Goal: Task Accomplishment & Management: Manage account settings

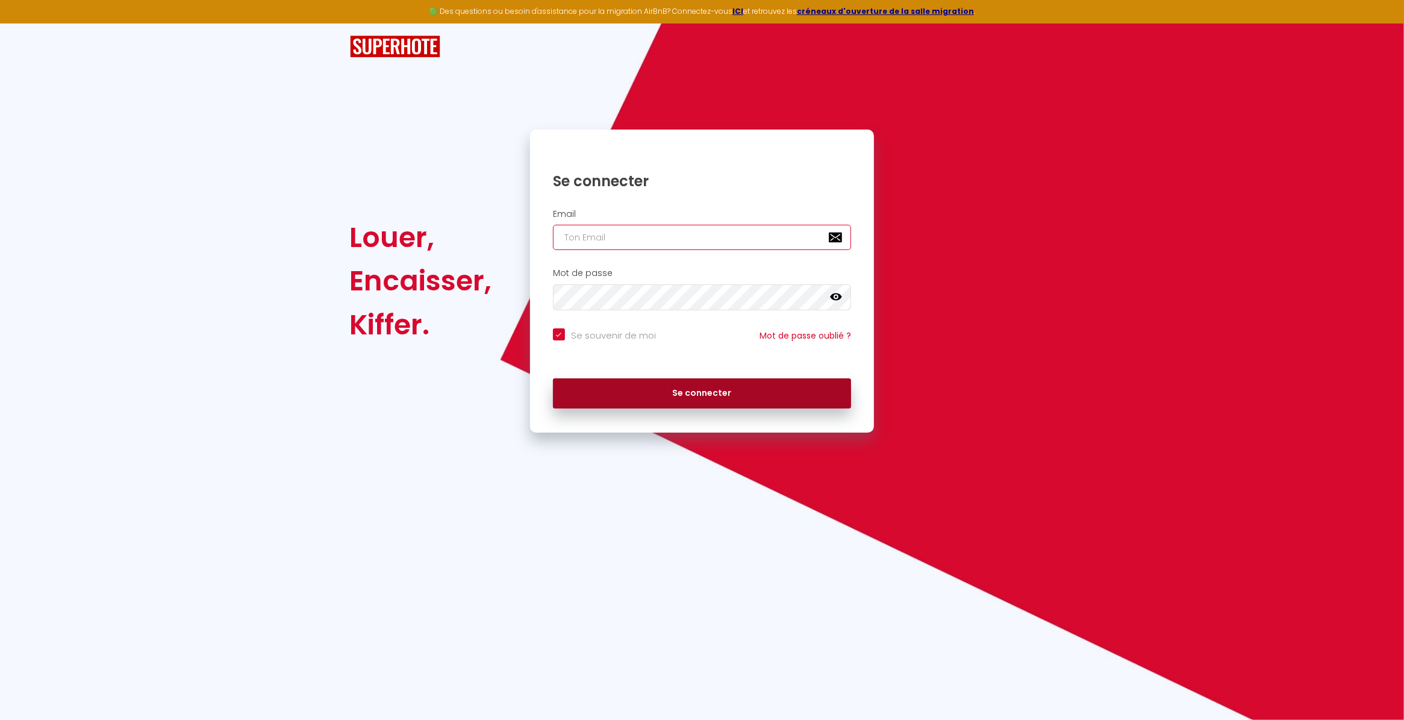
type input "[PERSON_NAME][EMAIL_ADDRESS][DOMAIN_NAME]"
click at [694, 391] on button "Se connecter" at bounding box center [702, 393] width 299 height 30
checkbox input "true"
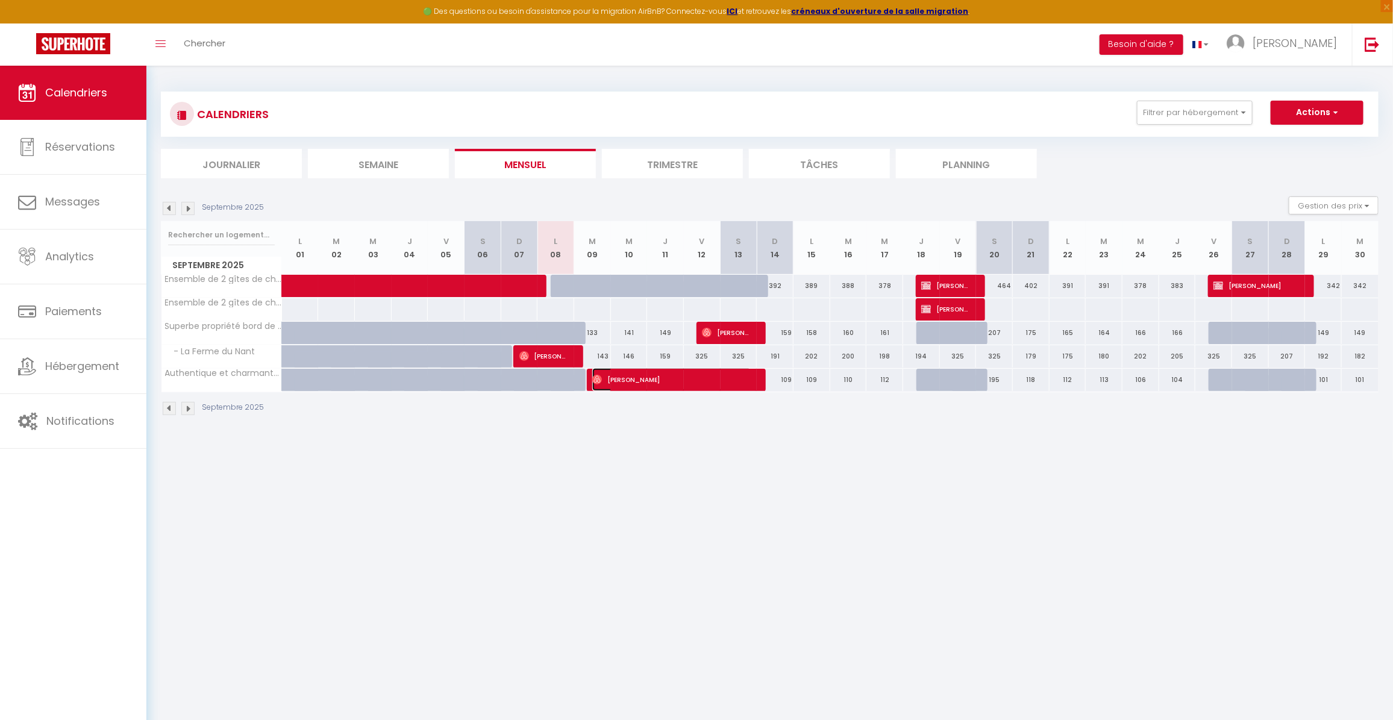
click at [714, 383] on span "[PERSON_NAME]" at bounding box center [671, 379] width 159 height 23
select select "OK"
select select "0"
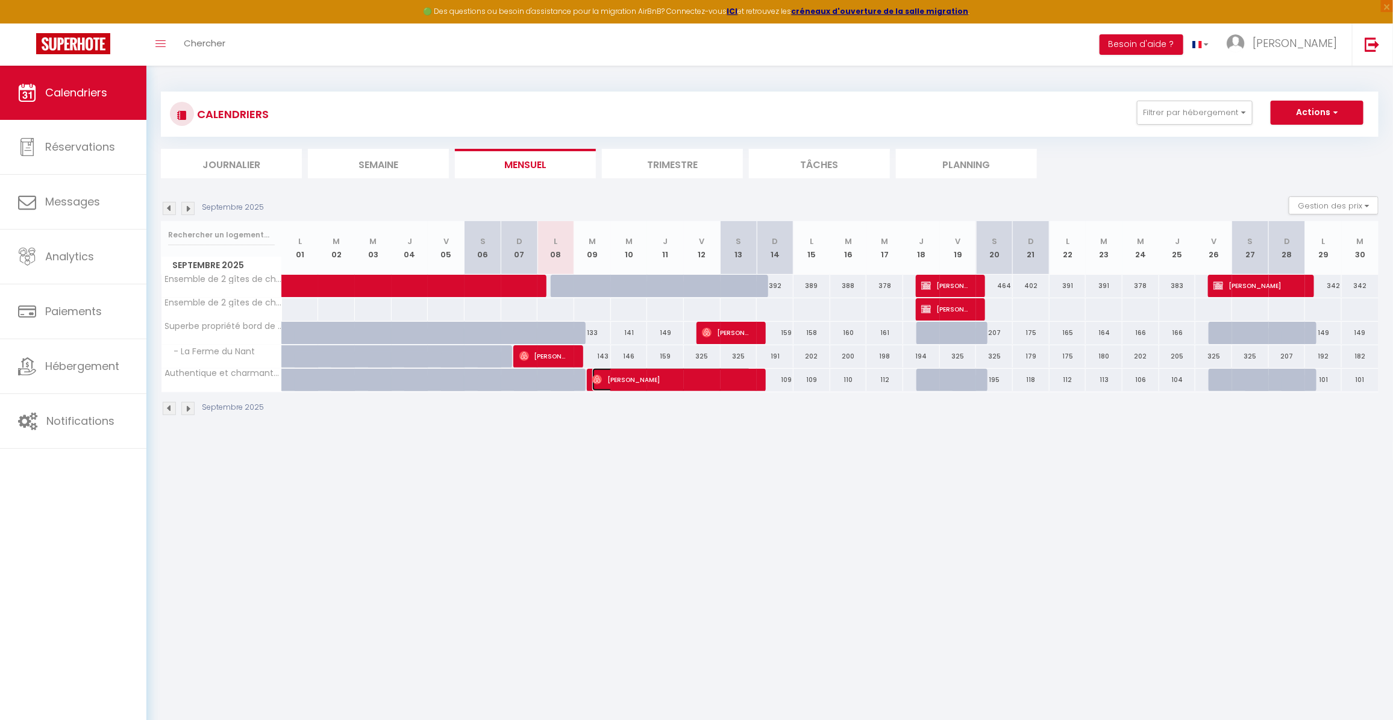
select select "1"
select select
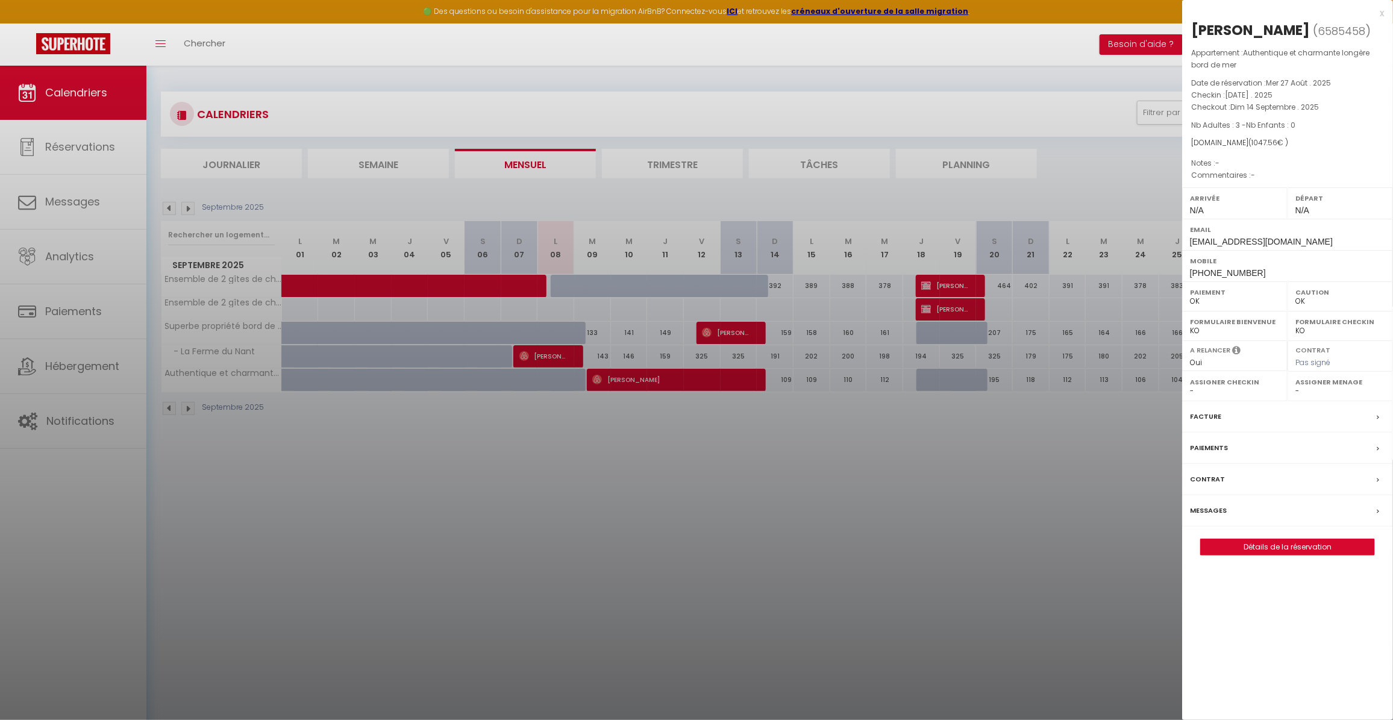
click at [70, 200] on div at bounding box center [696, 360] width 1393 height 720
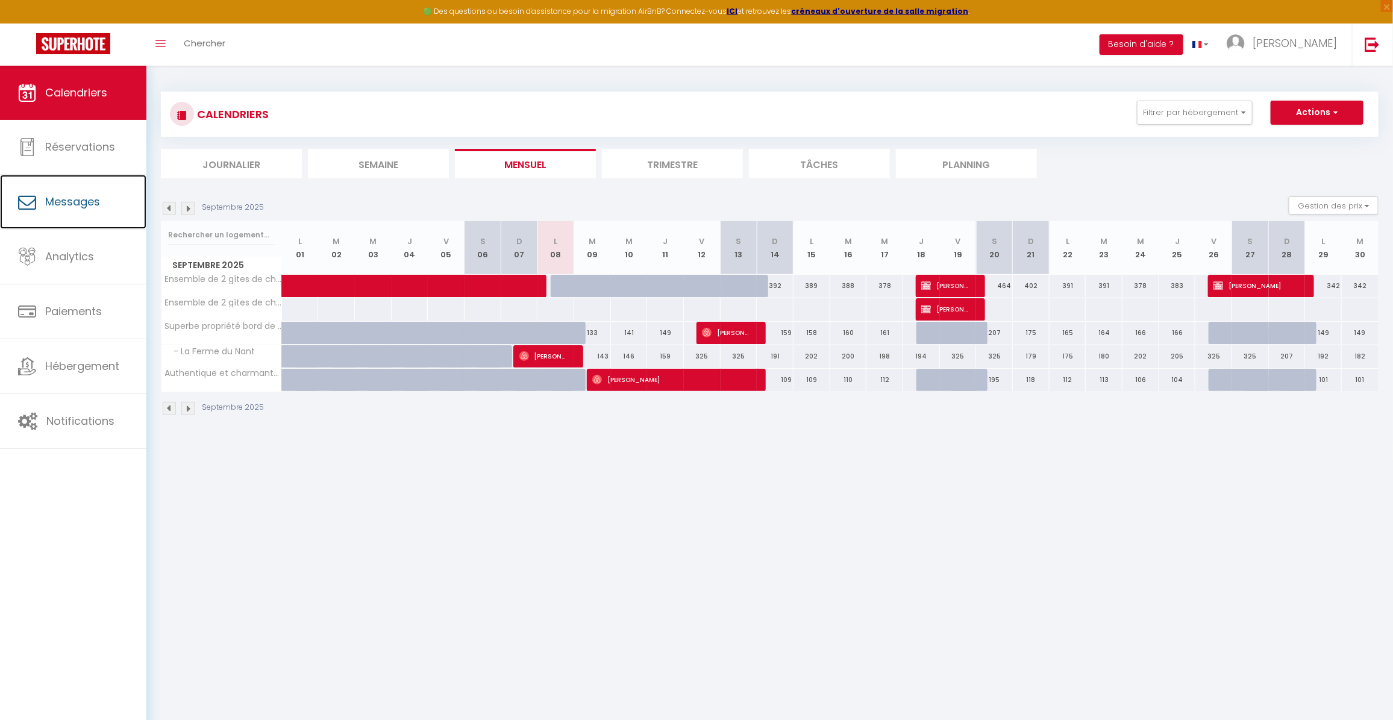
click at [70, 200] on span "Messages" at bounding box center [72, 201] width 55 height 15
select select "message"
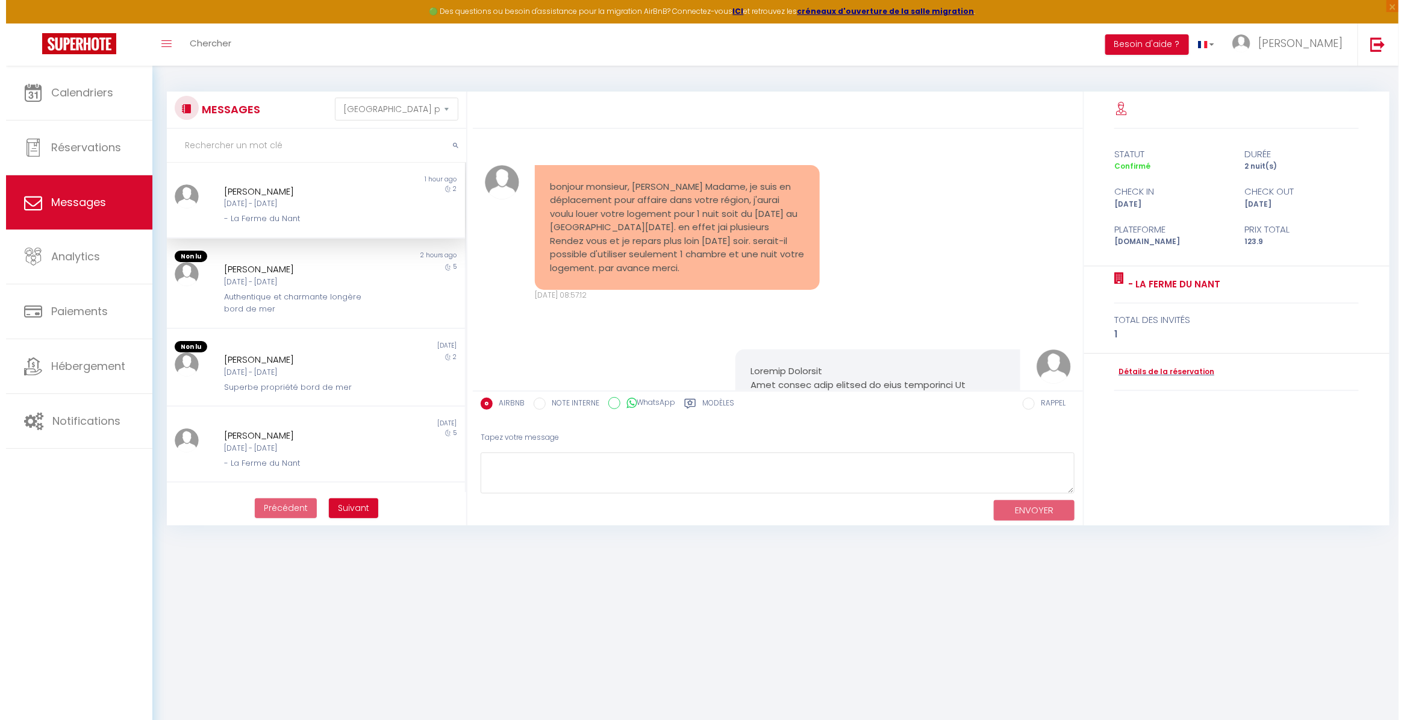
scroll to position [4722, 0]
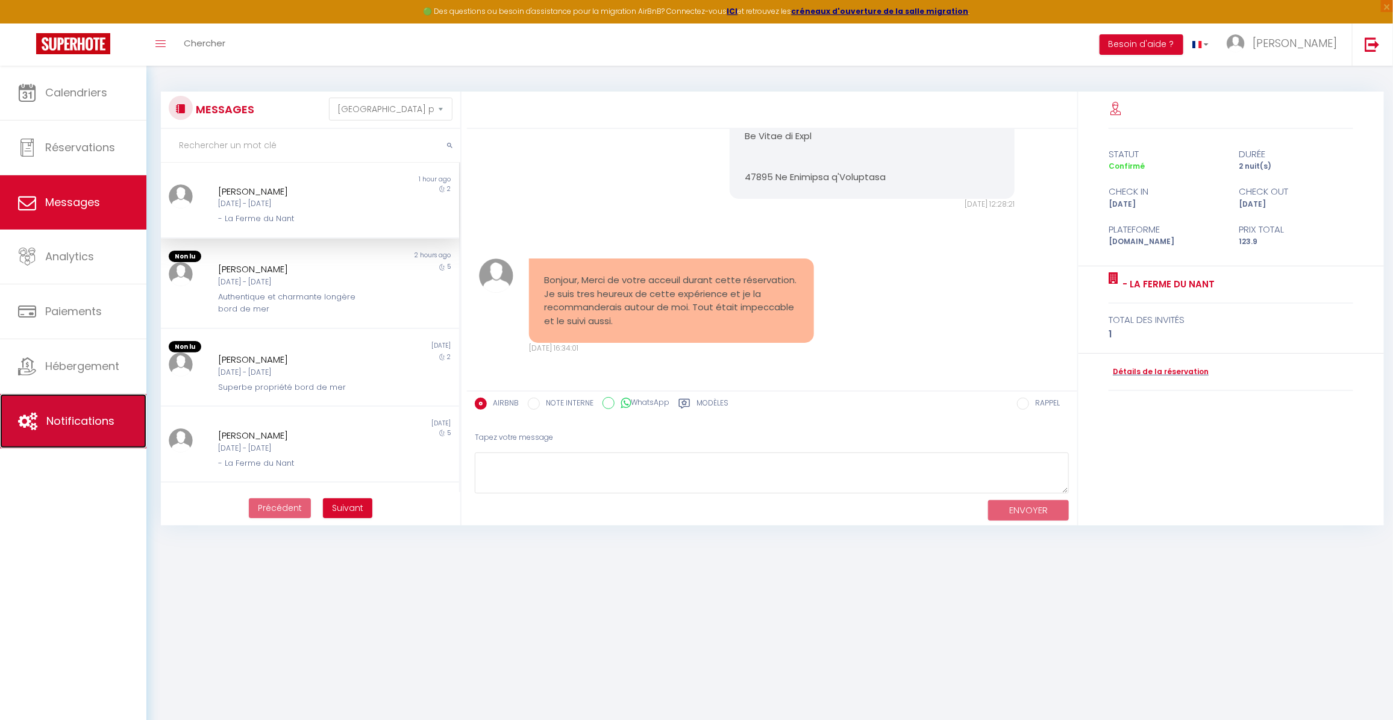
click at [64, 411] on link "Notifications" at bounding box center [73, 421] width 146 height 54
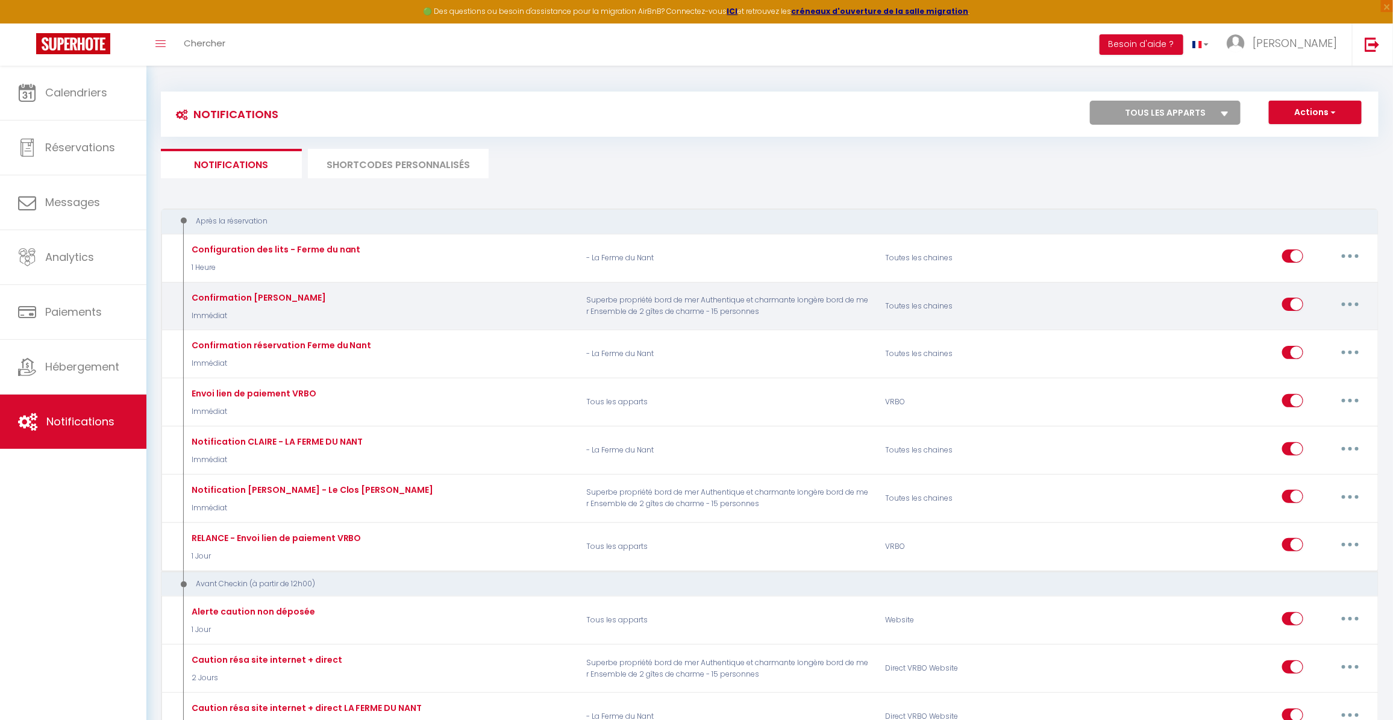
click at [1350, 303] on icon "button" at bounding box center [1350, 304] width 4 height 4
click at [1304, 329] on link "Editer" at bounding box center [1318, 332] width 89 height 20
type input "Confirmation [PERSON_NAME]"
select select "Immédiat"
select select
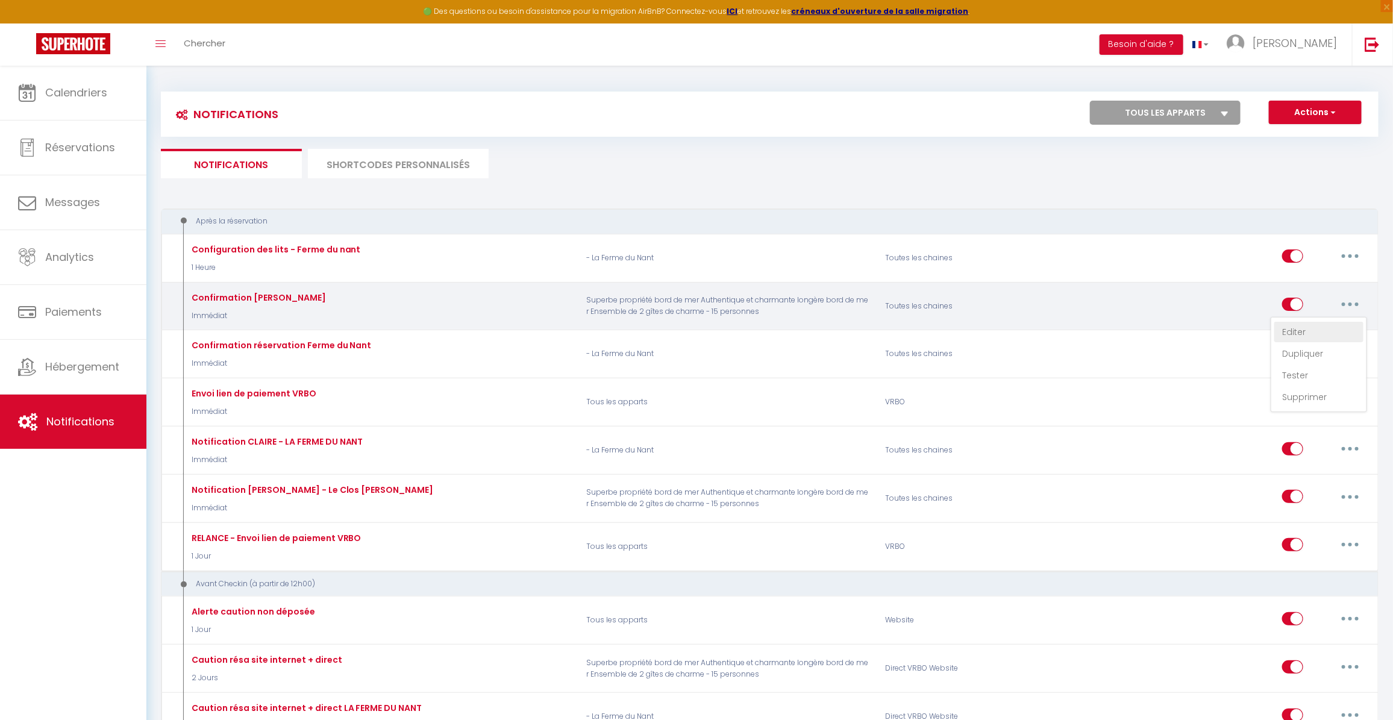
checkbox input "true"
checkbox input "false"
radio input "true"
type input "Merci pour votre réservation [BOOKING:ID] au [GEOGRAPHIC_DATA][PERSON_NAME]"
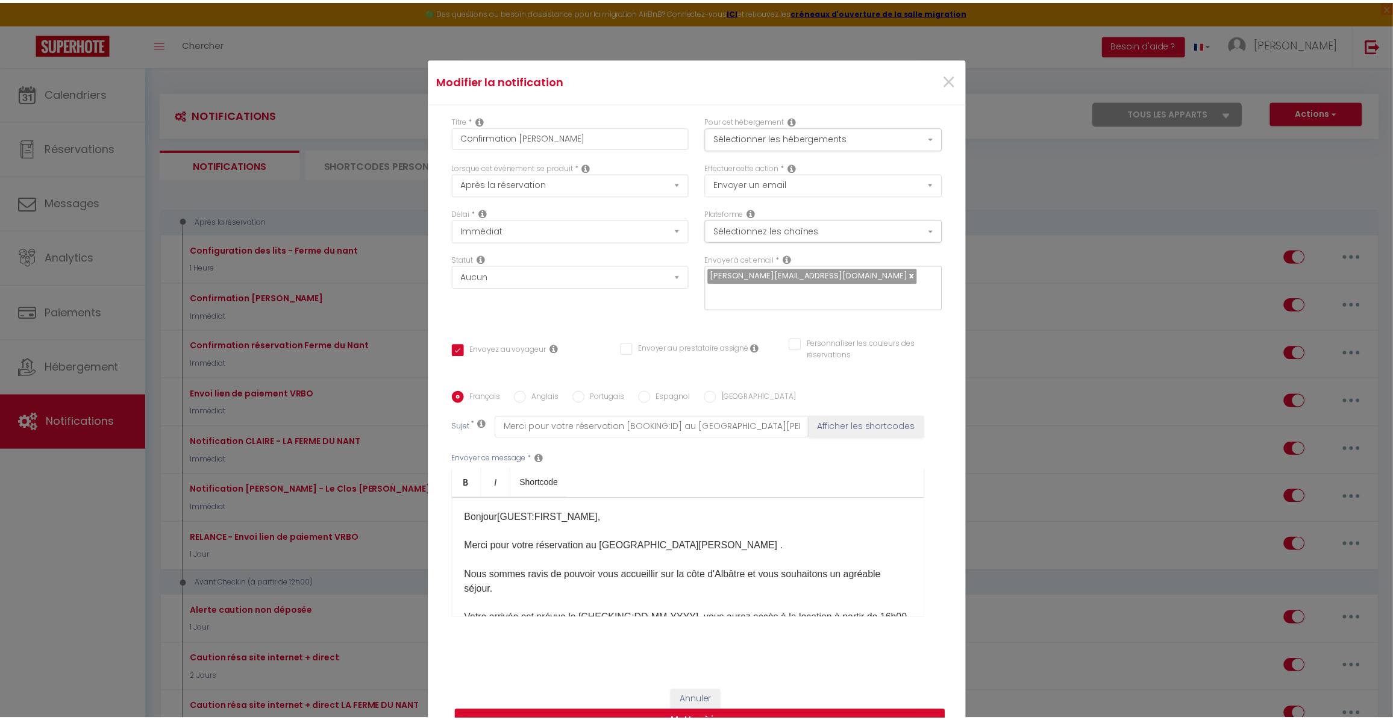
scroll to position [75, 0]
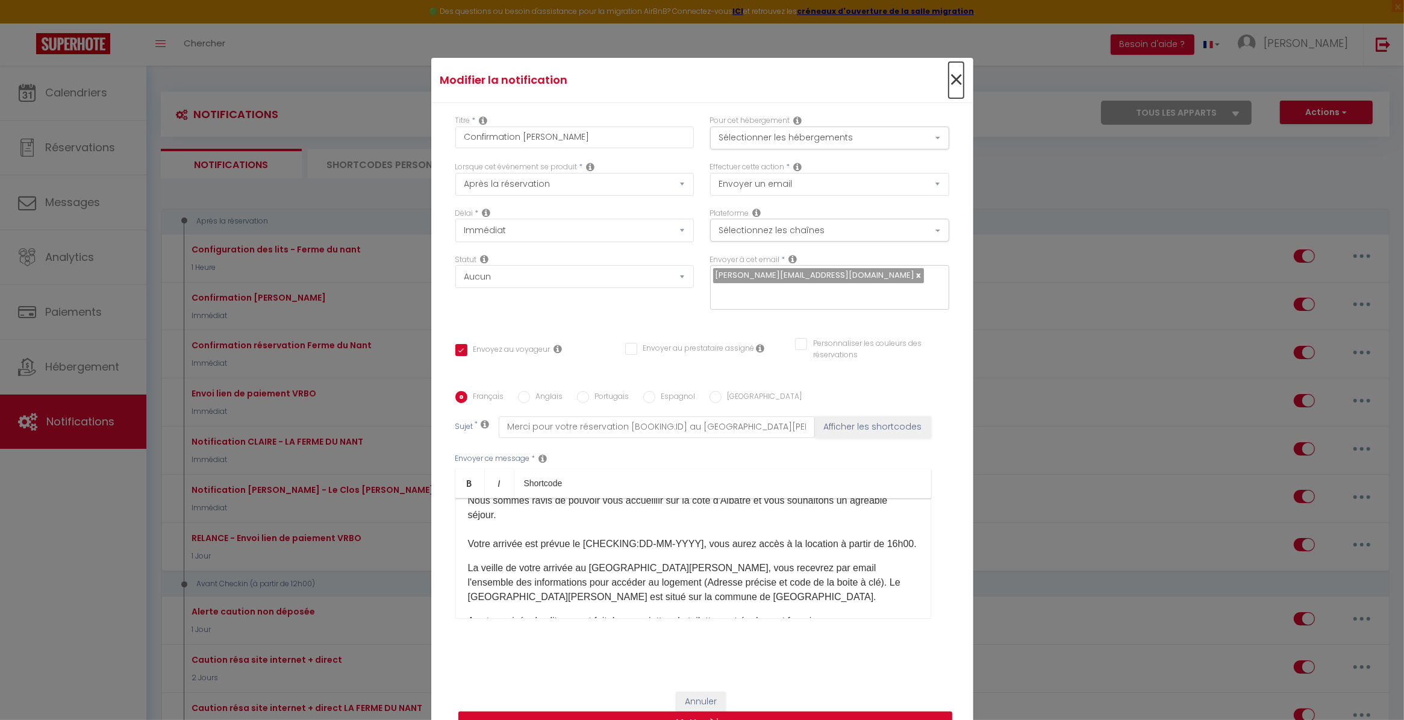
click at [950, 77] on span "×" at bounding box center [956, 80] width 15 height 36
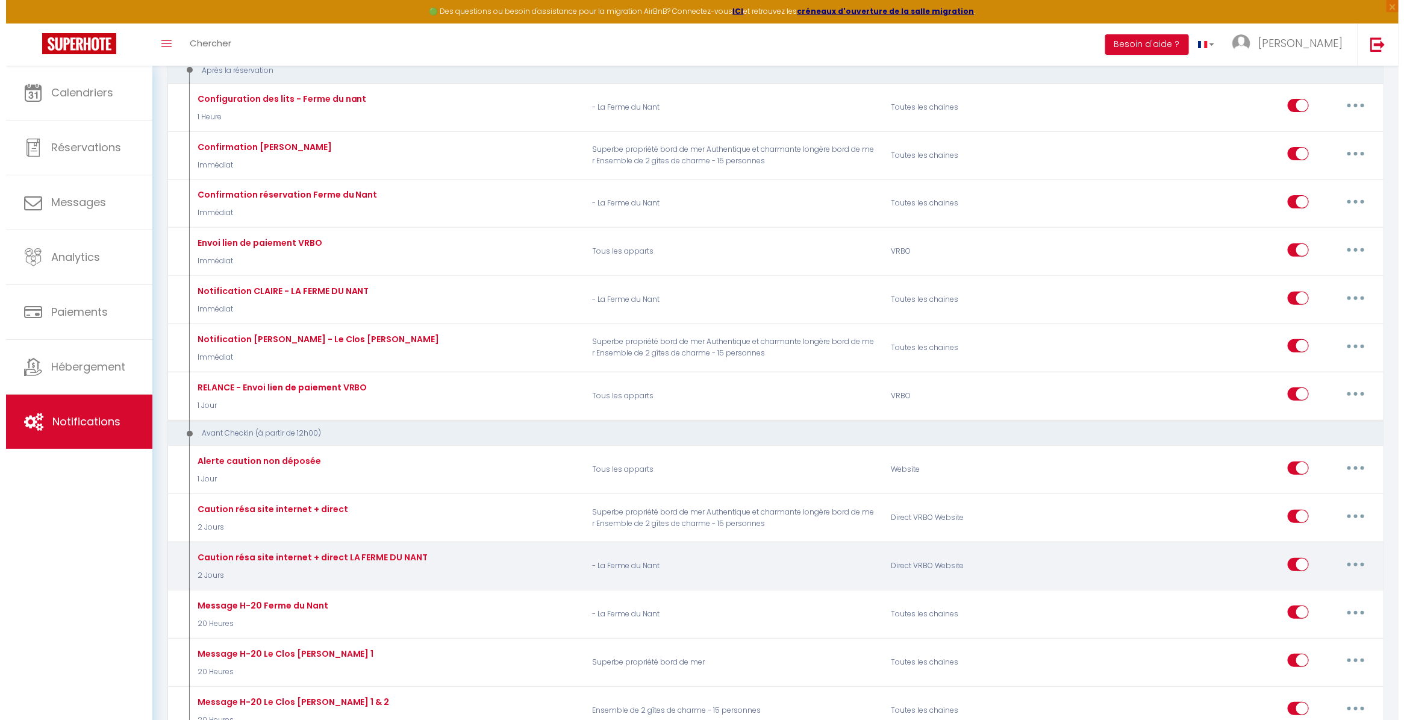
scroll to position [226, 0]
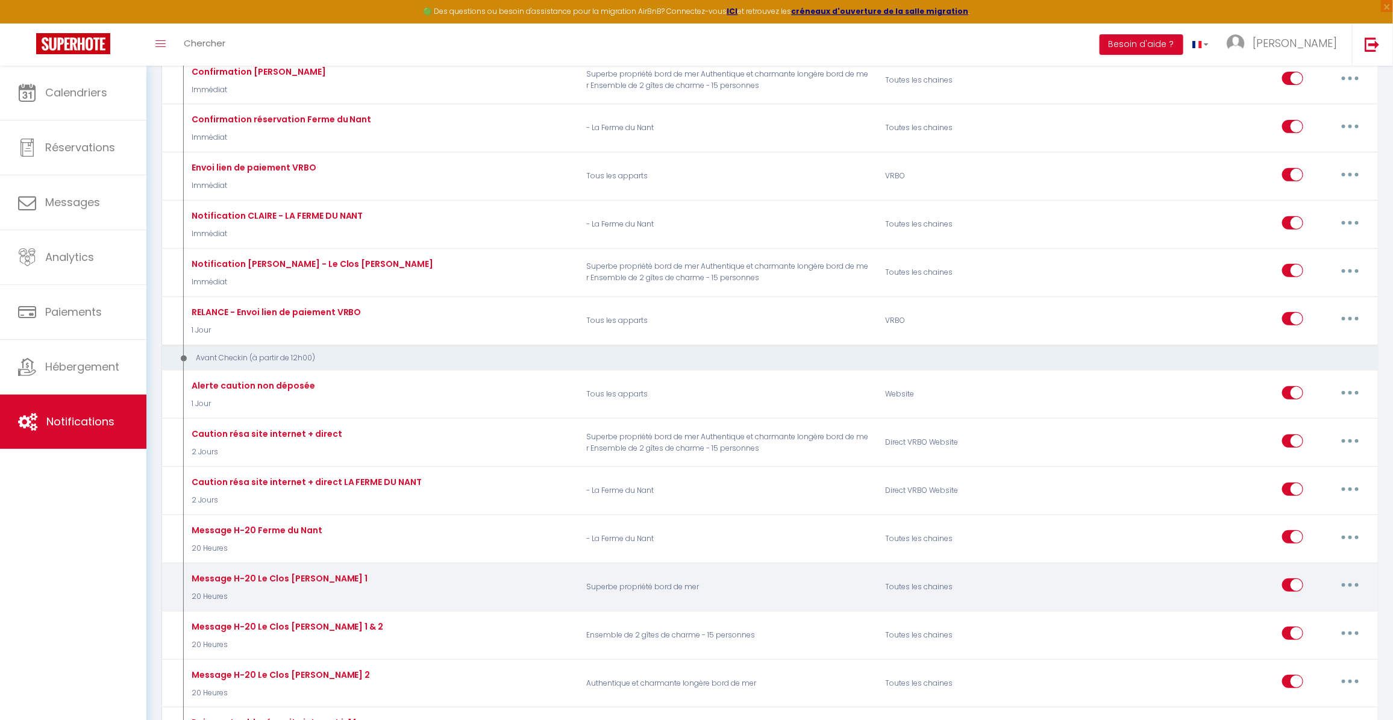
click at [1354, 583] on button "button" at bounding box center [1350, 584] width 34 height 19
click at [1309, 603] on link "Editer" at bounding box center [1318, 612] width 89 height 20
type input "Message H-20 Le Clos [PERSON_NAME] 1"
select select "20 Heures"
select select "if_deposit_is_paid"
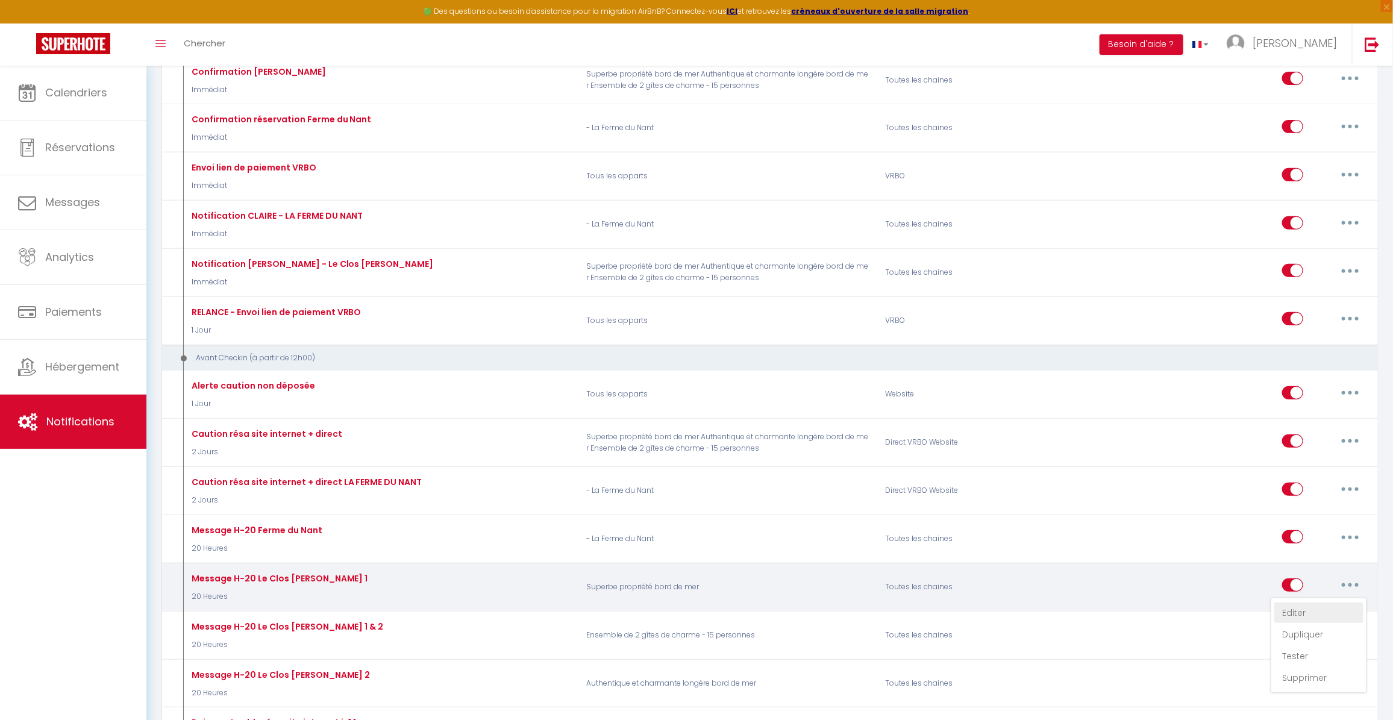
checkbox input "true"
checkbox input "false"
type input "Vos vacances à Sainte Marguerite sur Mer - [BOOKING:ID] - [GUEST:FIRST_NAME] [G…"
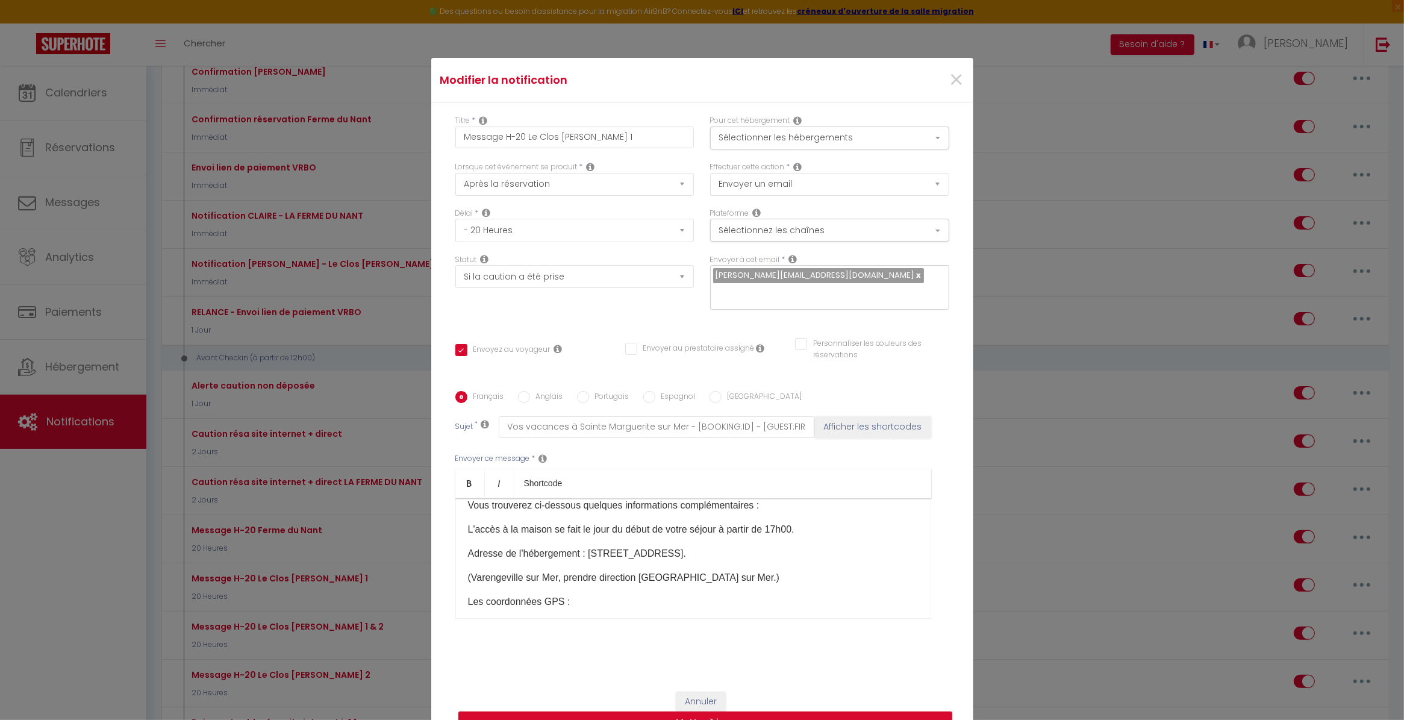
click at [776, 527] on p "L'accès à la maison se fait le jour du début de votre séjour à partir de 17h00." at bounding box center [693, 529] width 451 height 14
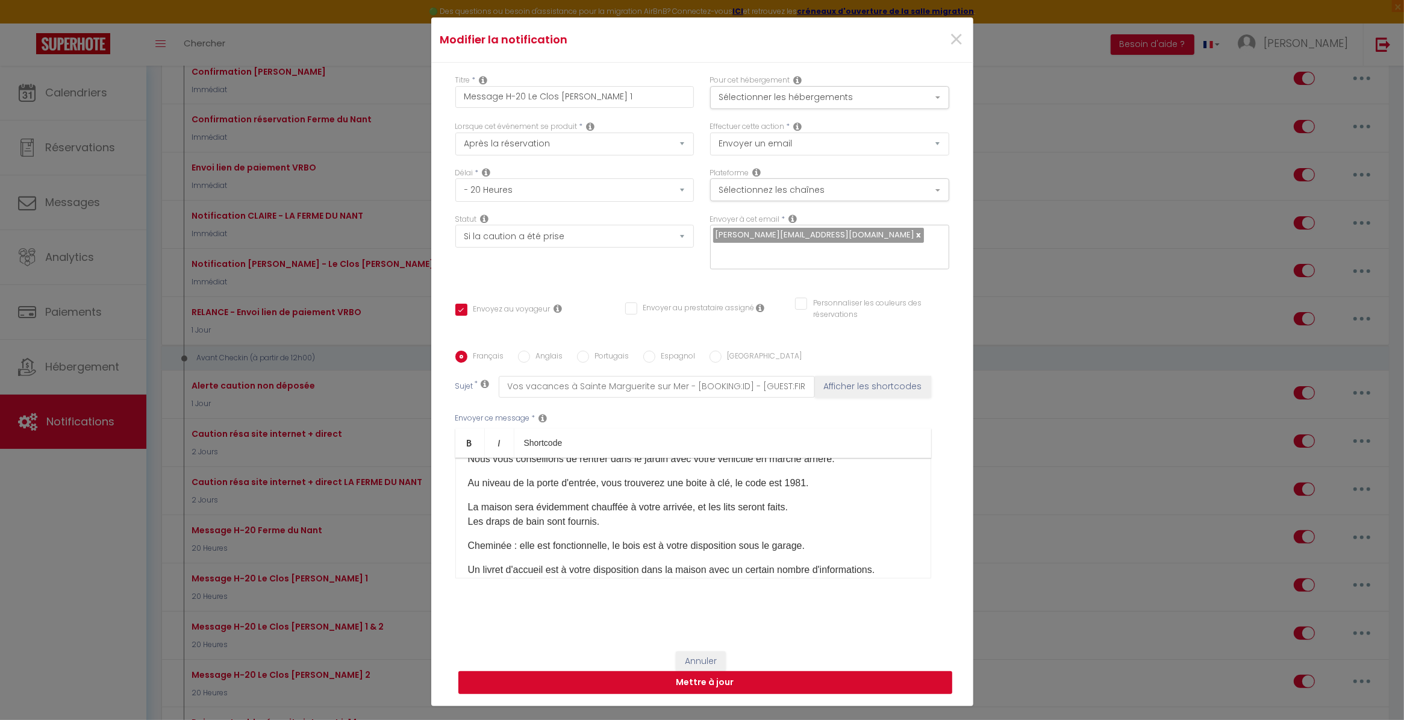
scroll to position [83, 0]
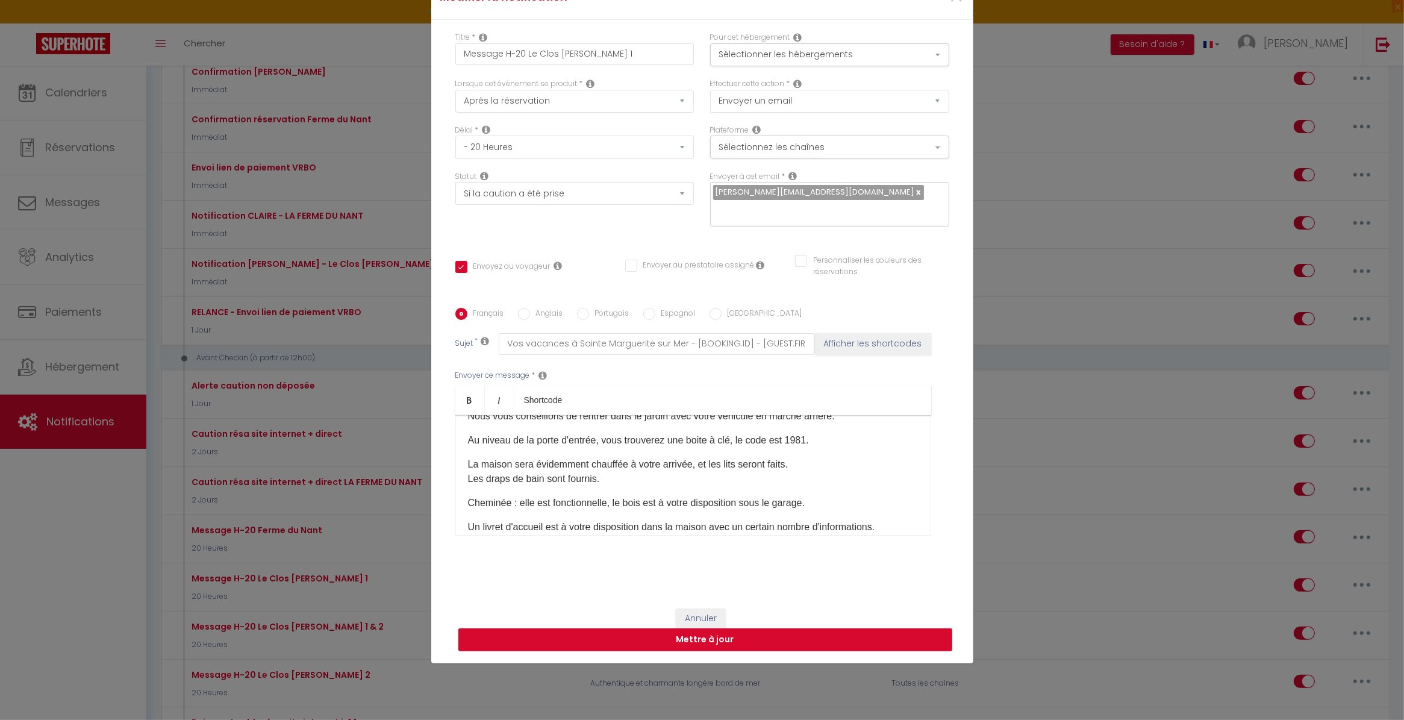
click at [720, 637] on button "Mettre à jour" at bounding box center [705, 639] width 494 height 23
checkbox input "true"
checkbox input "false"
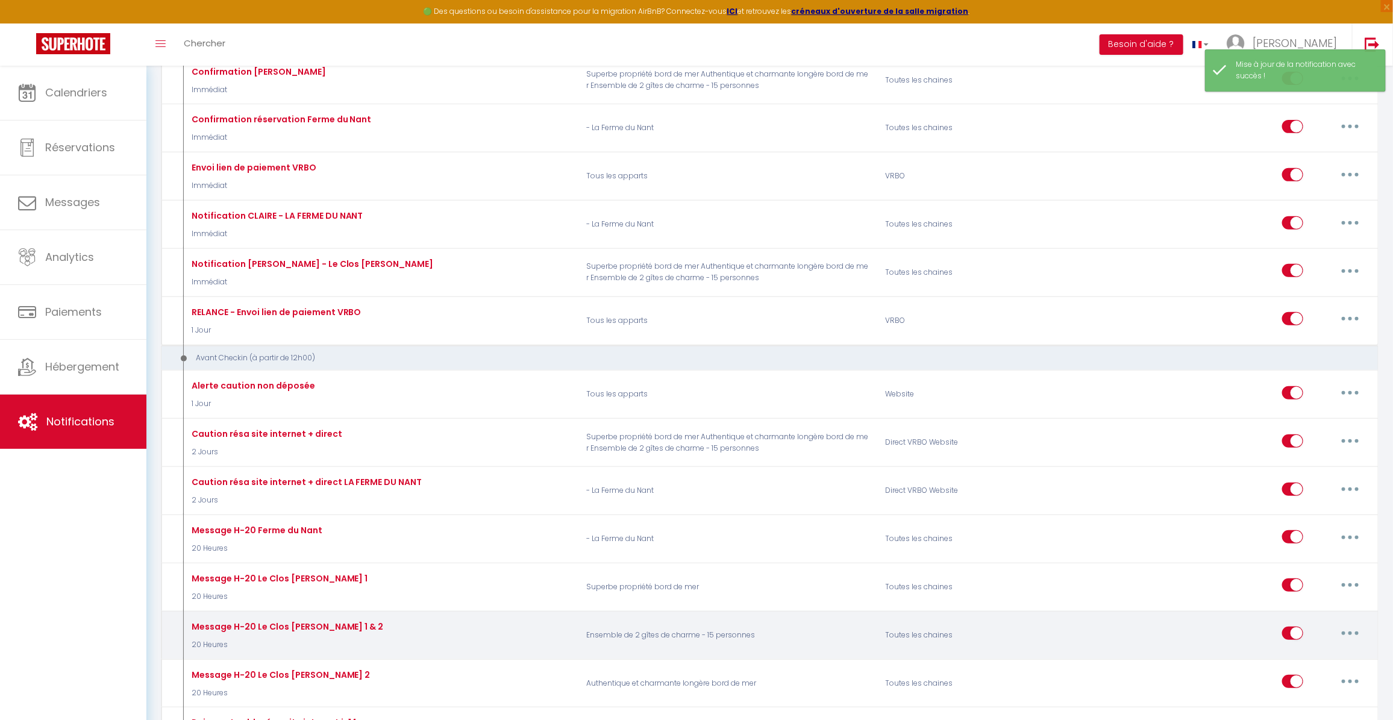
click at [1354, 626] on button "button" at bounding box center [1350, 632] width 34 height 19
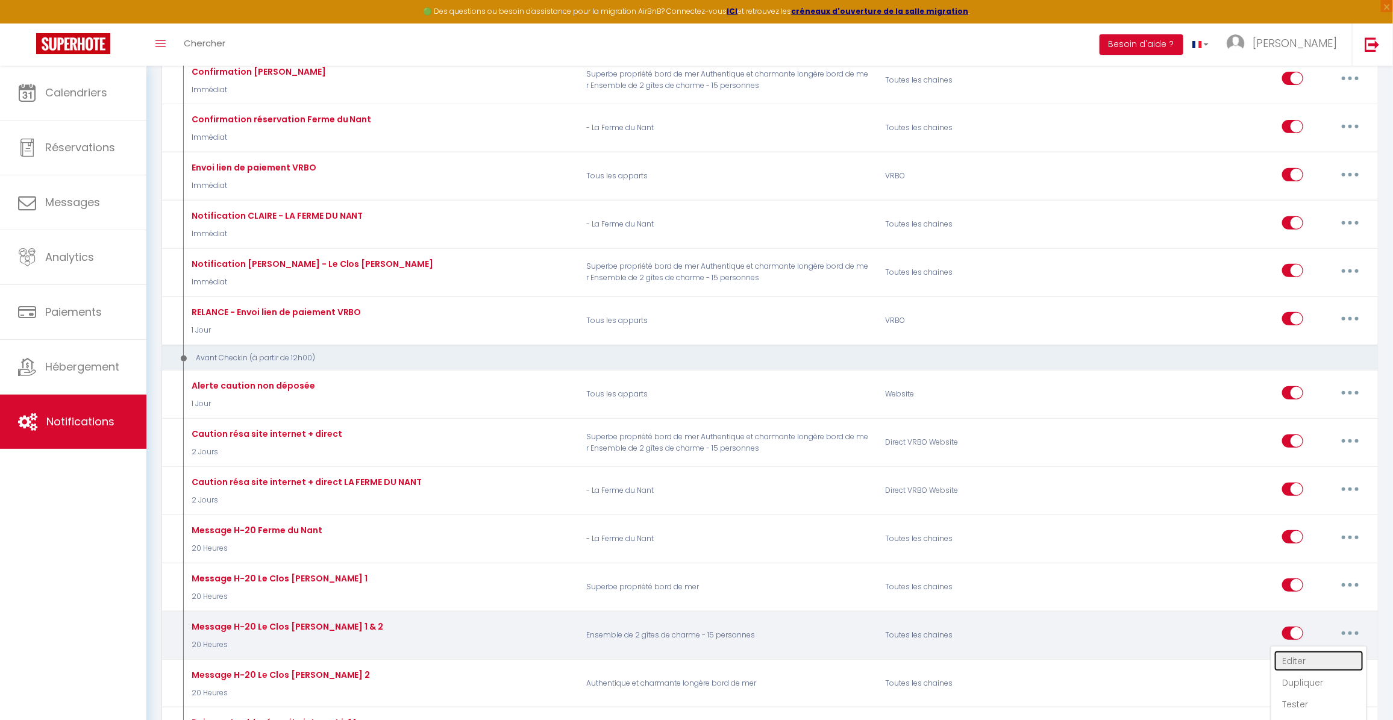
click at [1301, 658] on link "Editer" at bounding box center [1318, 660] width 89 height 20
type input "Message H-20 Le Clos [PERSON_NAME] 1 & 2"
select select "20 Heures"
select select "if_deposit_is_paid"
checkbox input "true"
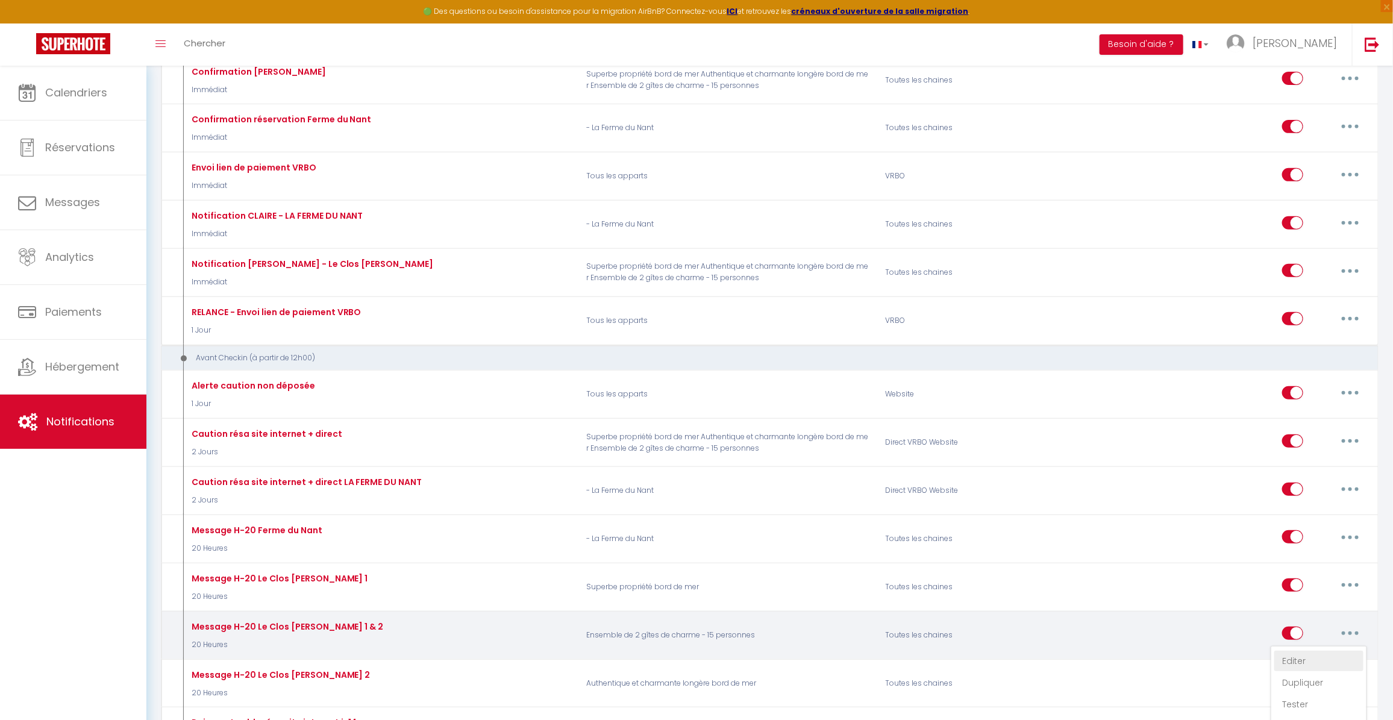
checkbox input "false"
radio input "true"
type input "Vos vacances à Sainte Marguerite sur Mer - [BOOKING:ID] - [GUEST:FIRST_NAME] [G…"
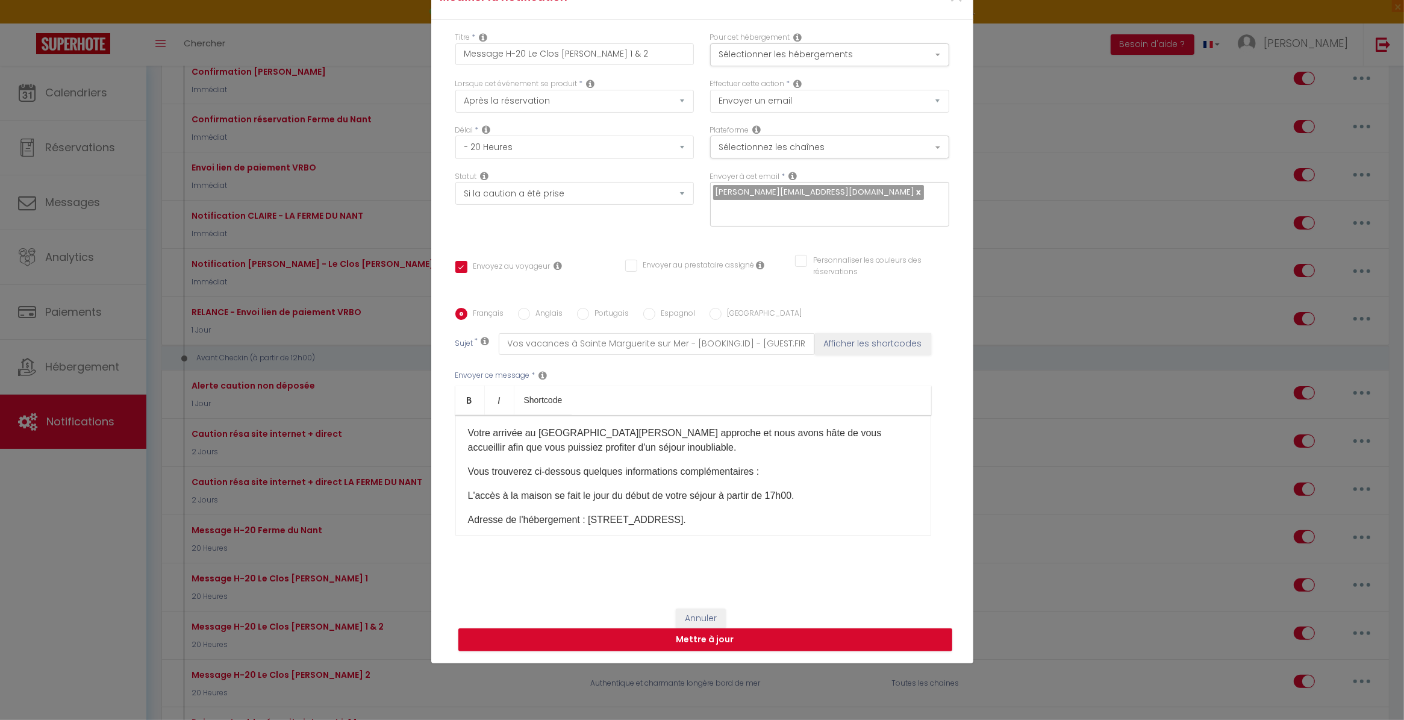
scroll to position [0, 0]
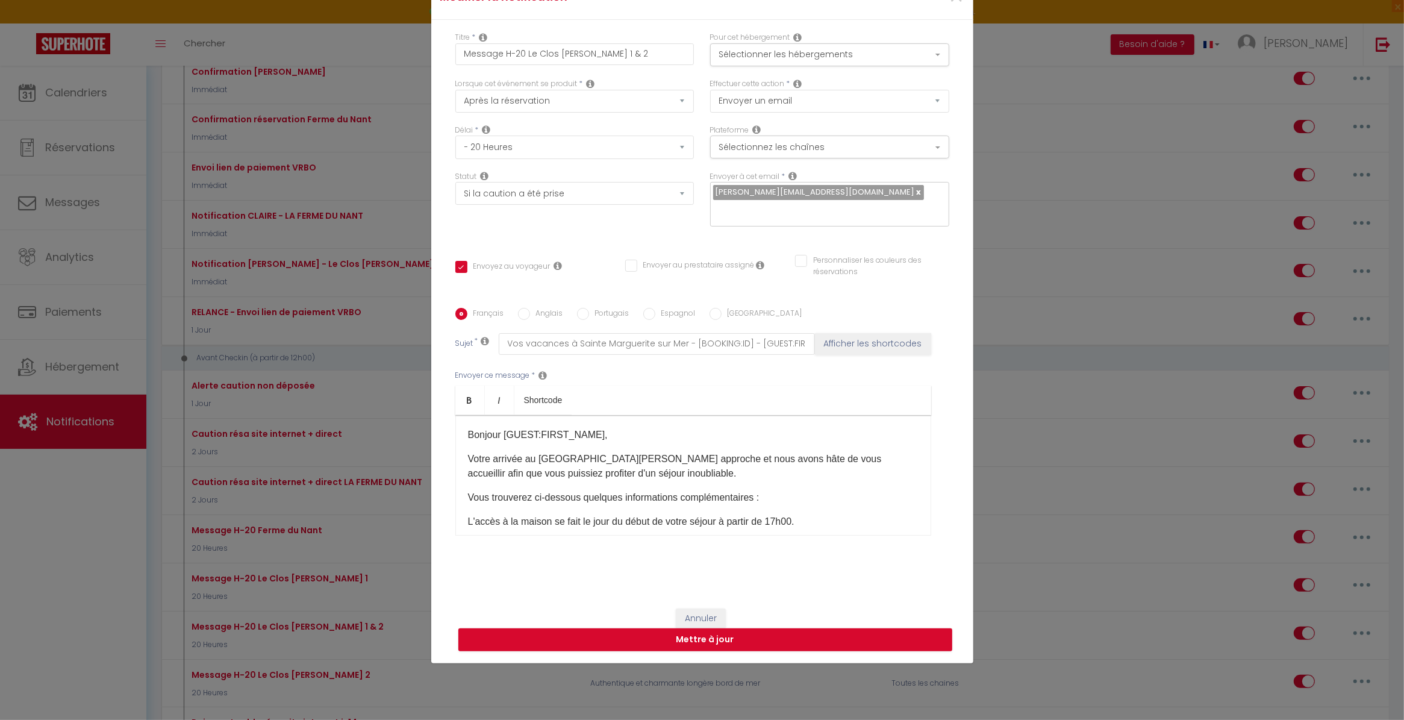
click at [779, 519] on p "L'accès à la maison se fait le jour du début de votre séjour à partir de 17h00." at bounding box center [693, 521] width 451 height 14
click at [702, 633] on button "Mettre à jour" at bounding box center [705, 639] width 494 height 23
checkbox input "true"
checkbox input "false"
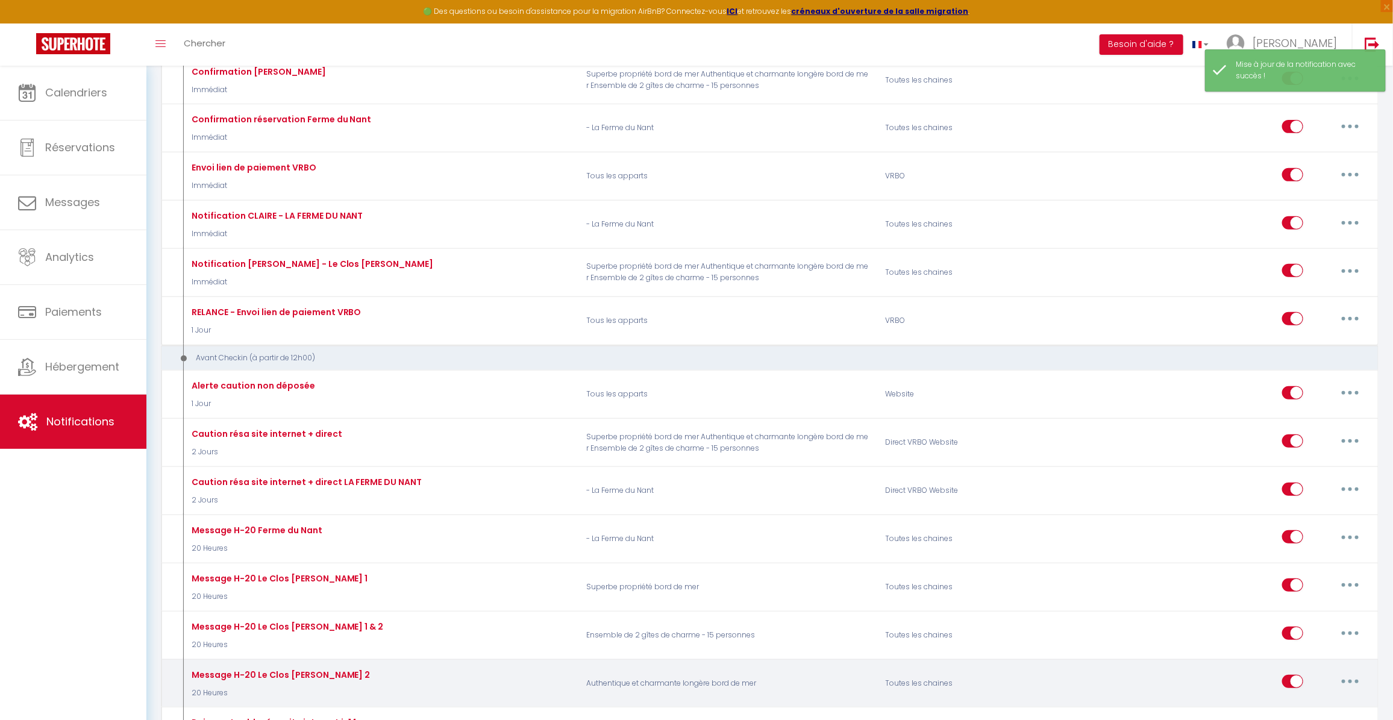
click at [1347, 672] on button "button" at bounding box center [1350, 681] width 34 height 19
click at [1346, 678] on button "button" at bounding box center [1350, 681] width 34 height 19
click at [1348, 672] on button "button" at bounding box center [1350, 681] width 34 height 19
click at [1299, 706] on link "Editer" at bounding box center [1318, 709] width 89 height 20
type input "Message H-20 Le Clos [PERSON_NAME] 2"
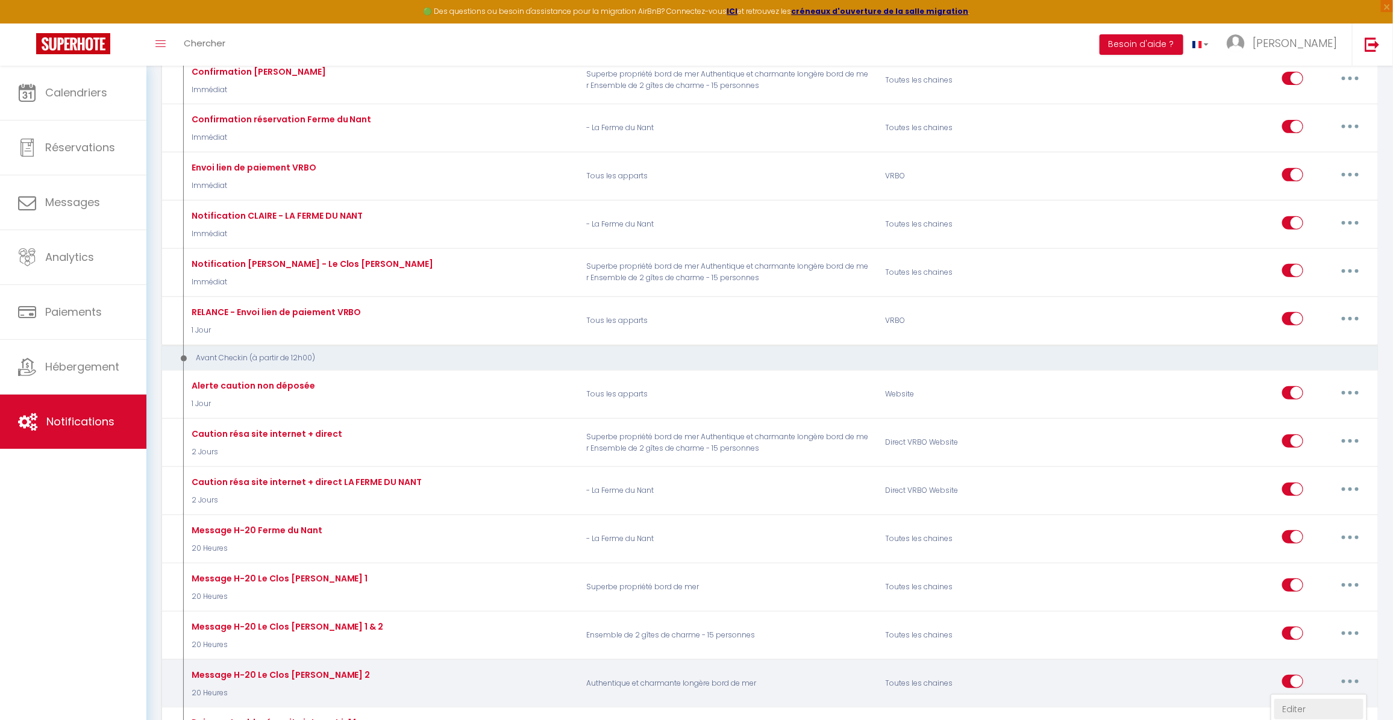
select select "20 Heures"
select select "if_deposit_is_paid"
checkbox input "true"
checkbox input "false"
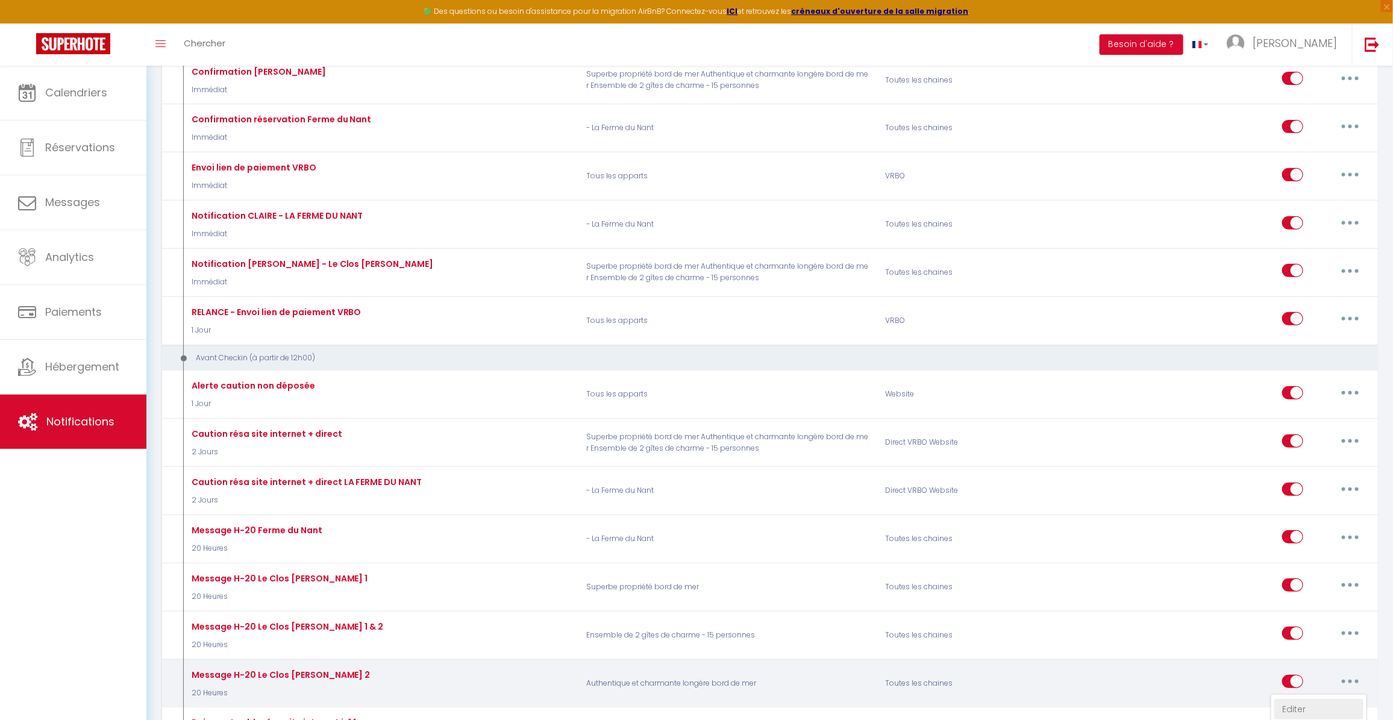
radio input "true"
type input "Vos vacances à Sainte Marguerite sur Mer - [BOOKING:ID] - [GUEST:FIRST_NAME] [G…"
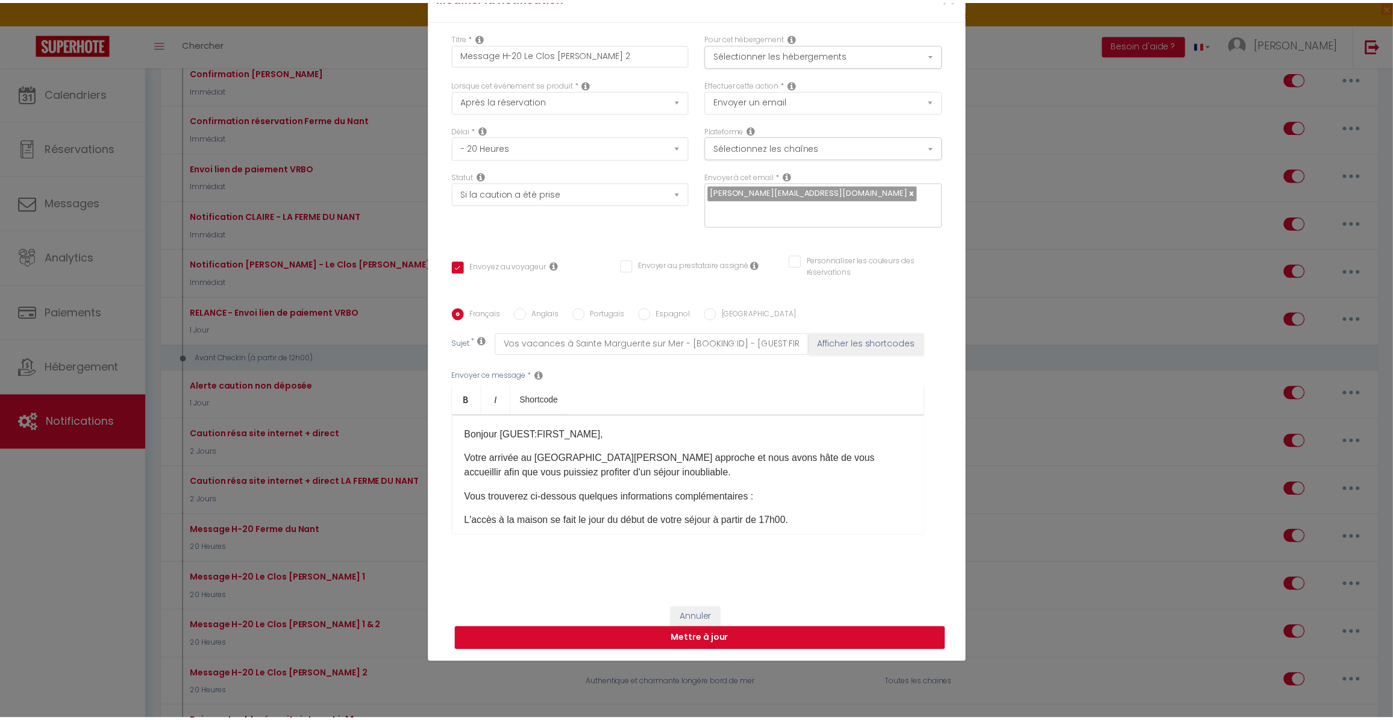
scroll to position [75, 0]
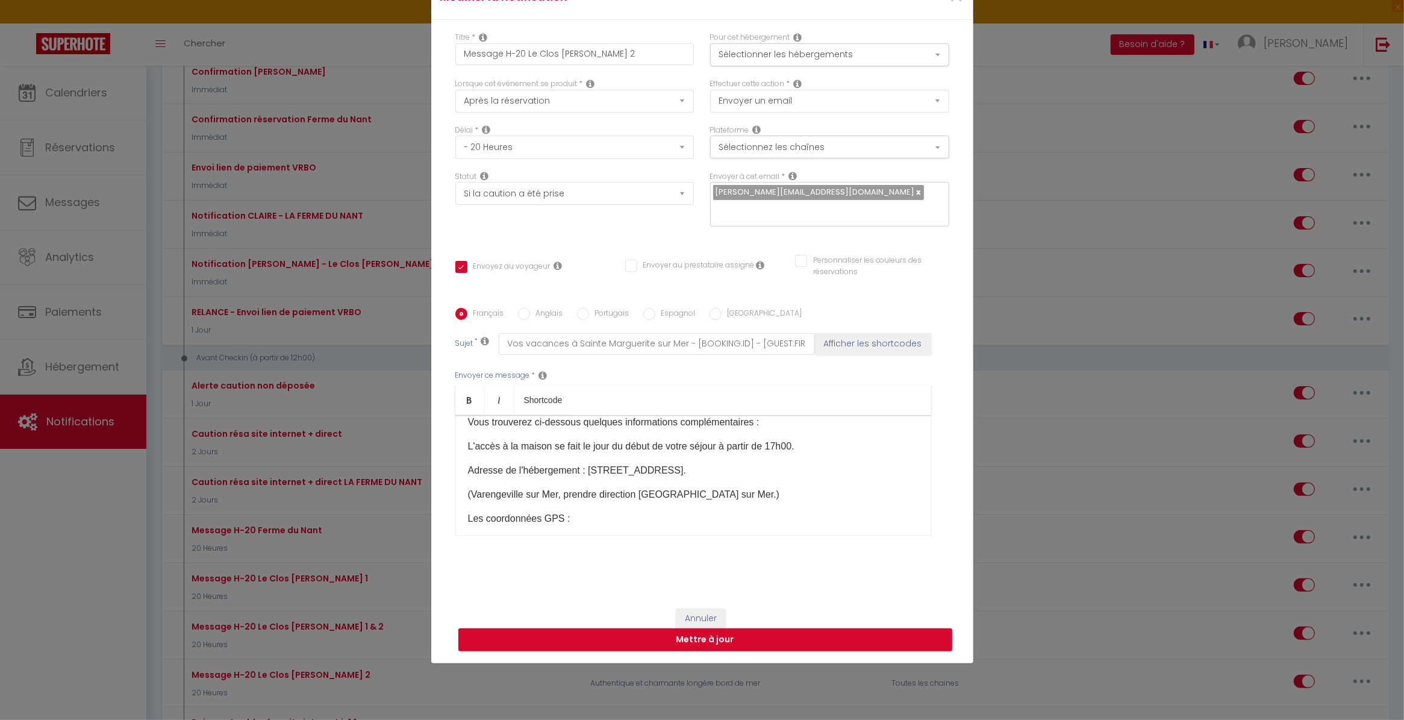
click at [779, 446] on p "L'accès à la maison se fait le jour du début de votre séjour à partir de 17h00." at bounding box center [693, 446] width 451 height 14
click at [717, 636] on button "Mettre à jour" at bounding box center [705, 639] width 494 height 23
checkbox input "true"
checkbox input "false"
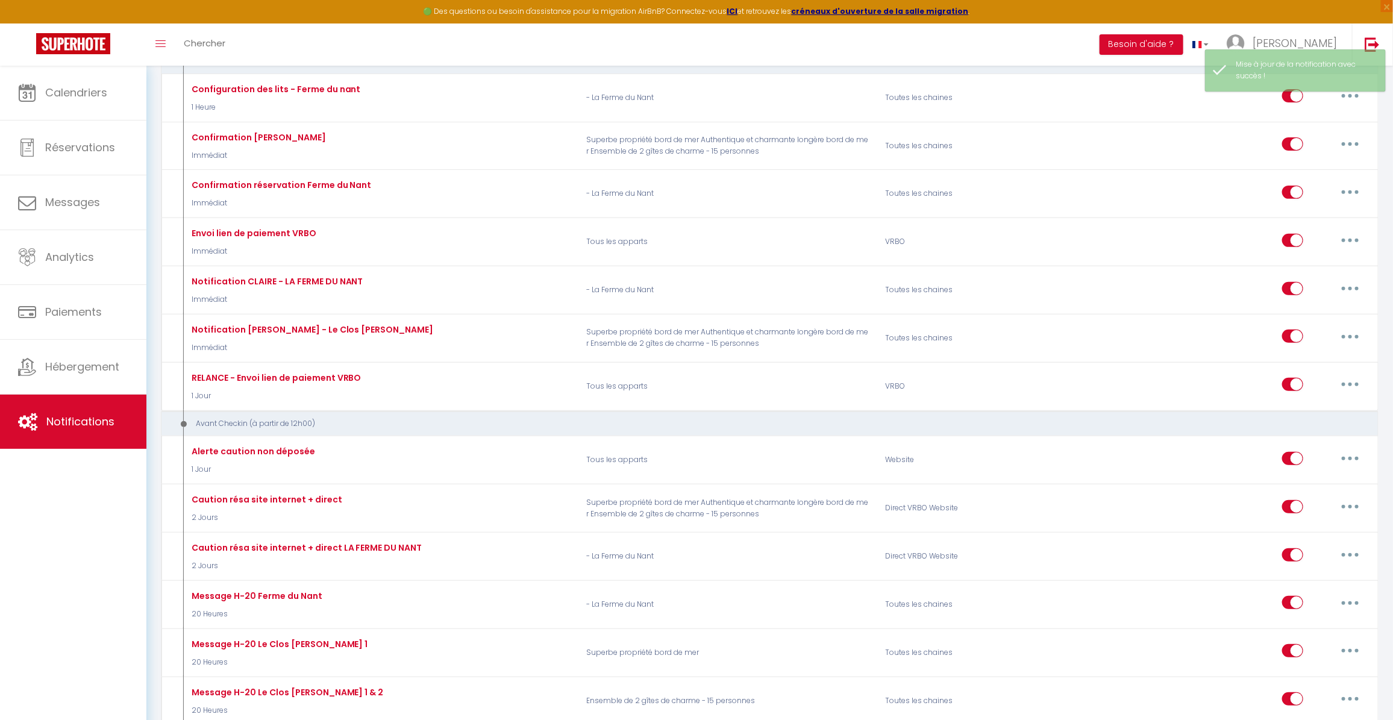
scroll to position [0, 0]
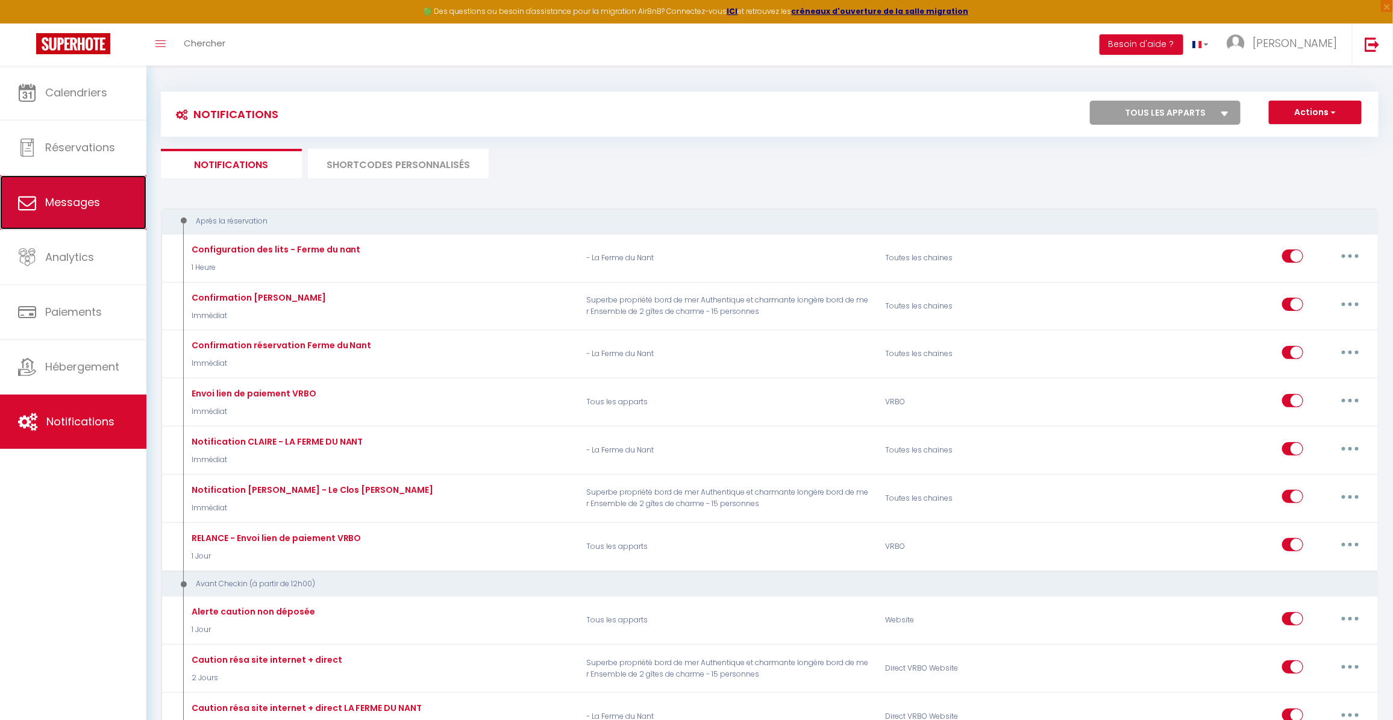
click at [34, 196] on icon at bounding box center [27, 202] width 18 height 18
select select "message"
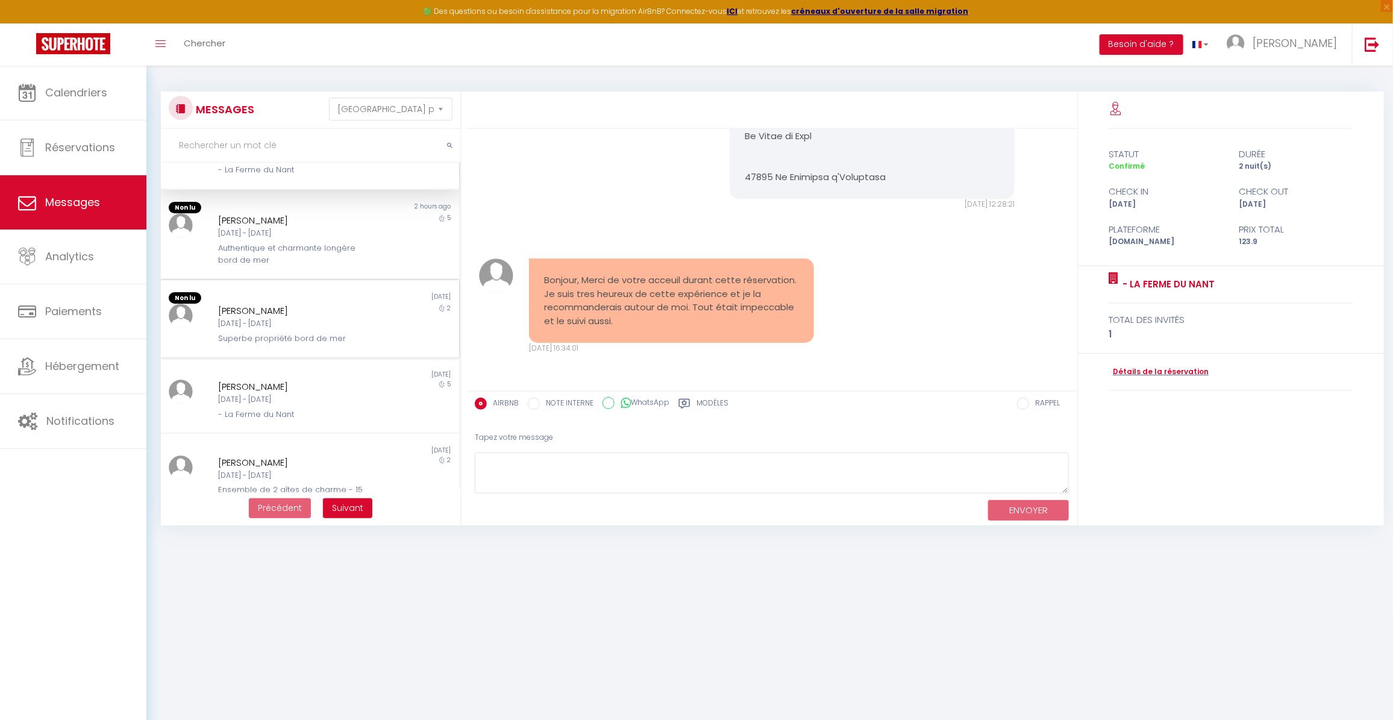
scroll to position [75, 0]
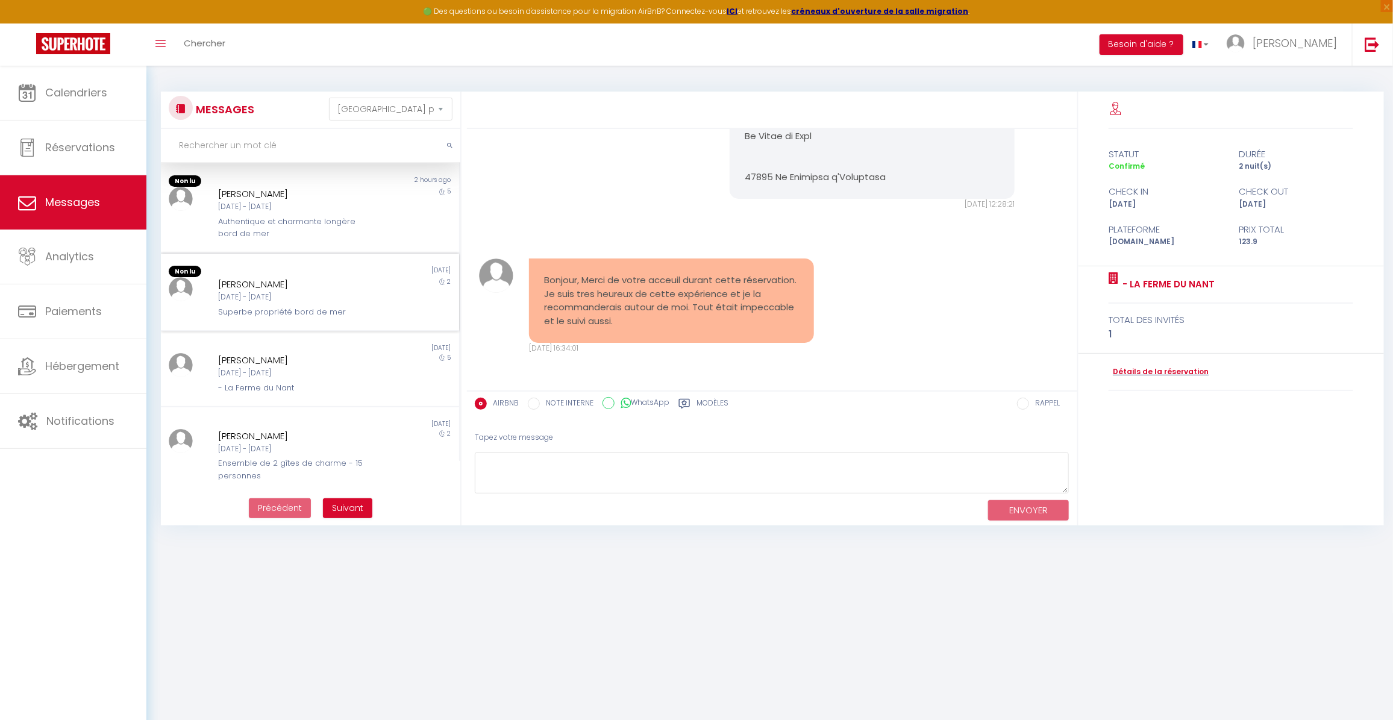
click at [273, 293] on div "[DATE] - [DATE]" at bounding box center [298, 297] width 158 height 11
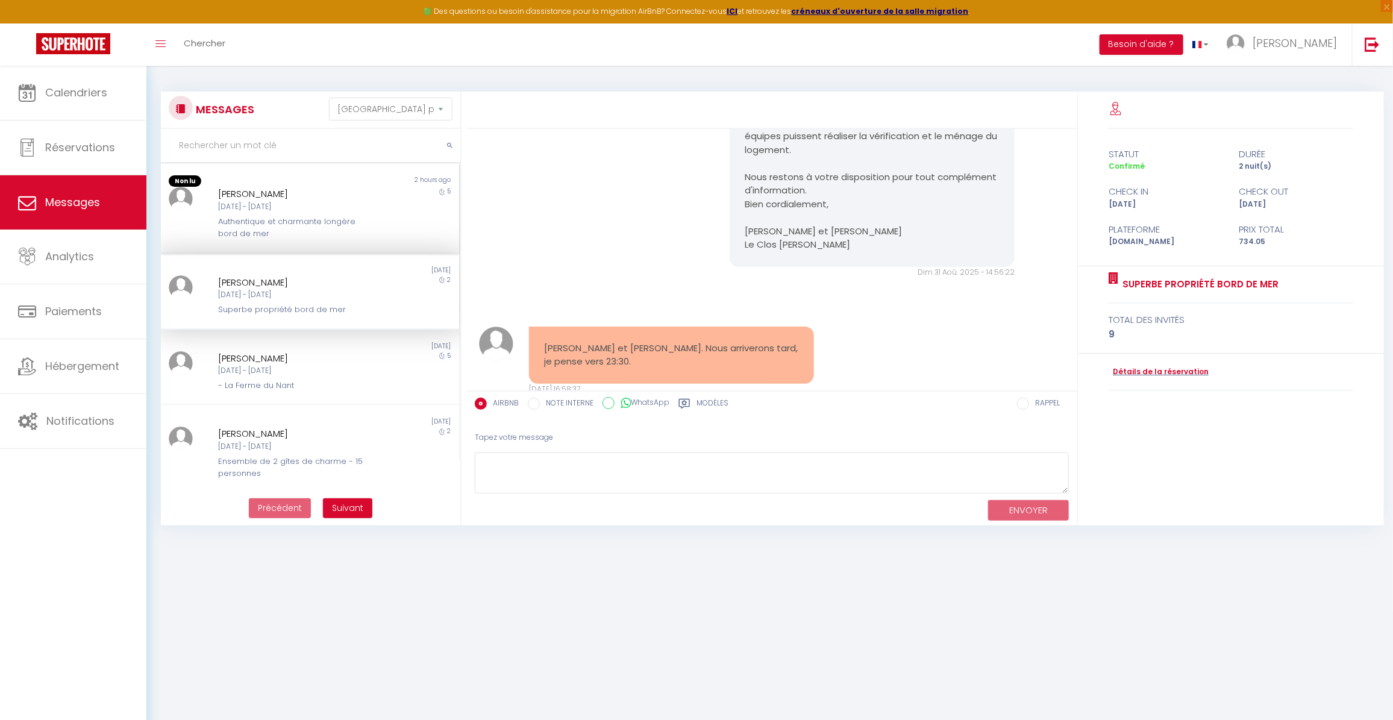
click at [268, 204] on div "[DATE] - [DATE]" at bounding box center [298, 206] width 158 height 11
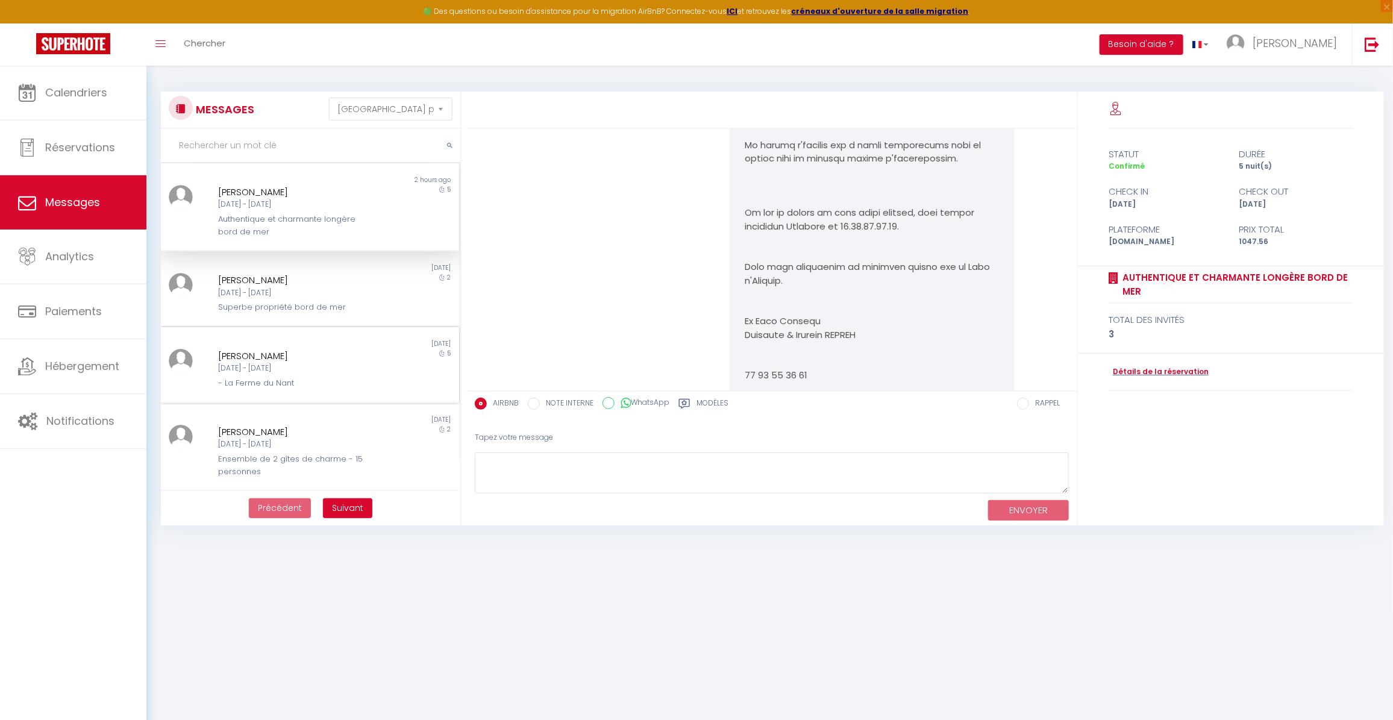
click at [276, 369] on div "[DATE] - [DATE]" at bounding box center [298, 368] width 158 height 11
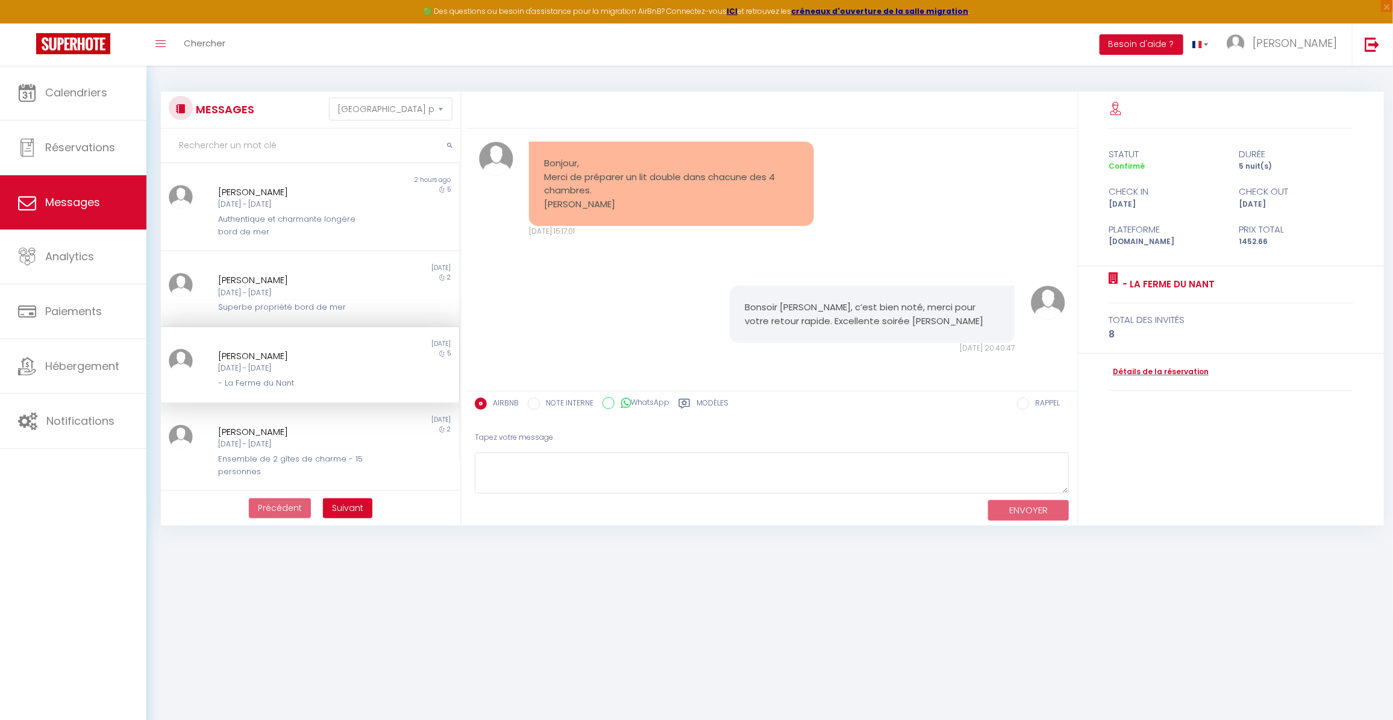
scroll to position [151, 0]
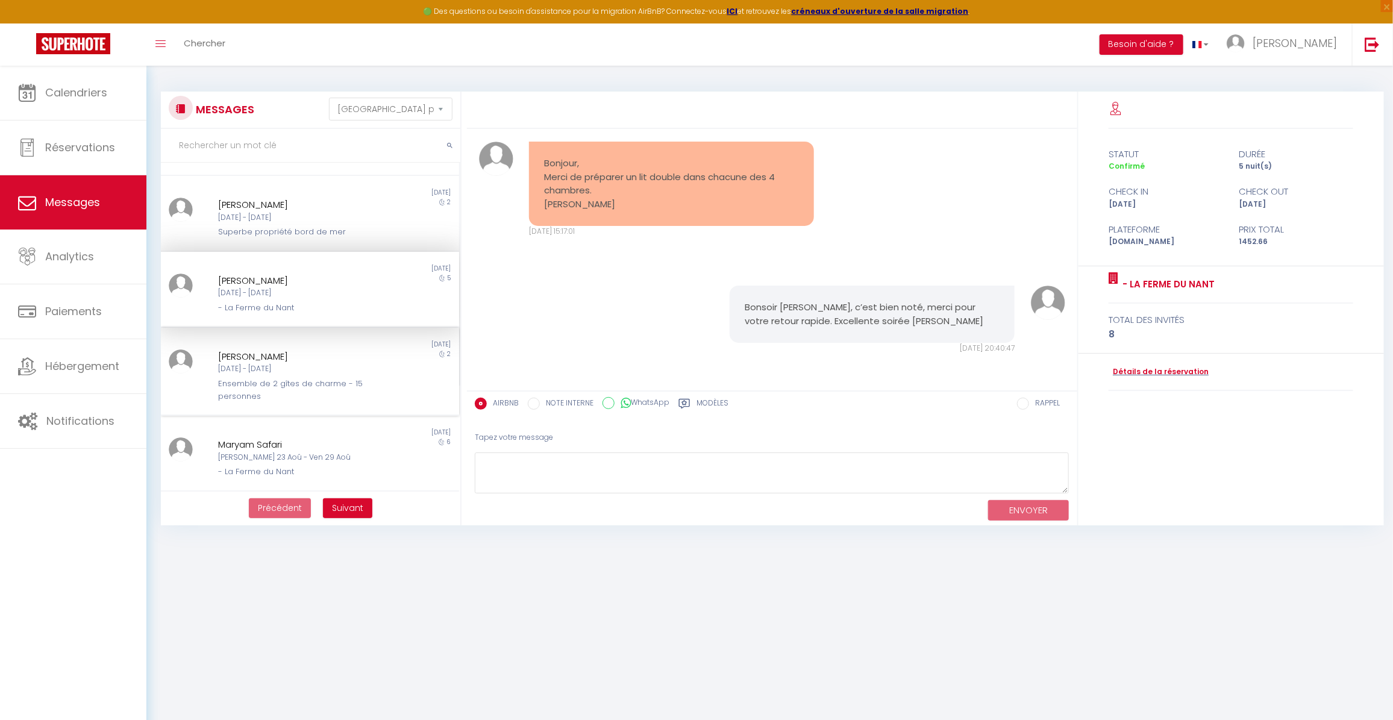
click at [301, 354] on div "[PERSON_NAME]" at bounding box center [298, 356] width 158 height 14
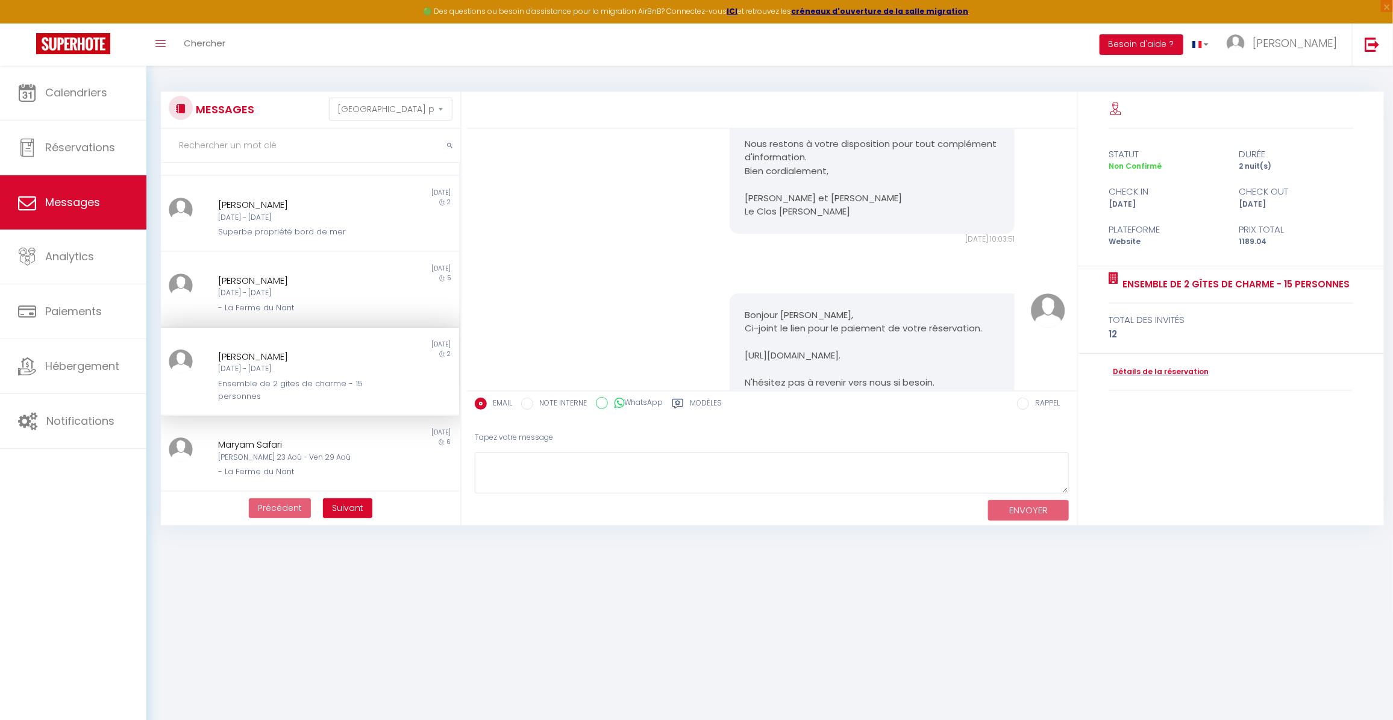
scroll to position [443, 0]
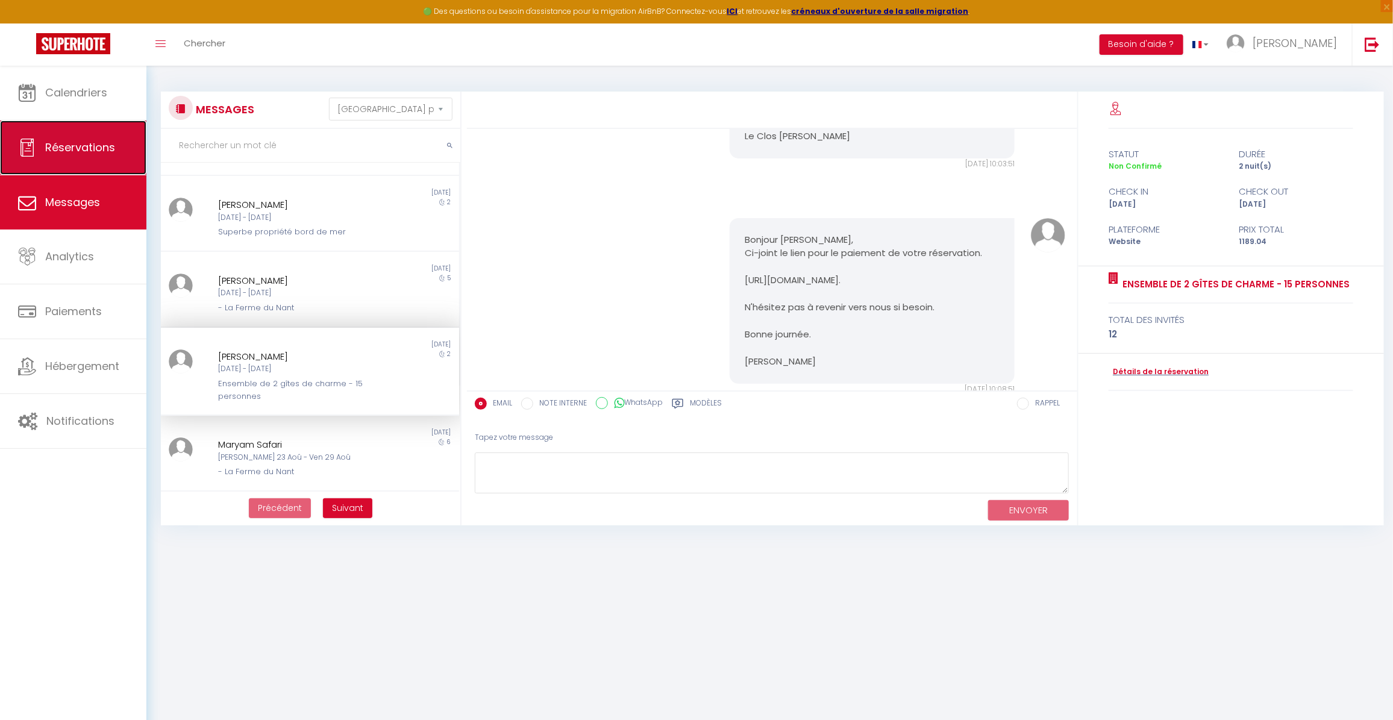
click at [83, 140] on span "Réservations" at bounding box center [80, 147] width 70 height 15
select select "not_cancelled"
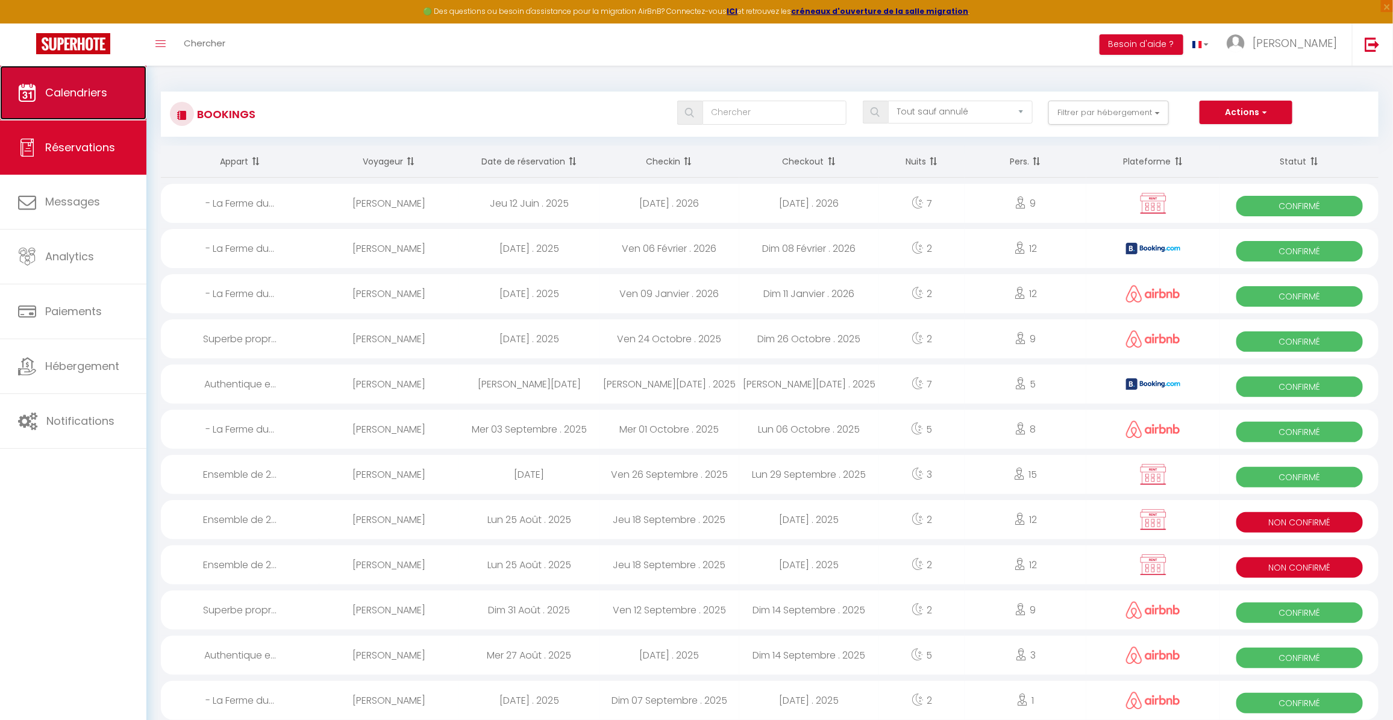
click at [93, 98] on span "Calendriers" at bounding box center [76, 92] width 62 height 15
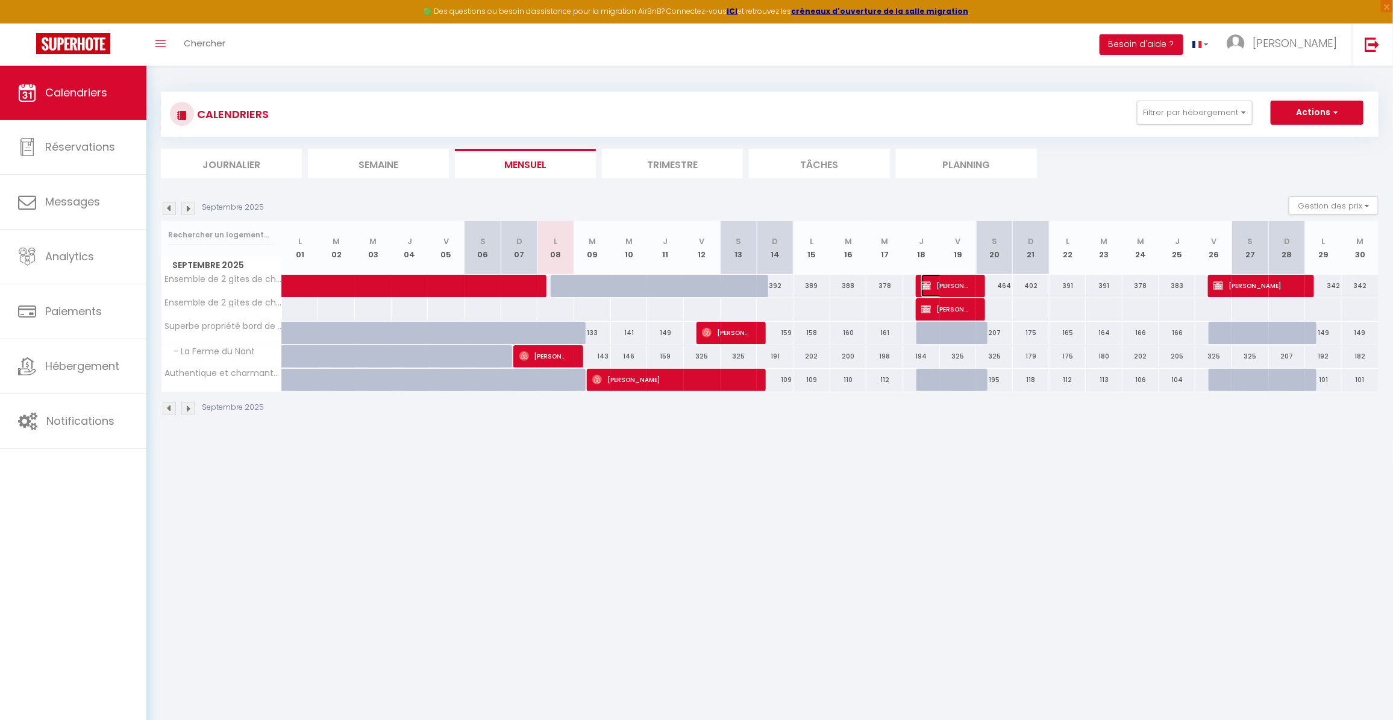
click at [959, 280] on span "[PERSON_NAME]" at bounding box center [945, 285] width 49 height 23
select select "KO"
select select "0"
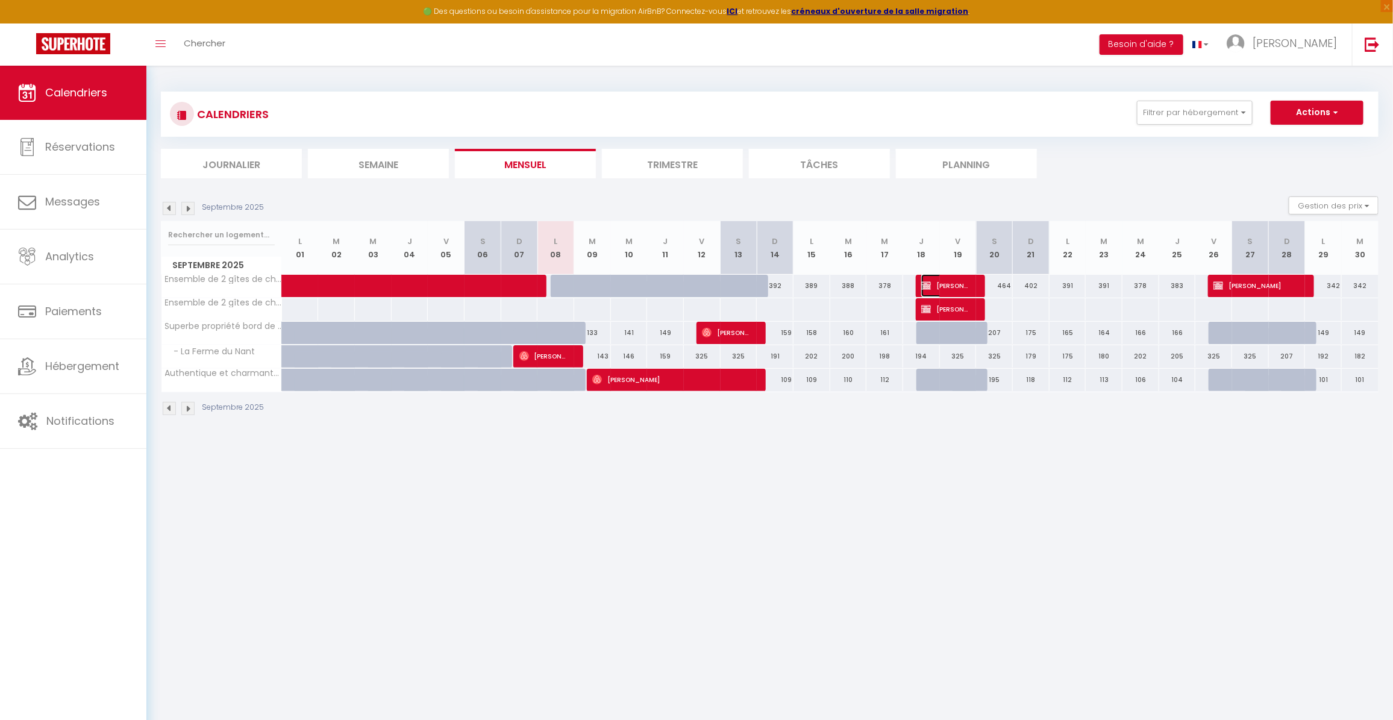
select select "1"
select select
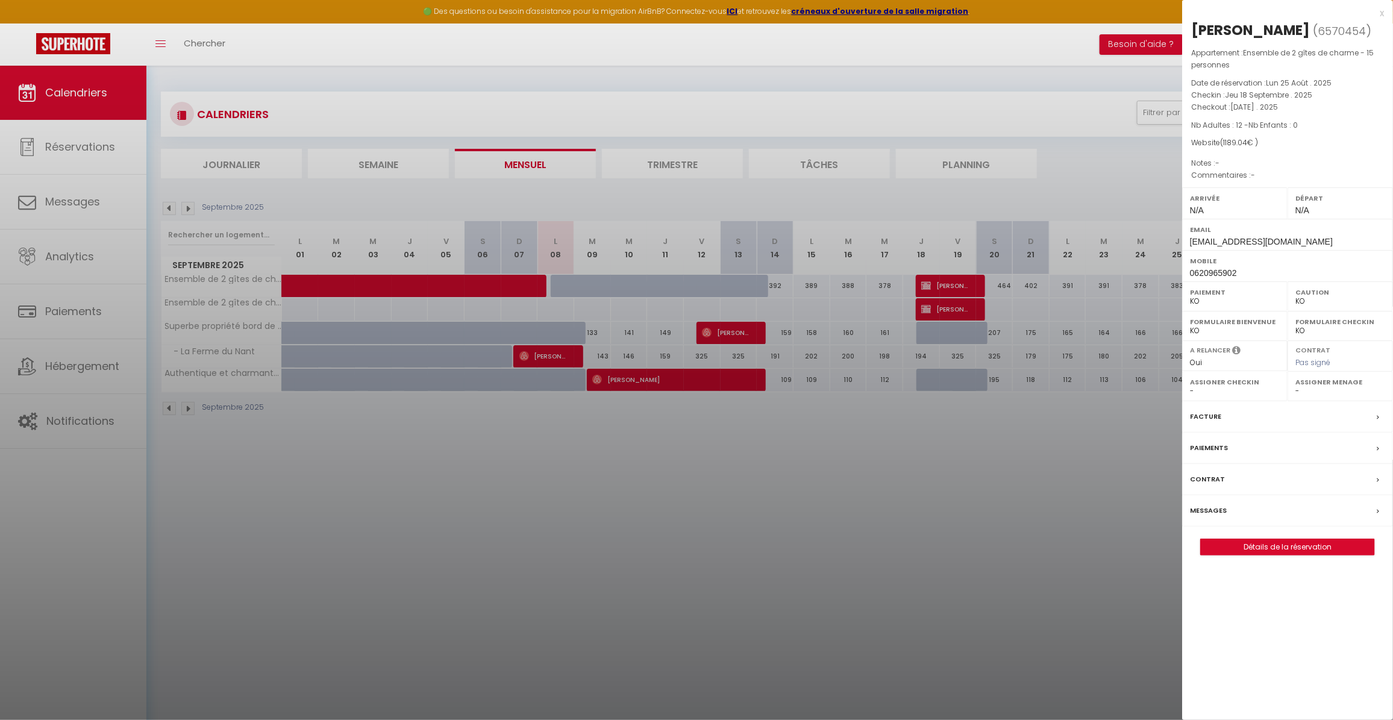
click at [965, 281] on div at bounding box center [696, 360] width 1393 height 720
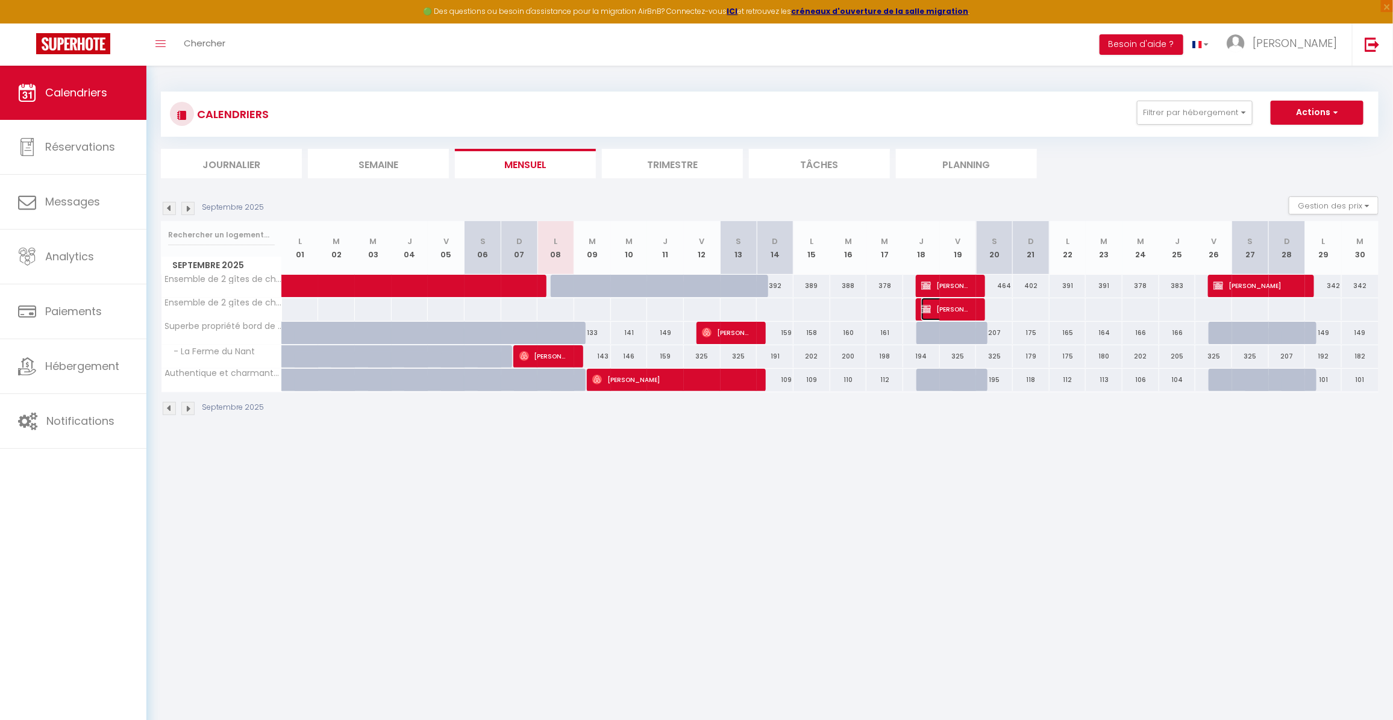
click at [962, 308] on span "[PERSON_NAME]" at bounding box center [945, 309] width 49 height 23
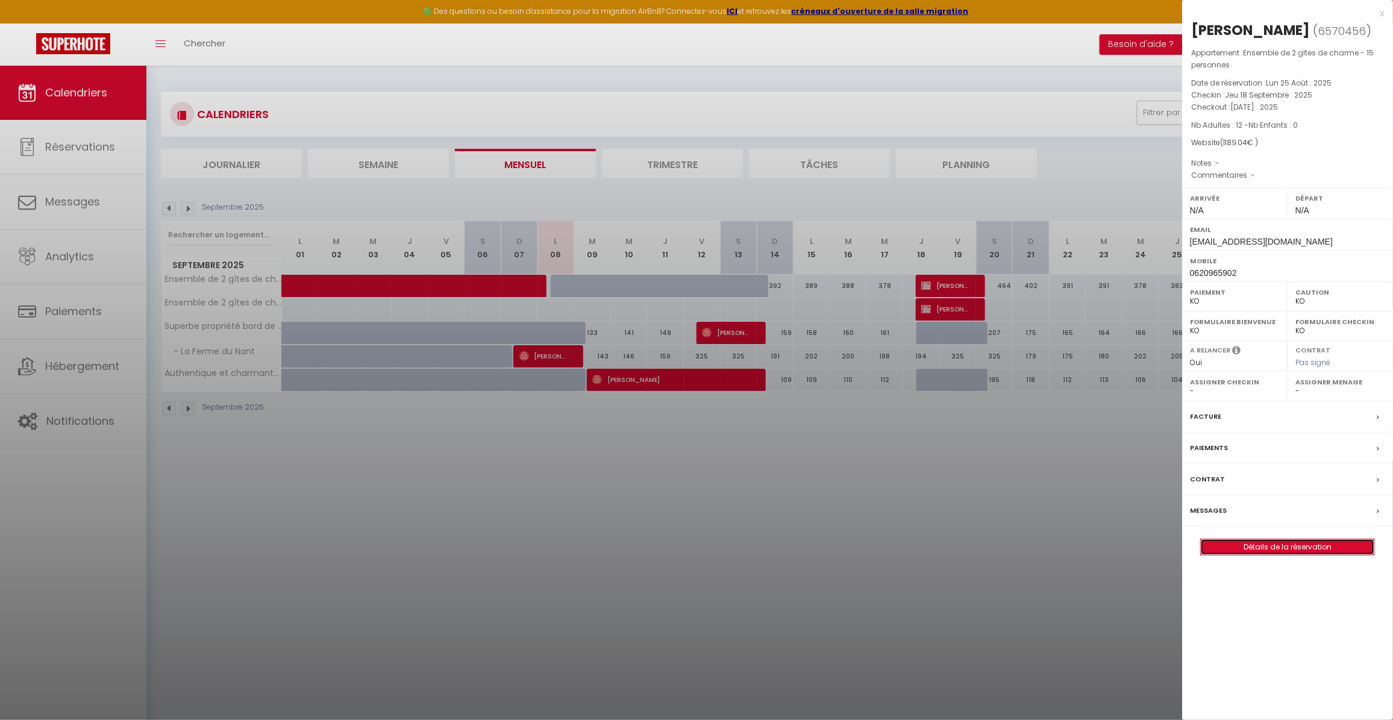
click at [1266, 549] on link "Détails de la réservation" at bounding box center [1286, 547] width 173 height 16
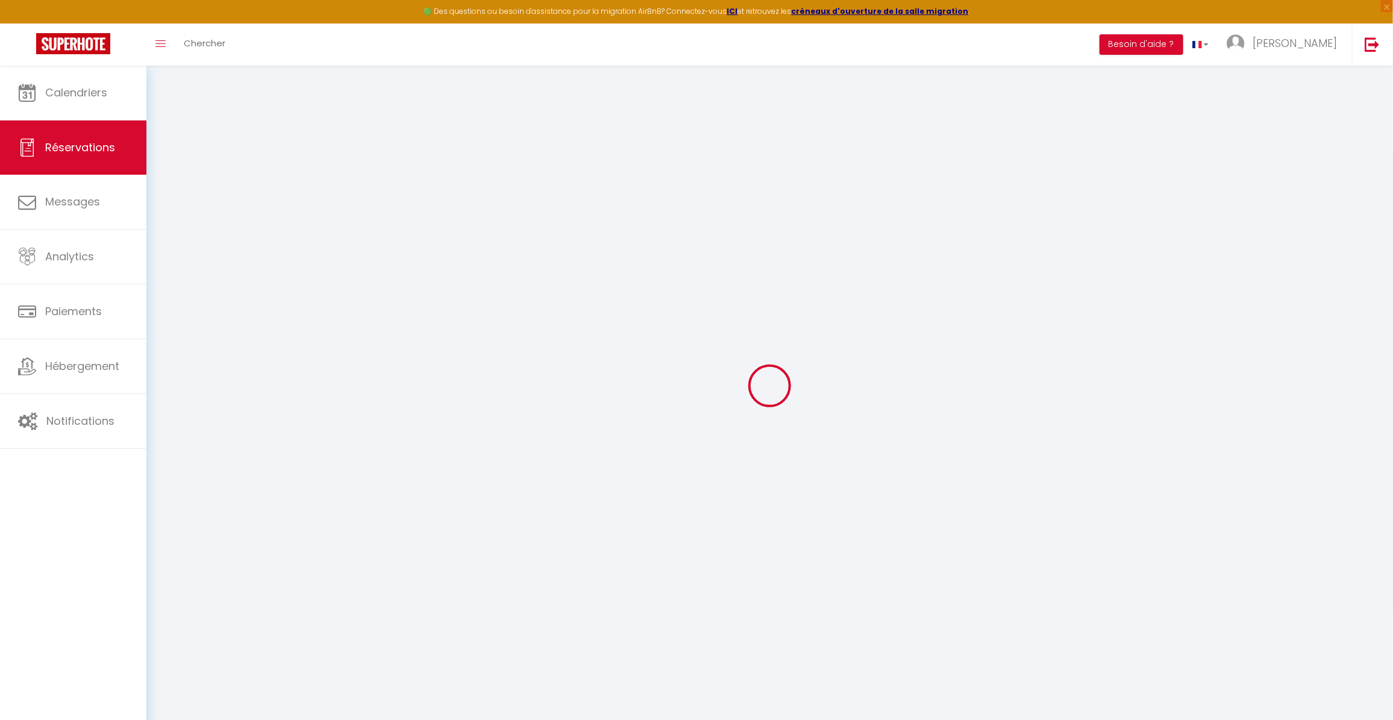
type input "[PERSON_NAME]"
type input "Prame"
type input "[EMAIL_ADDRESS][DOMAIN_NAME]"
type input "0620965902"
type input "51100"
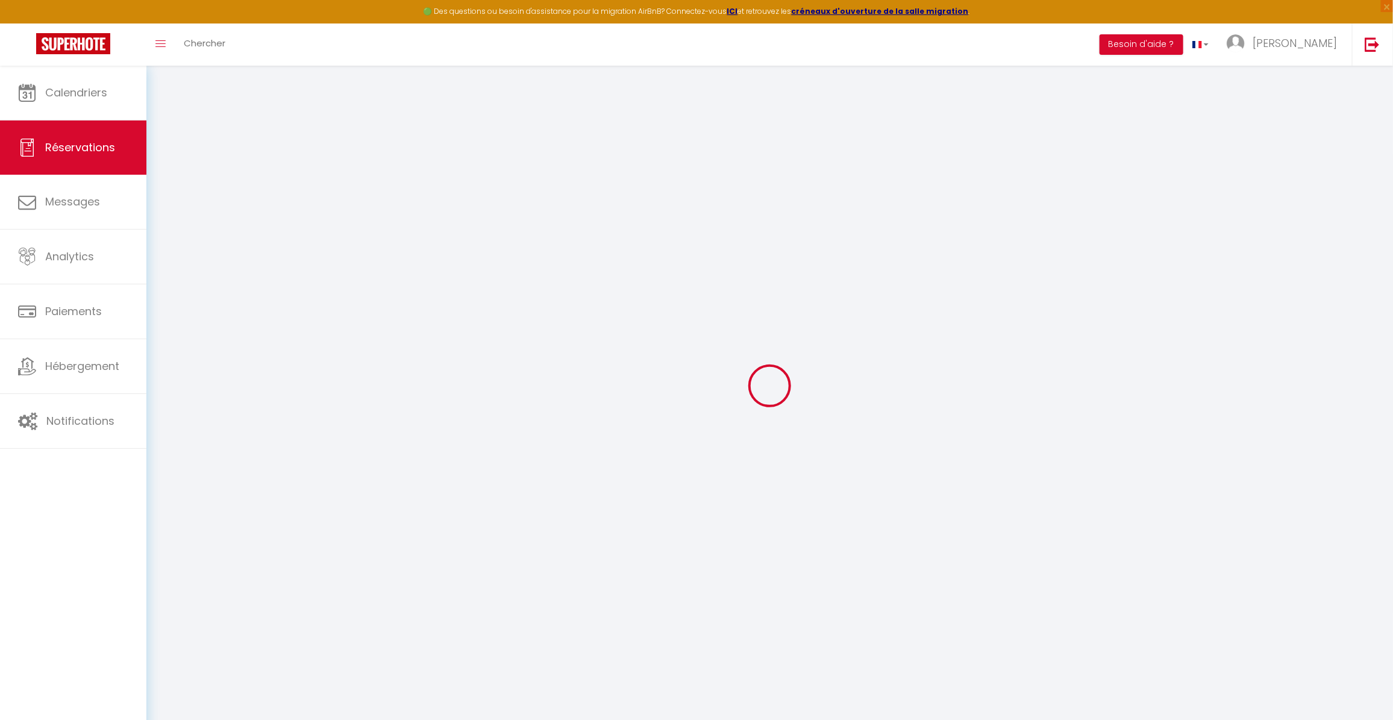
type input "[STREET_ADDRESS]"
type input "[GEOGRAPHIC_DATA]"
select select "FR"
select select "19689"
select select "2"
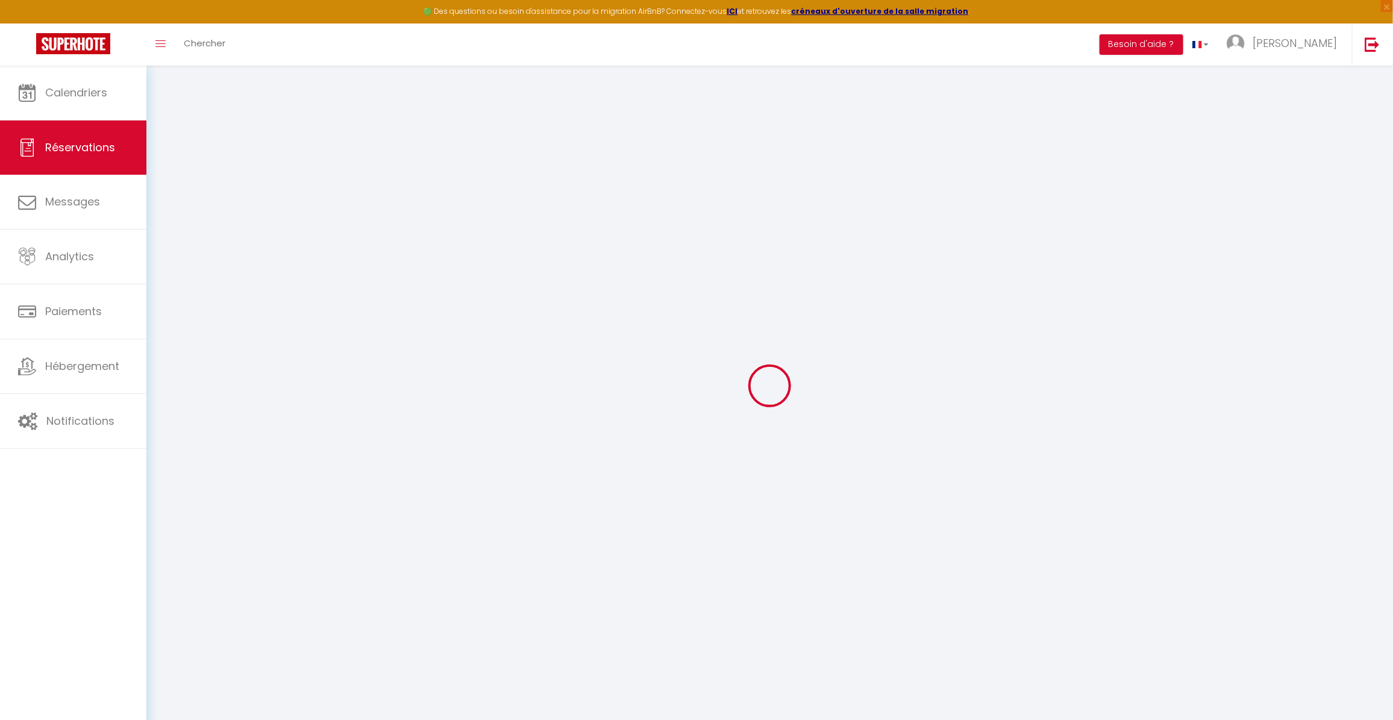
type input "Jeu 18 Septembre 2025"
select select
type input "[DATE]"
select select
type input "12"
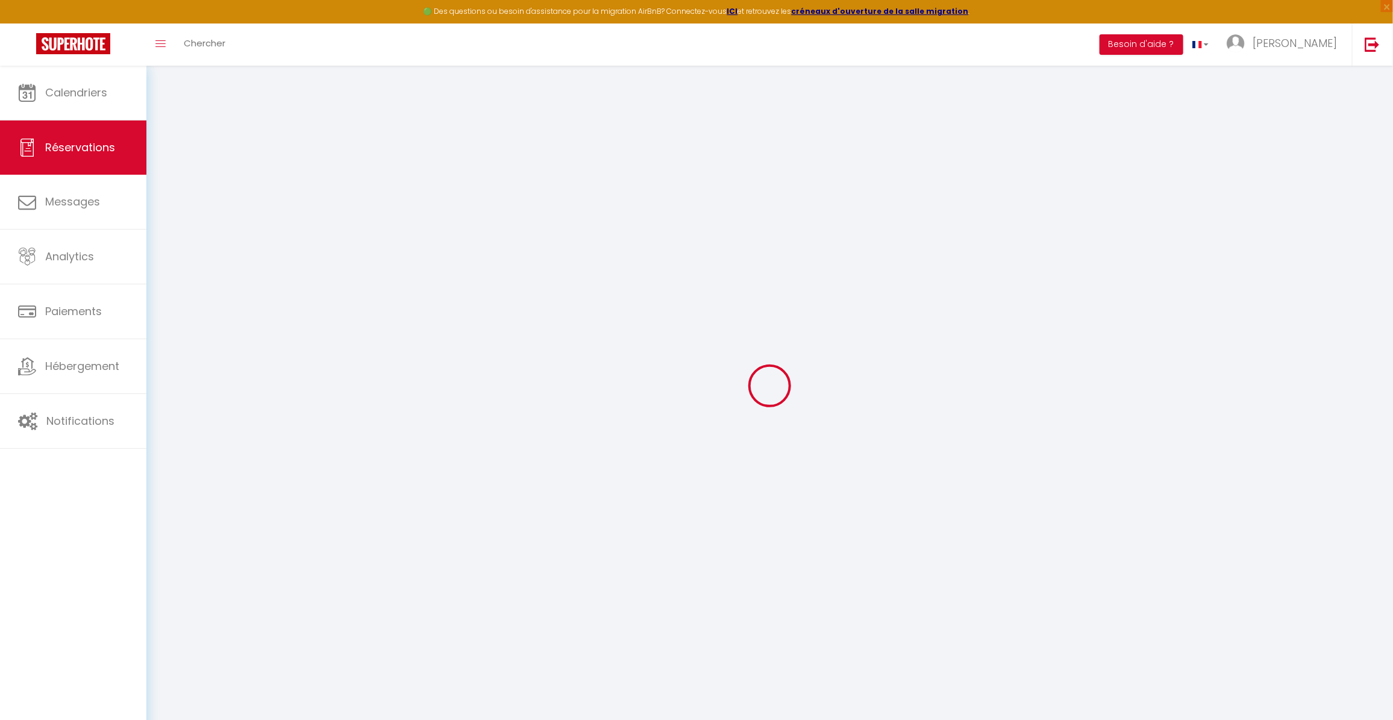
select select "10"
select select
type input "823"
checkbox input "false"
type input "1189.04"
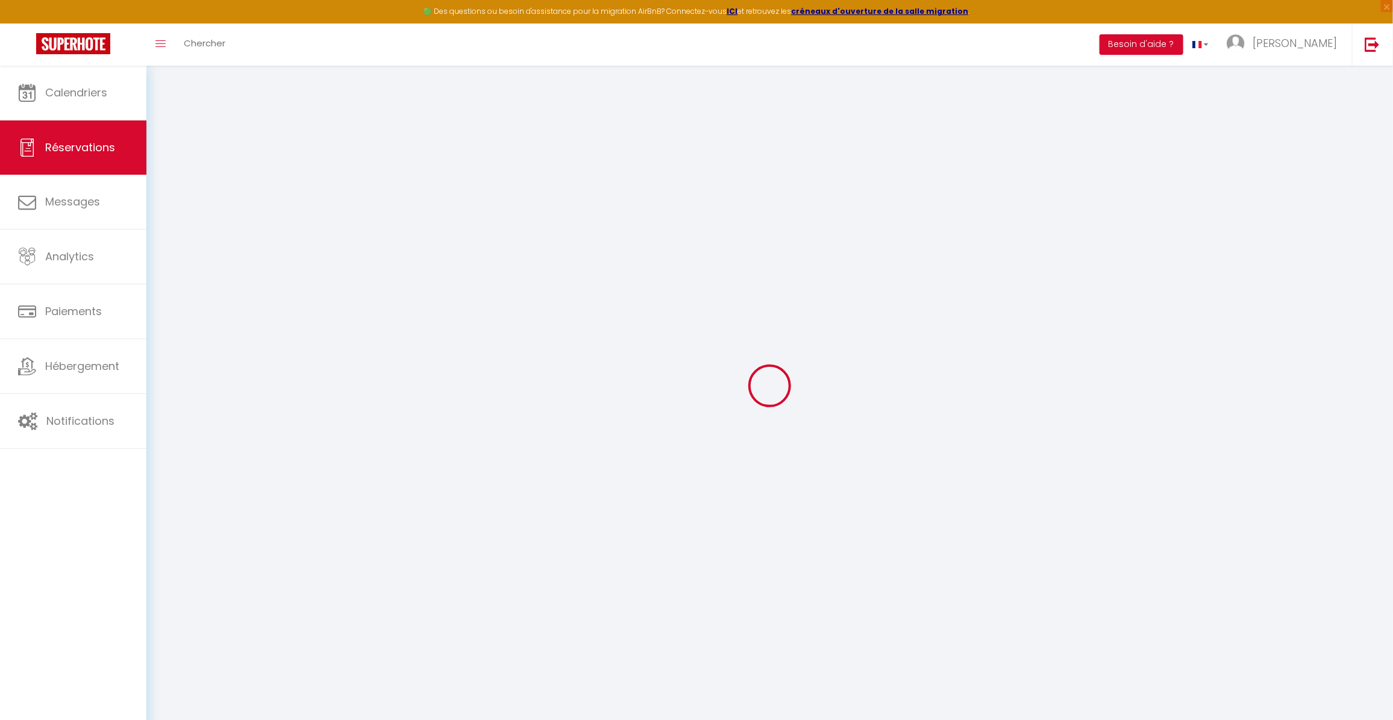
select select "69"
type input "0"
select select
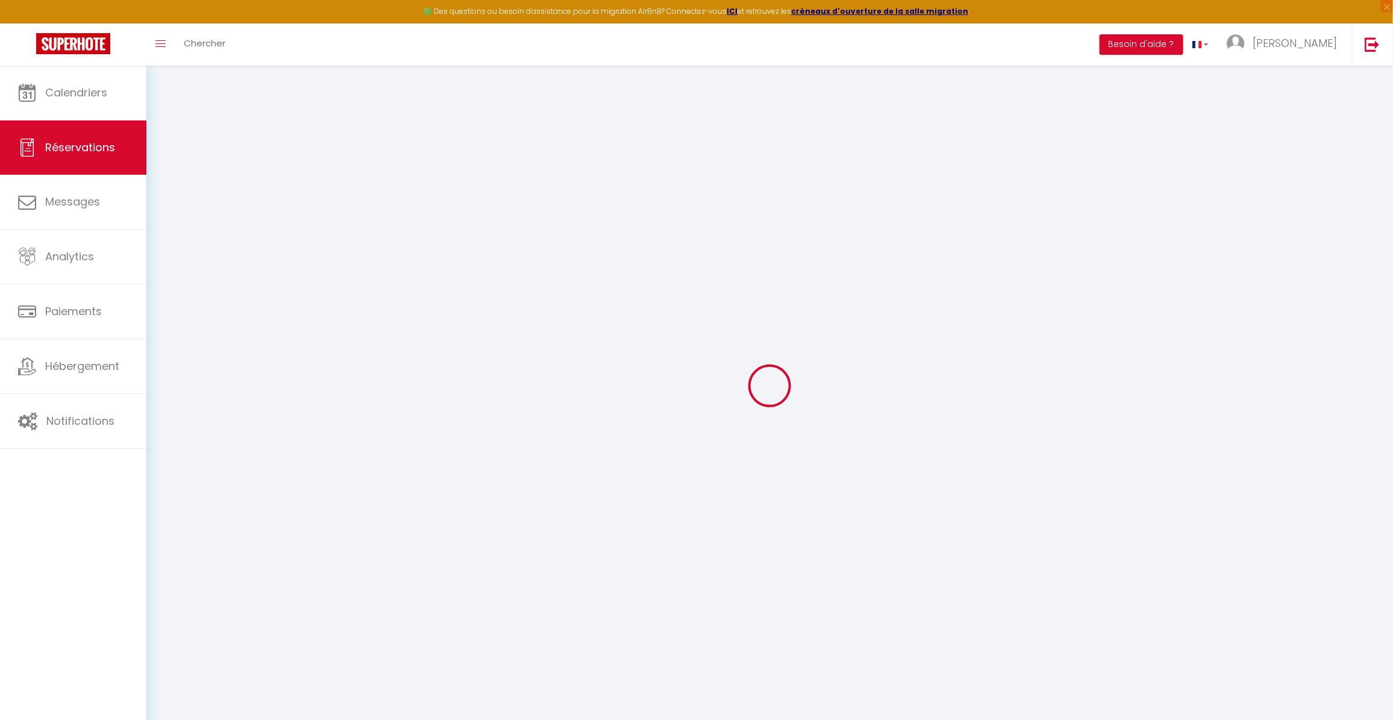
select select
select select "14"
checkbox input "false"
select select
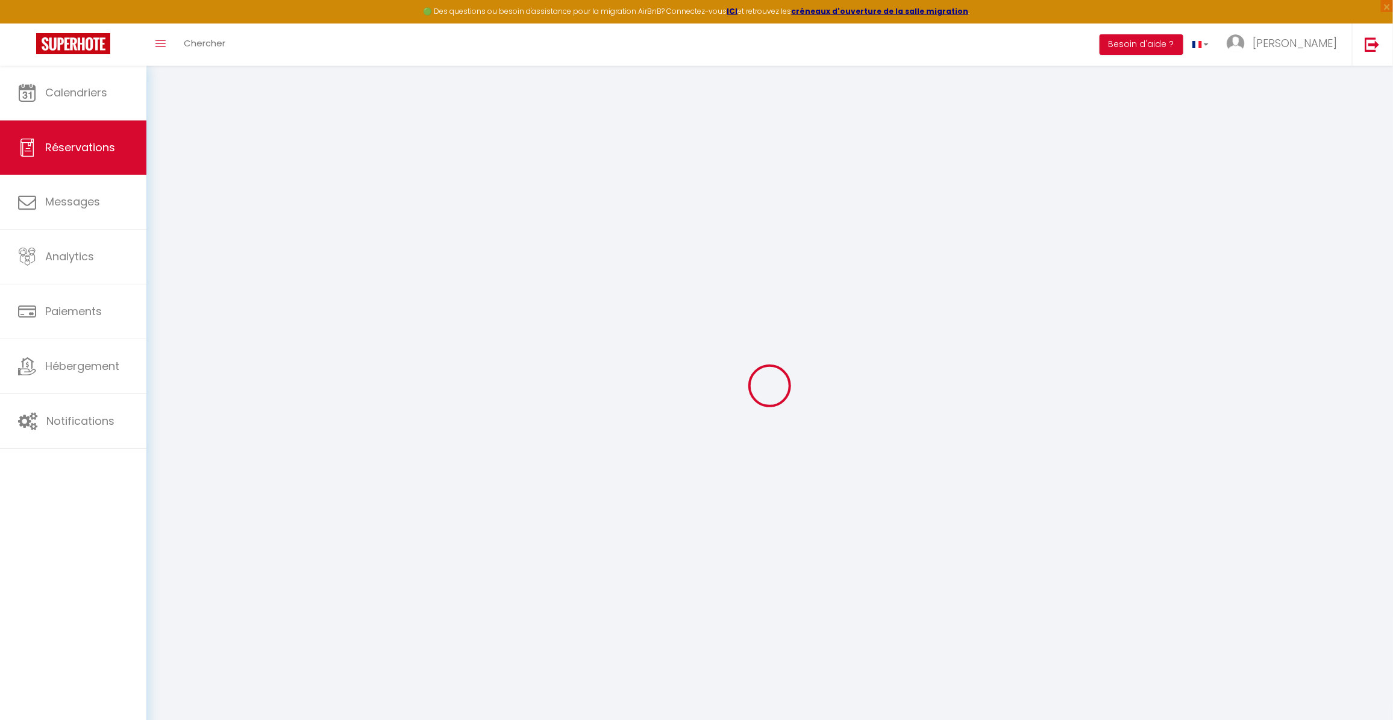
checkbox input "false"
select select
checkbox input "false"
select select
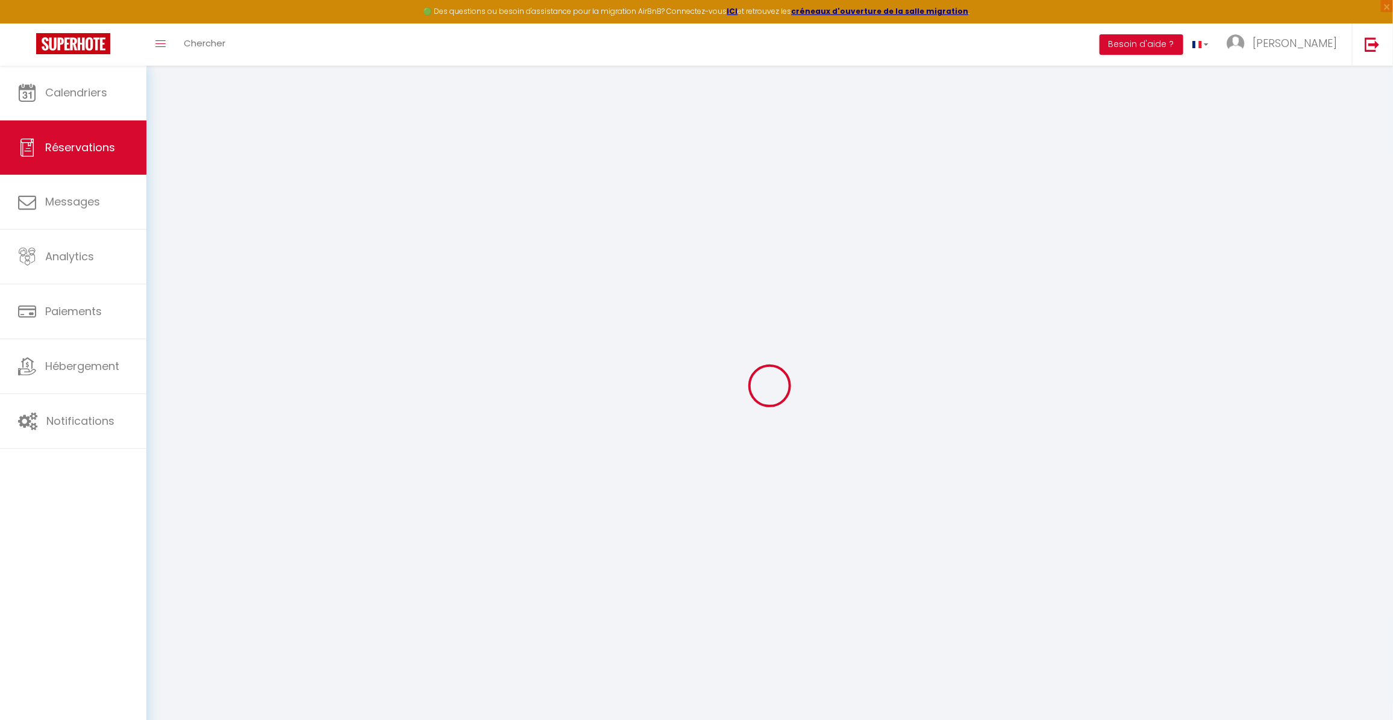
select select
checkbox input "false"
type input "325"
type input "41.04"
select select
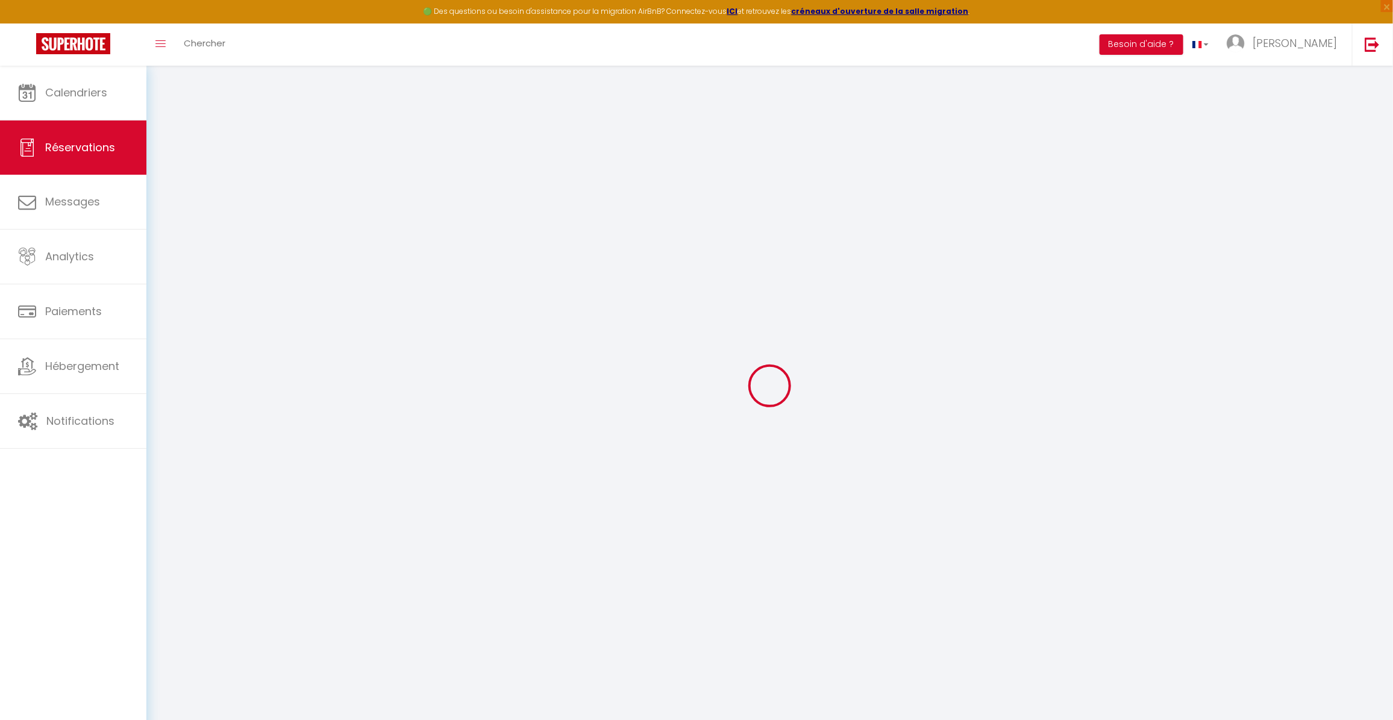
select select
checkbox input "false"
select select
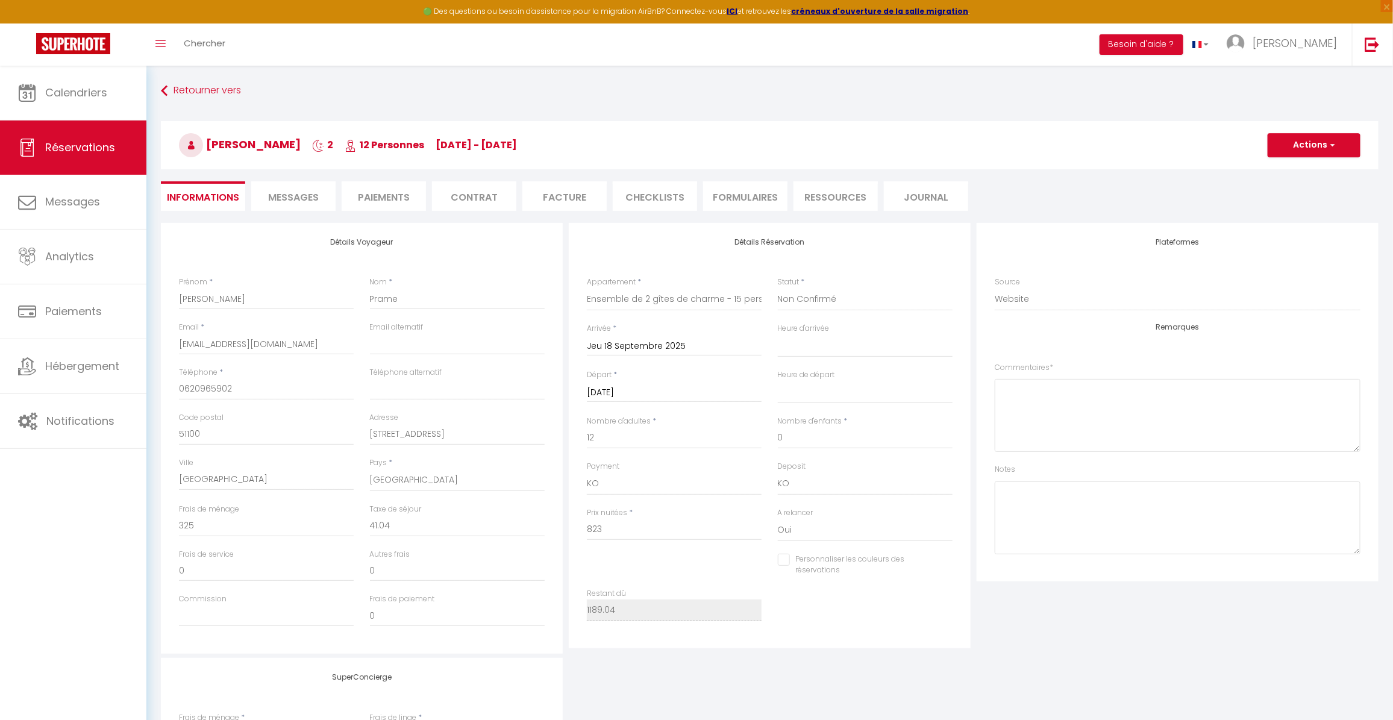
drag, startPoint x: 282, startPoint y: 10, endPoint x: 548, endPoint y: 200, distance: 327.3
click at [548, 200] on li "Facture" at bounding box center [564, 196] width 84 height 30
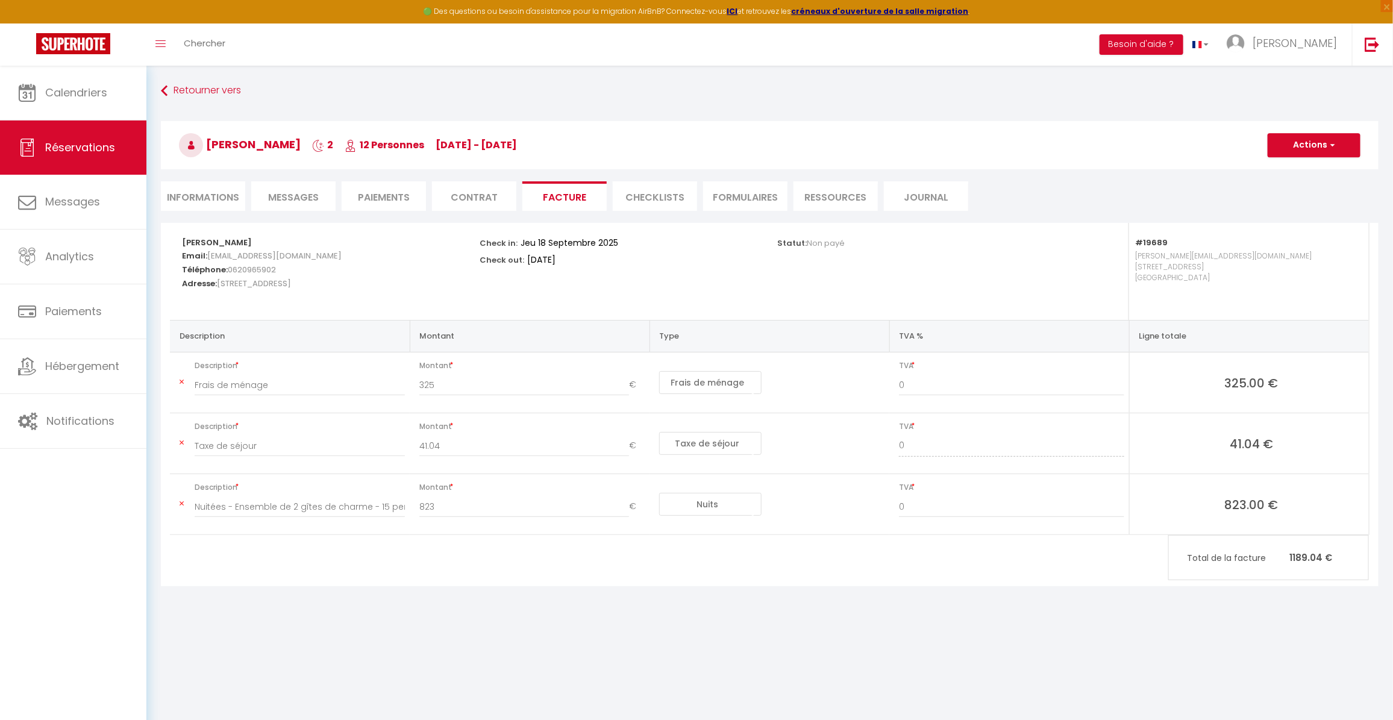
click at [401, 200] on li "Paiements" at bounding box center [384, 196] width 84 height 30
select select
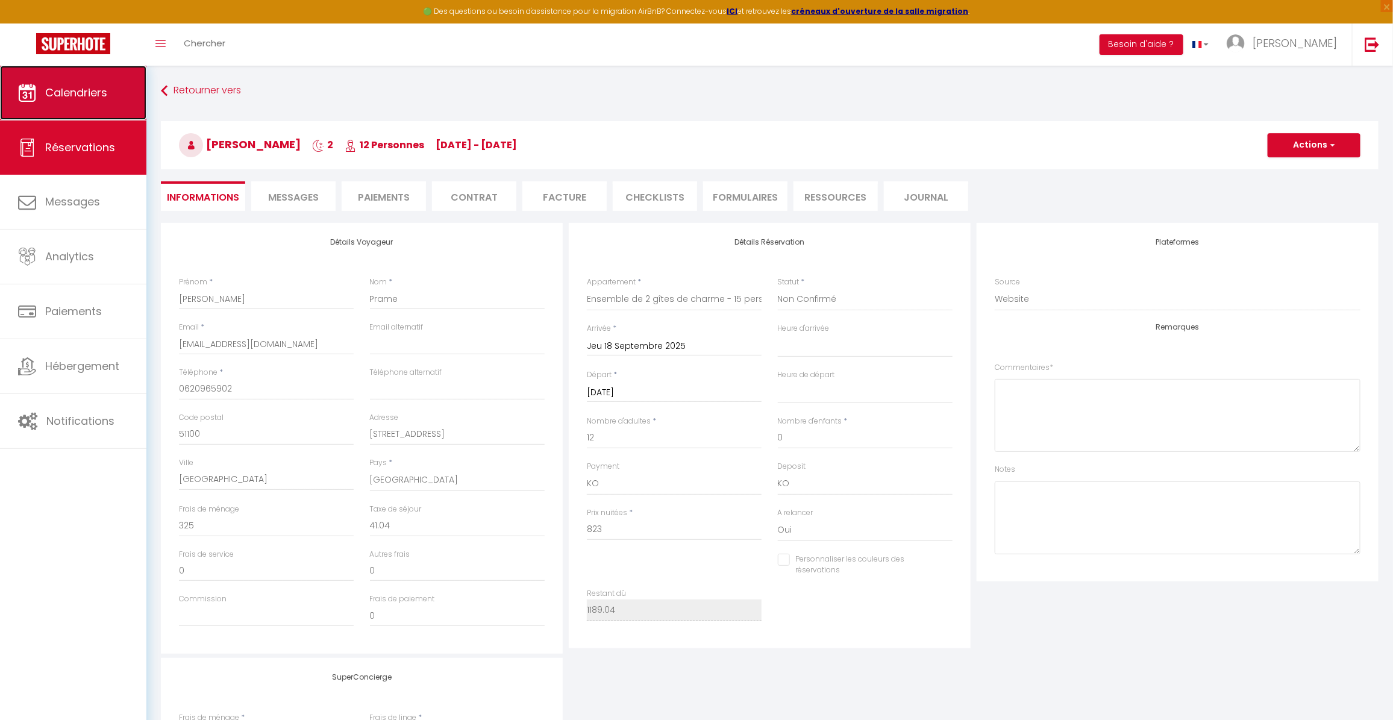
click at [75, 95] on span "Calendriers" at bounding box center [76, 92] width 62 height 15
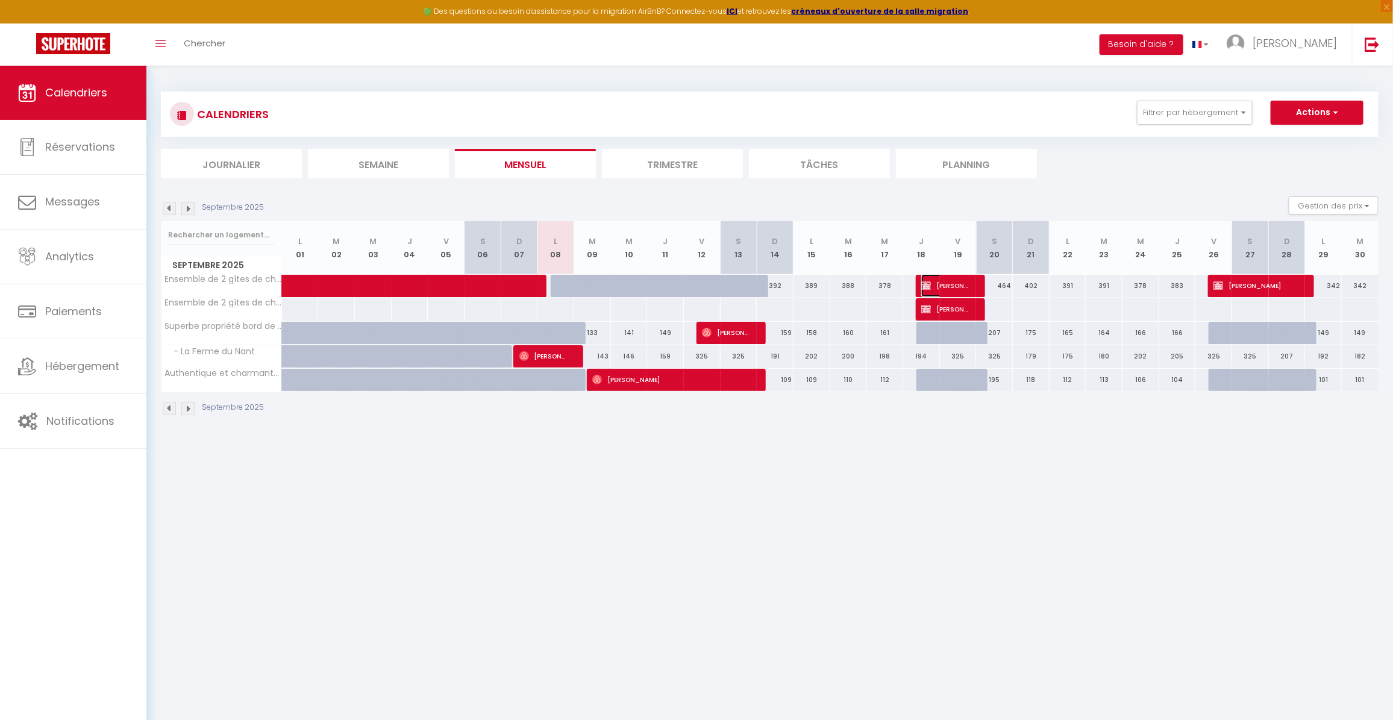
click at [953, 282] on span "[PERSON_NAME]" at bounding box center [945, 285] width 49 height 23
select select "KO"
select select "0"
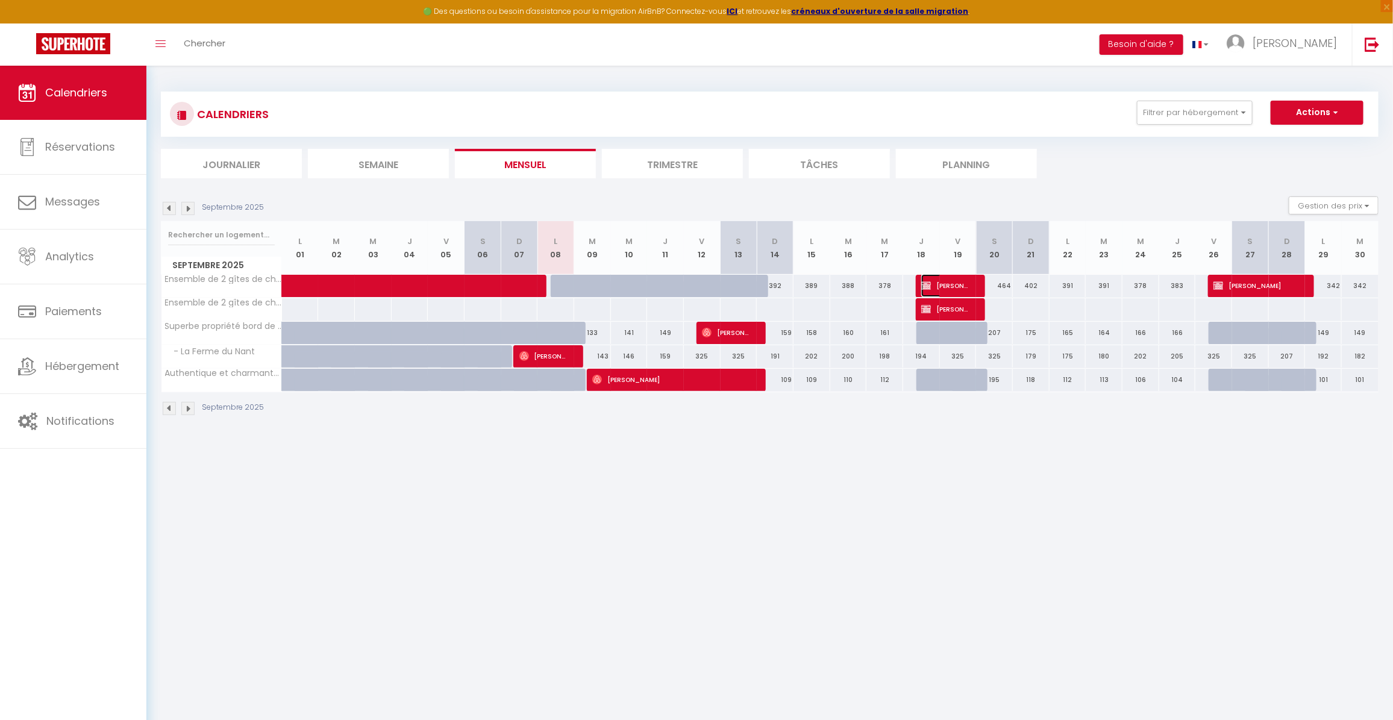
select select "1"
select select
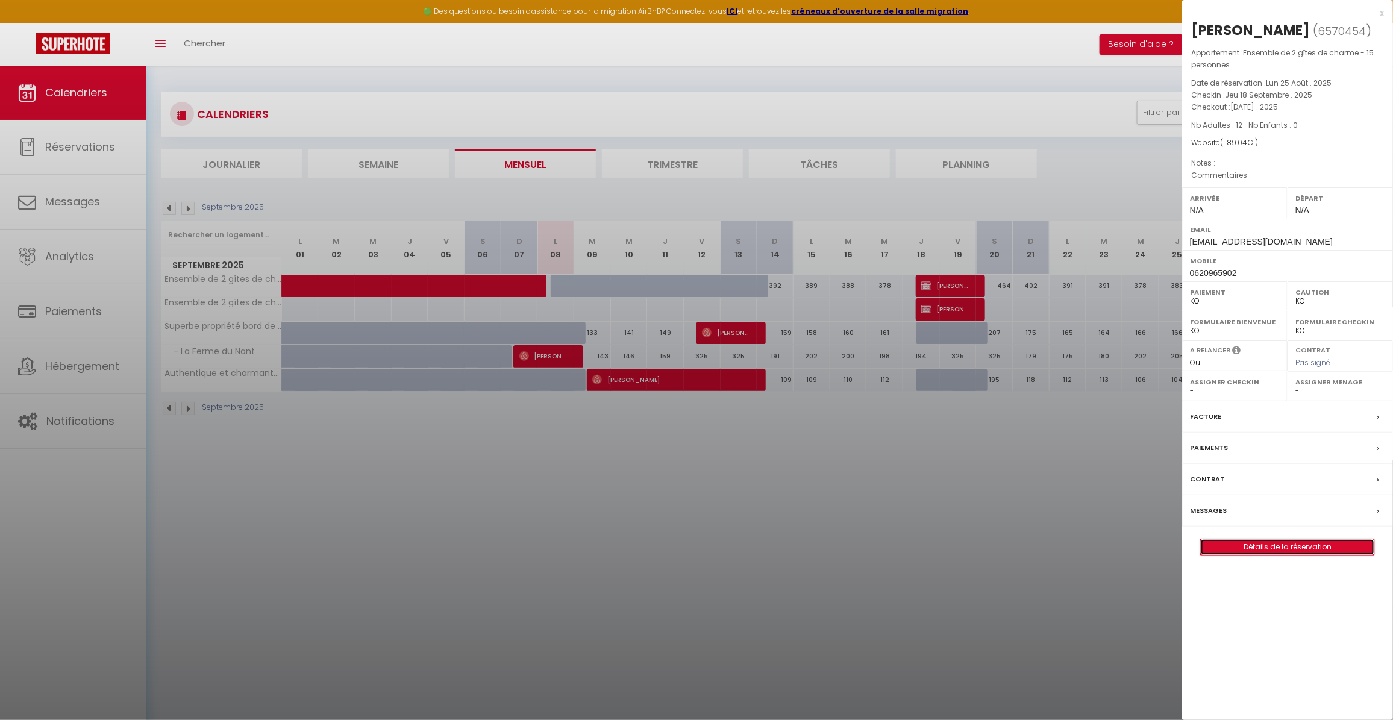
click at [1276, 546] on link "Détails de la réservation" at bounding box center [1286, 547] width 173 height 16
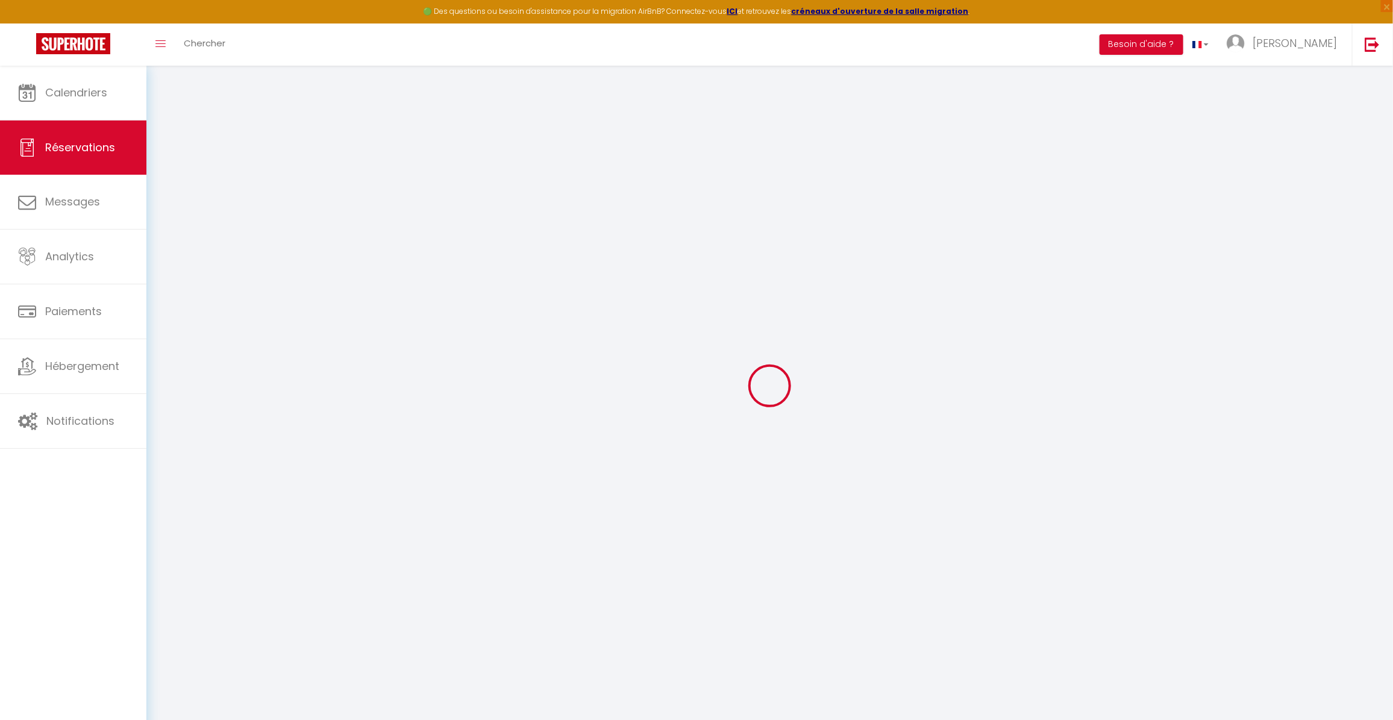
select select
checkbox input "false"
type input "325"
type input "41.04"
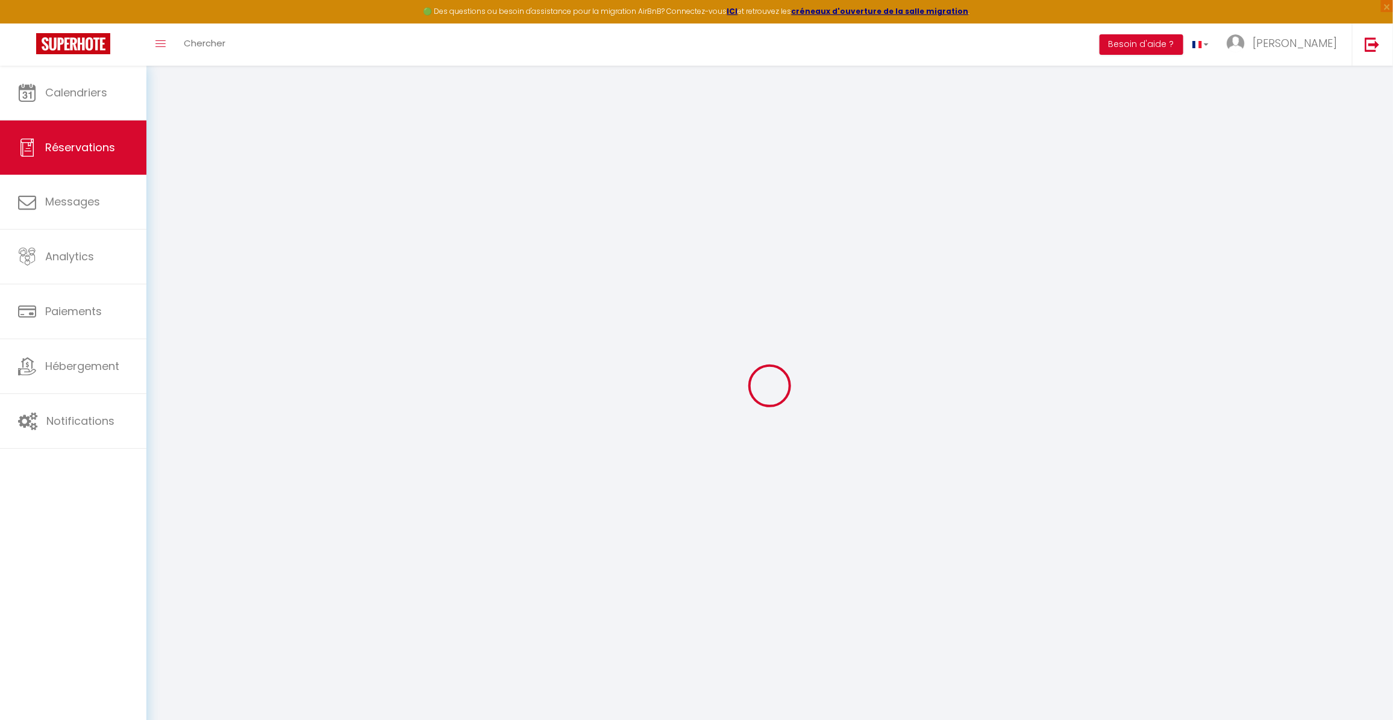
select select
checkbox input "false"
select select
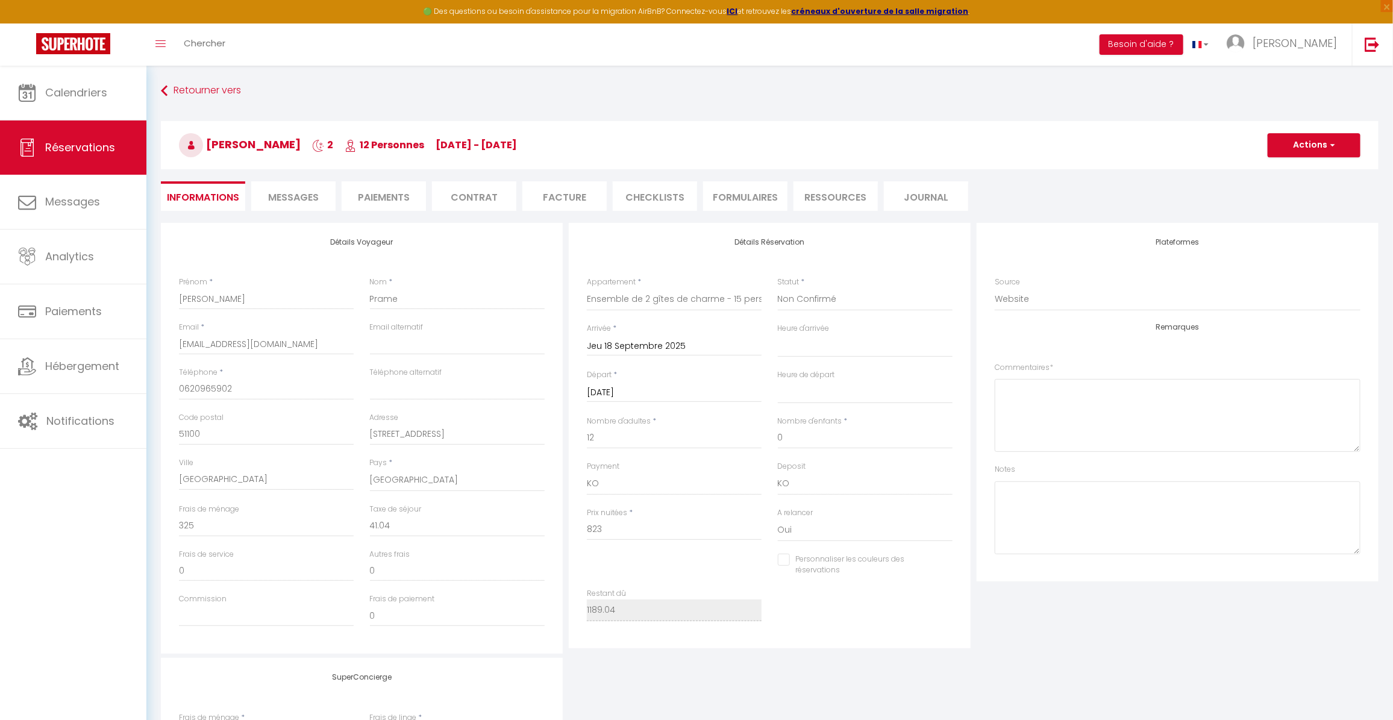
click at [570, 193] on li "Facture" at bounding box center [564, 196] width 84 height 30
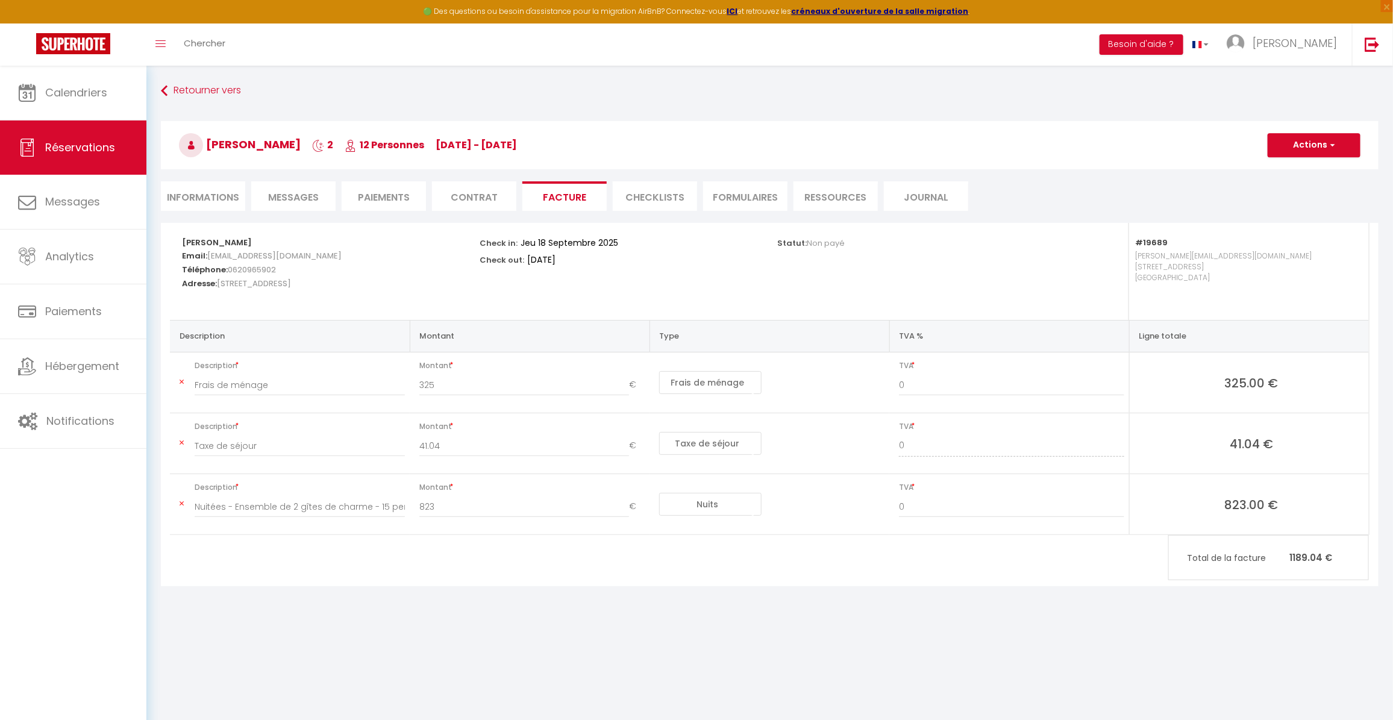
click at [398, 195] on li "Paiements" at bounding box center [384, 196] width 84 height 30
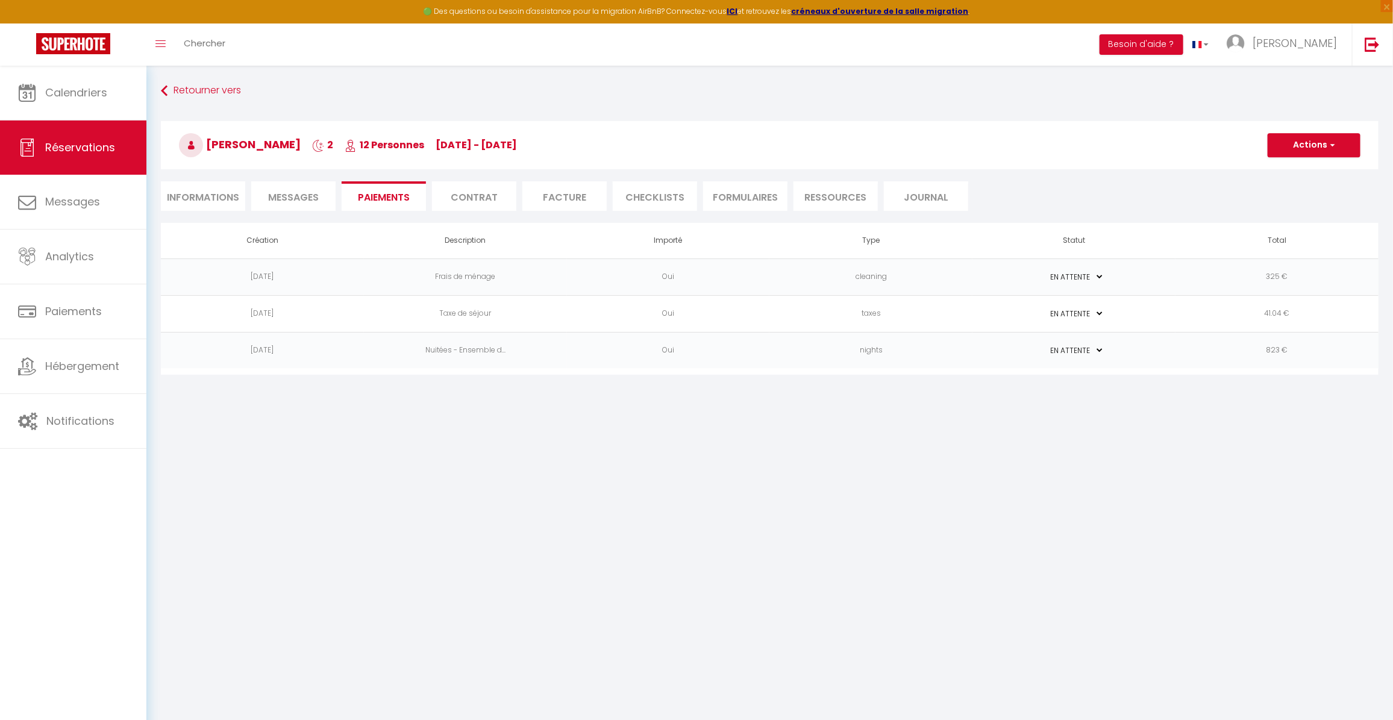
click at [282, 193] on span "Messages" at bounding box center [293, 197] width 51 height 14
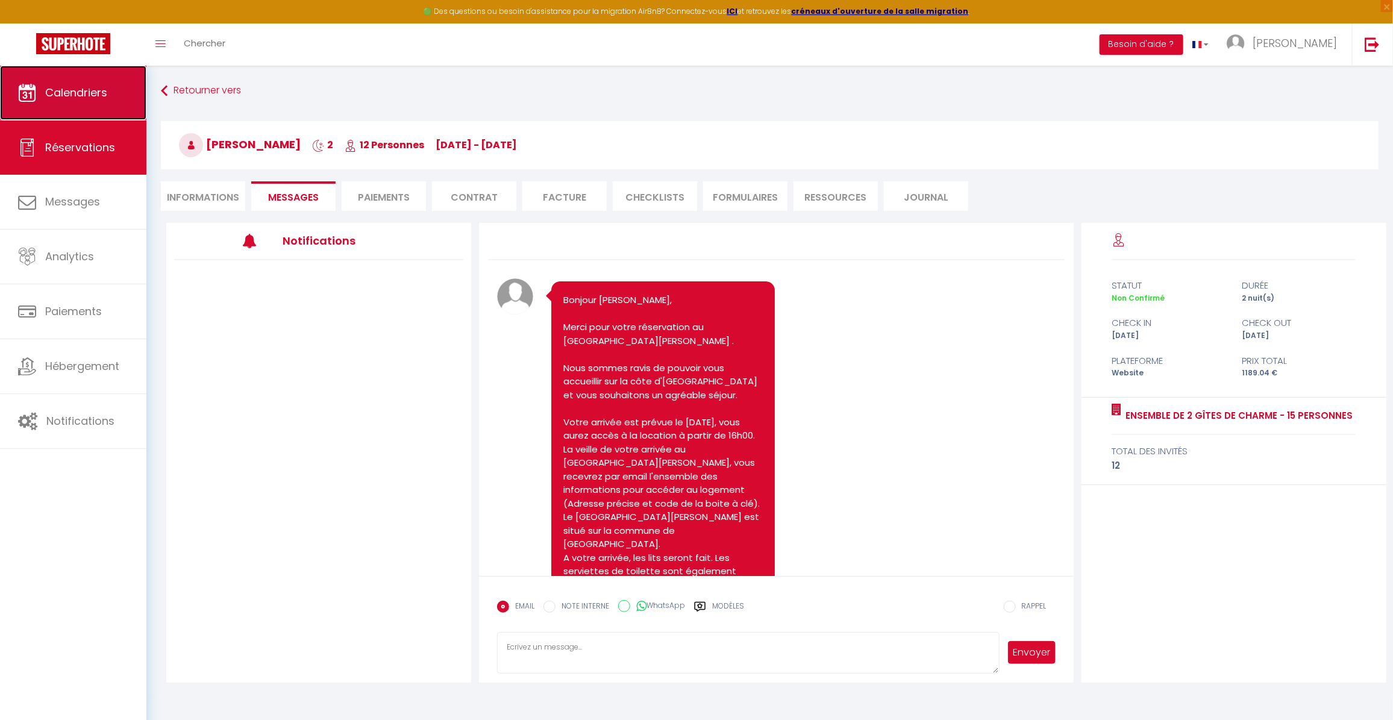
click at [70, 94] on span "Calendriers" at bounding box center [76, 92] width 62 height 15
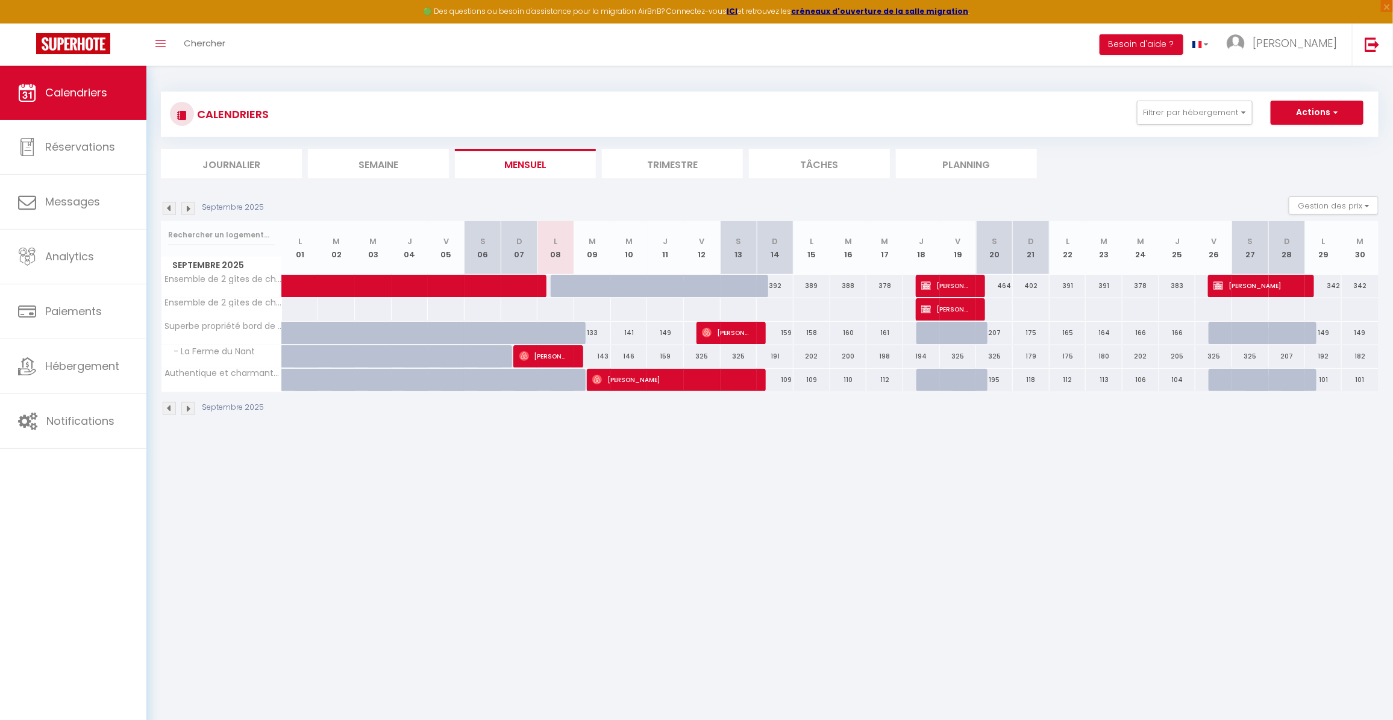
click at [672, 155] on li "Trimestre" at bounding box center [672, 164] width 141 height 30
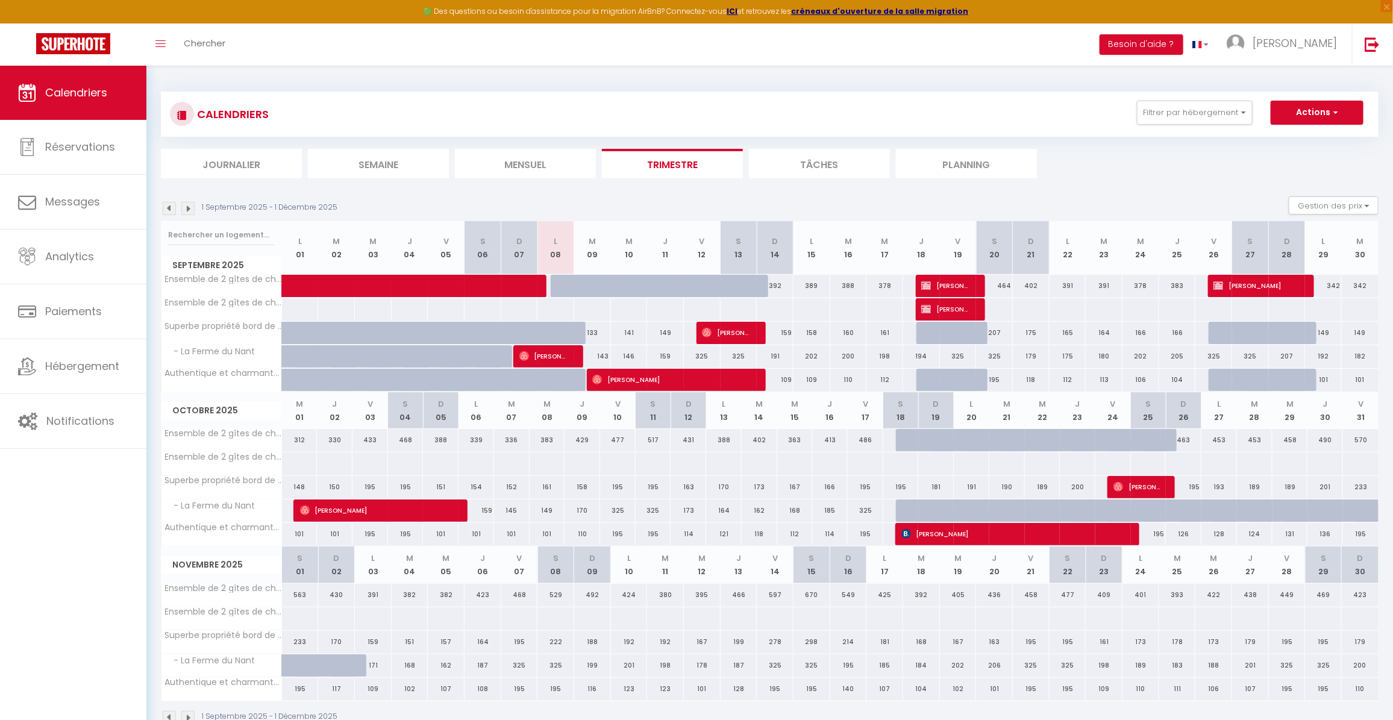
click at [186, 202] on img at bounding box center [187, 208] width 13 height 13
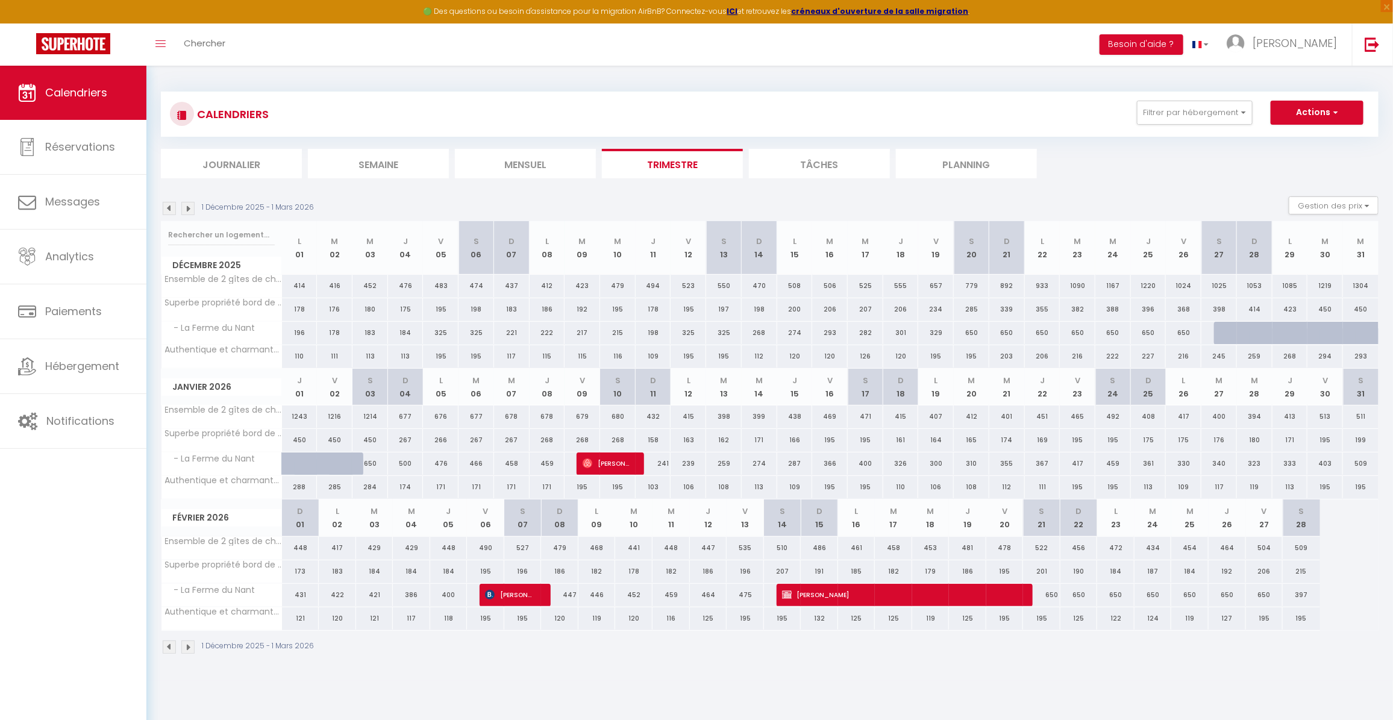
click at [186, 202] on img at bounding box center [187, 208] width 13 height 13
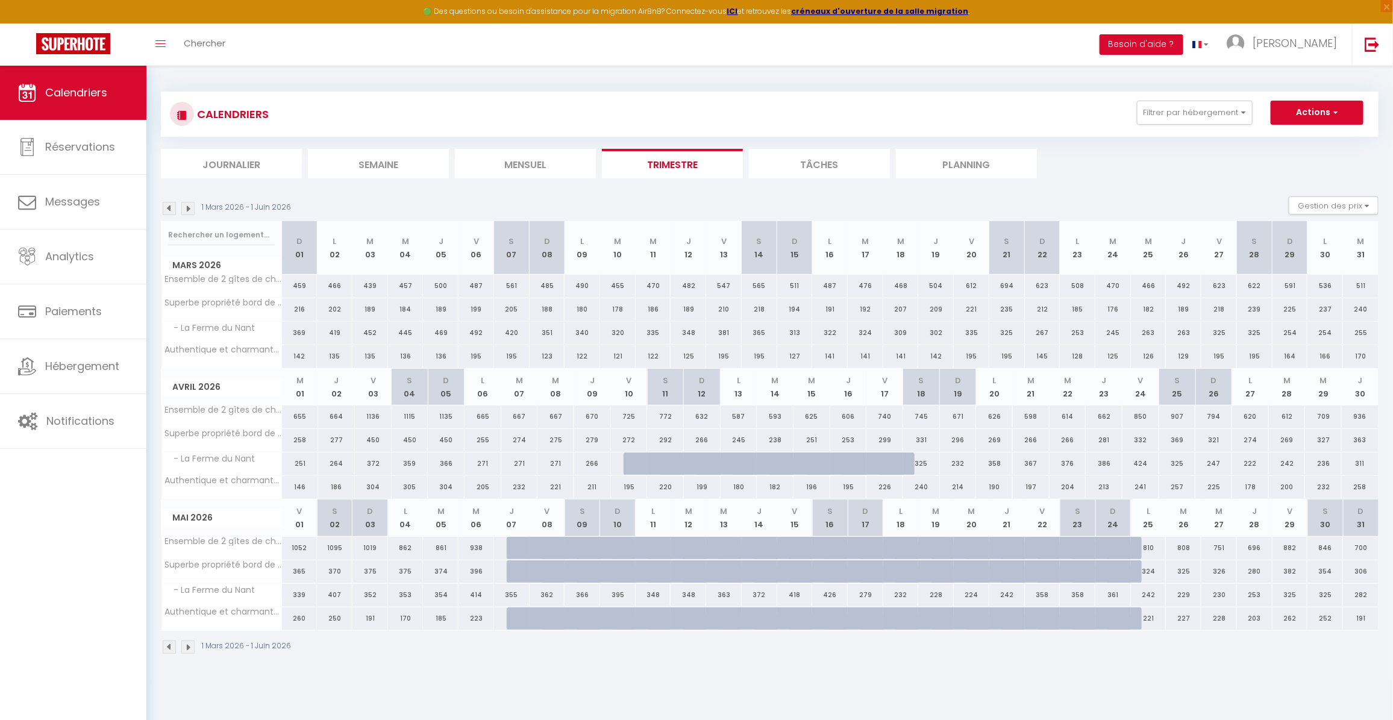
click at [175, 206] on img at bounding box center [169, 208] width 13 height 13
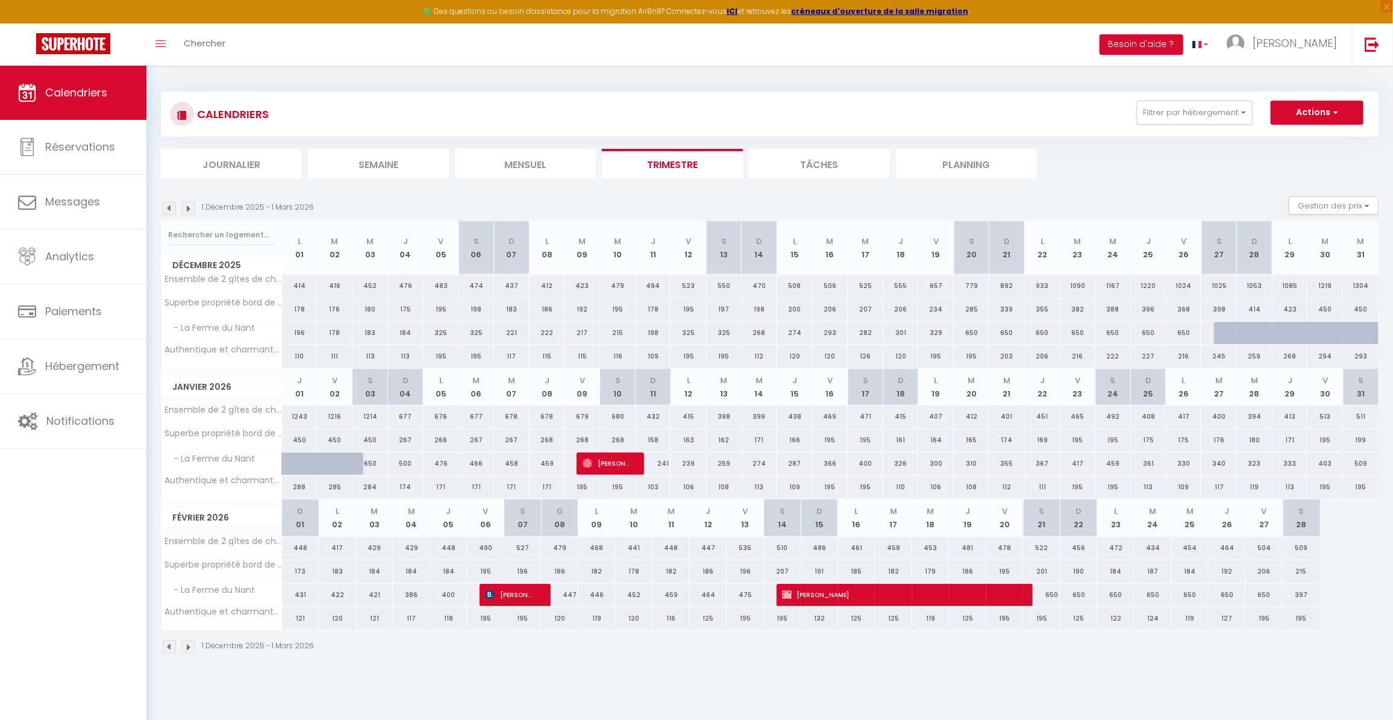
click at [175, 206] on img at bounding box center [169, 208] width 13 height 13
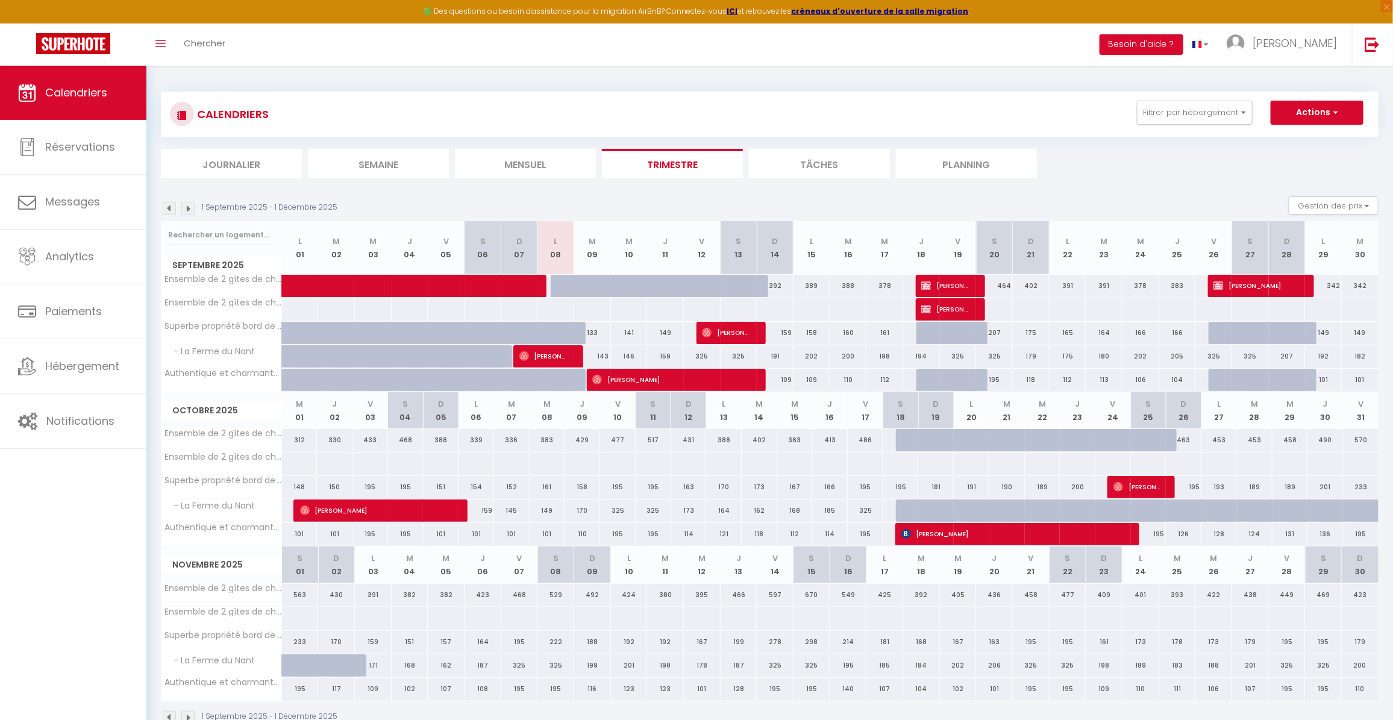
click at [970, 283] on div at bounding box center [958, 286] width 37 height 23
select select
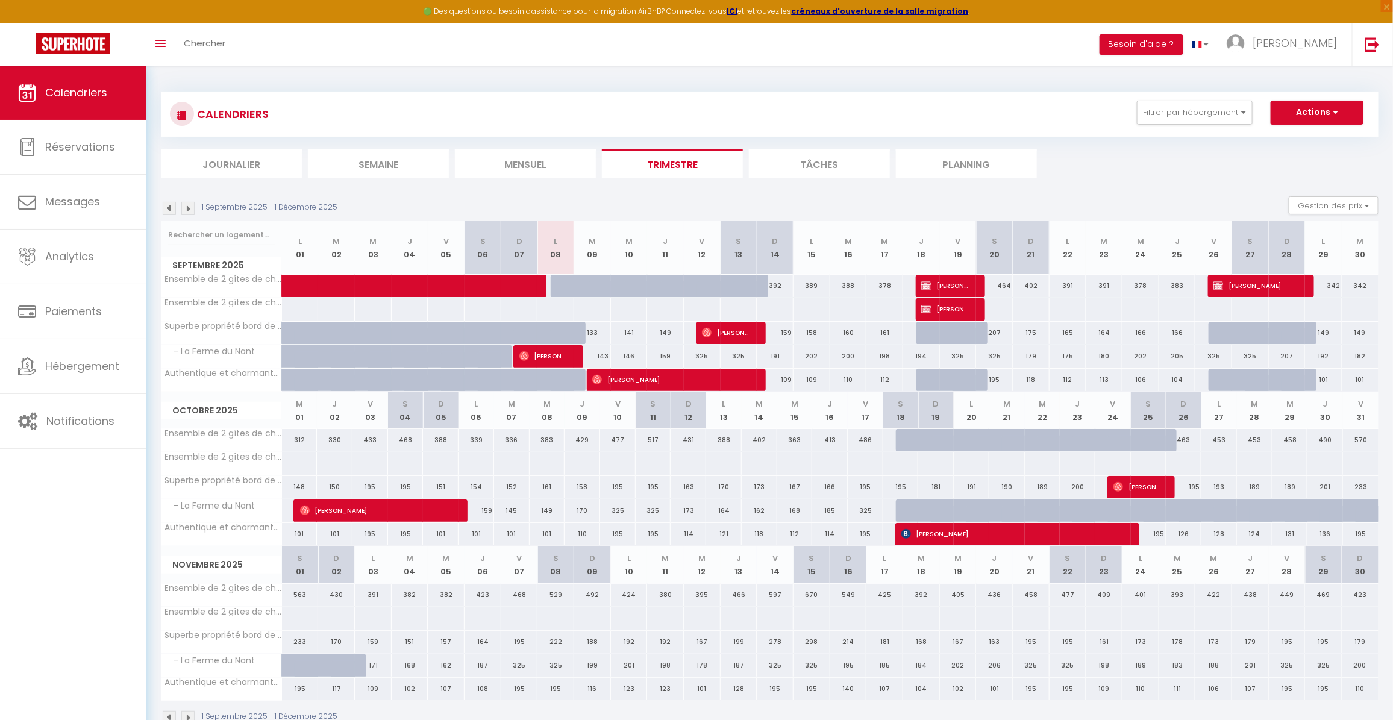
select select
type input "444"
type input "Ven 19 Septembre 2025"
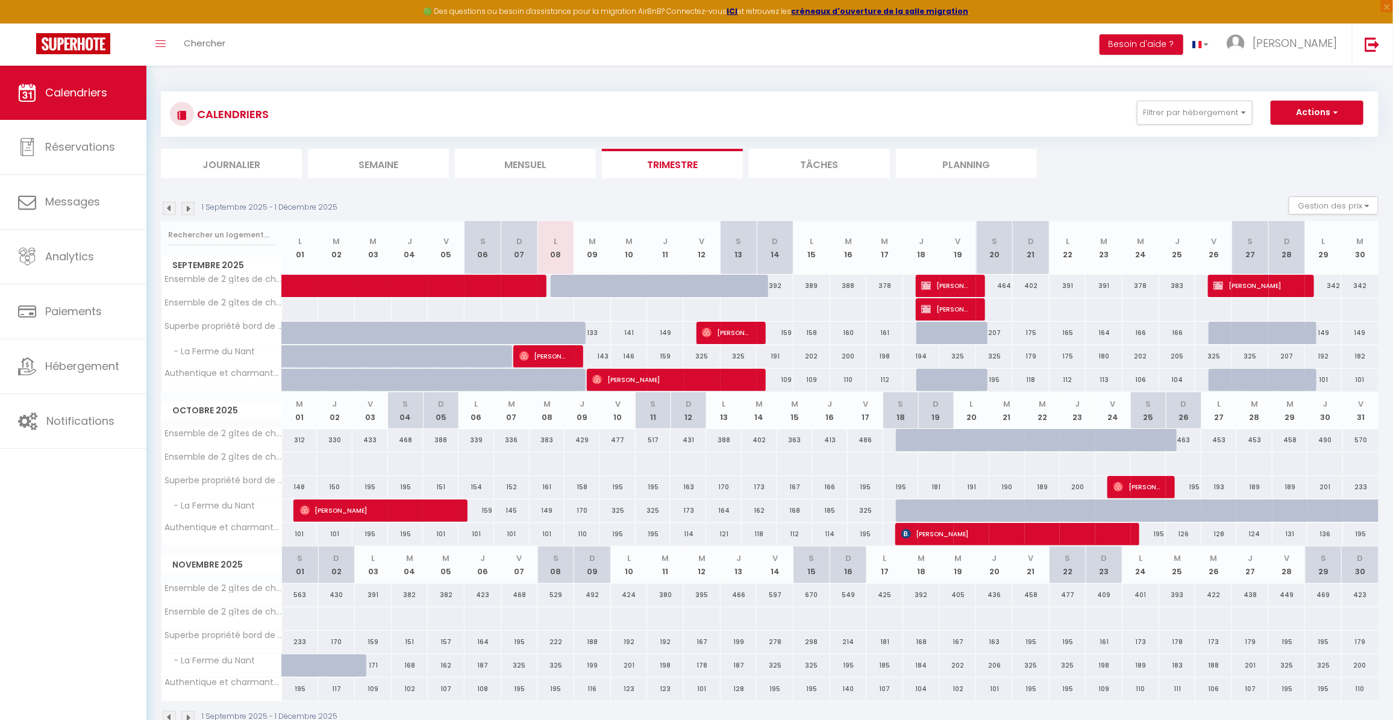
type input "[DATE]"
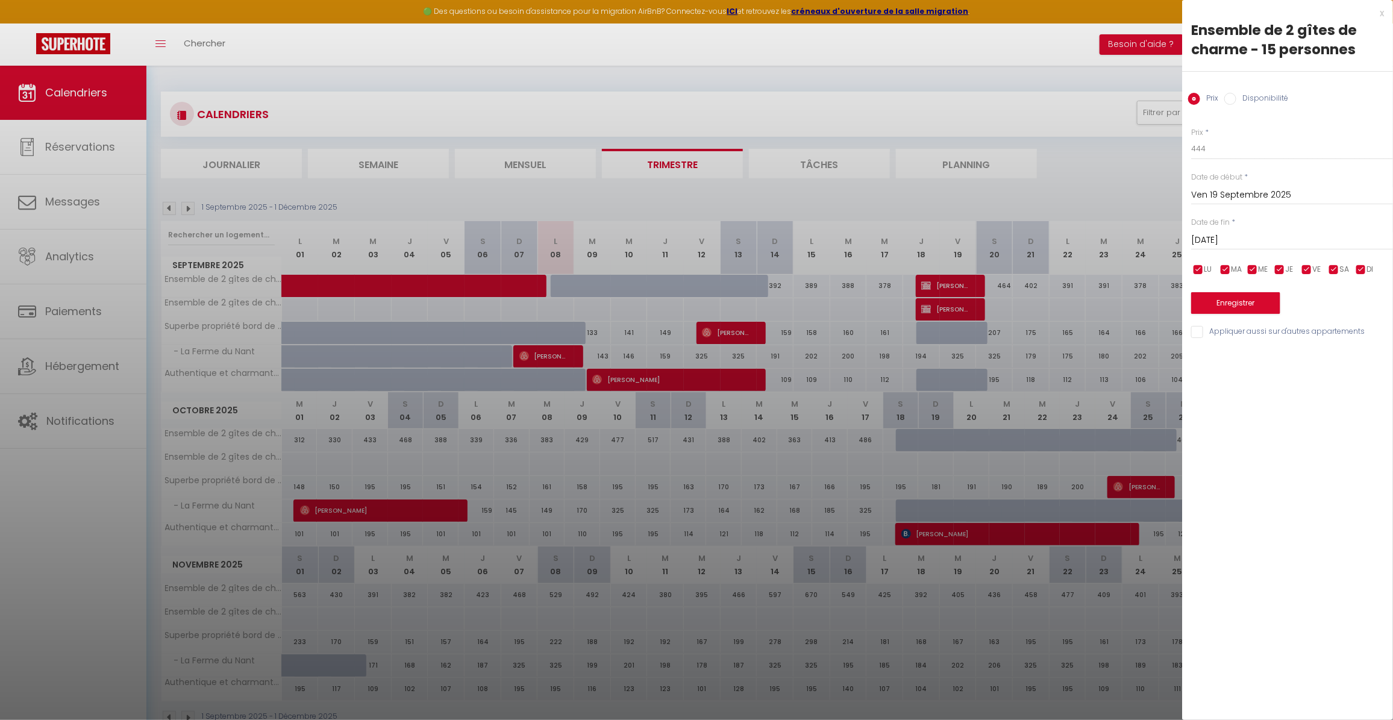
click at [968, 284] on div at bounding box center [696, 360] width 1393 height 720
select select
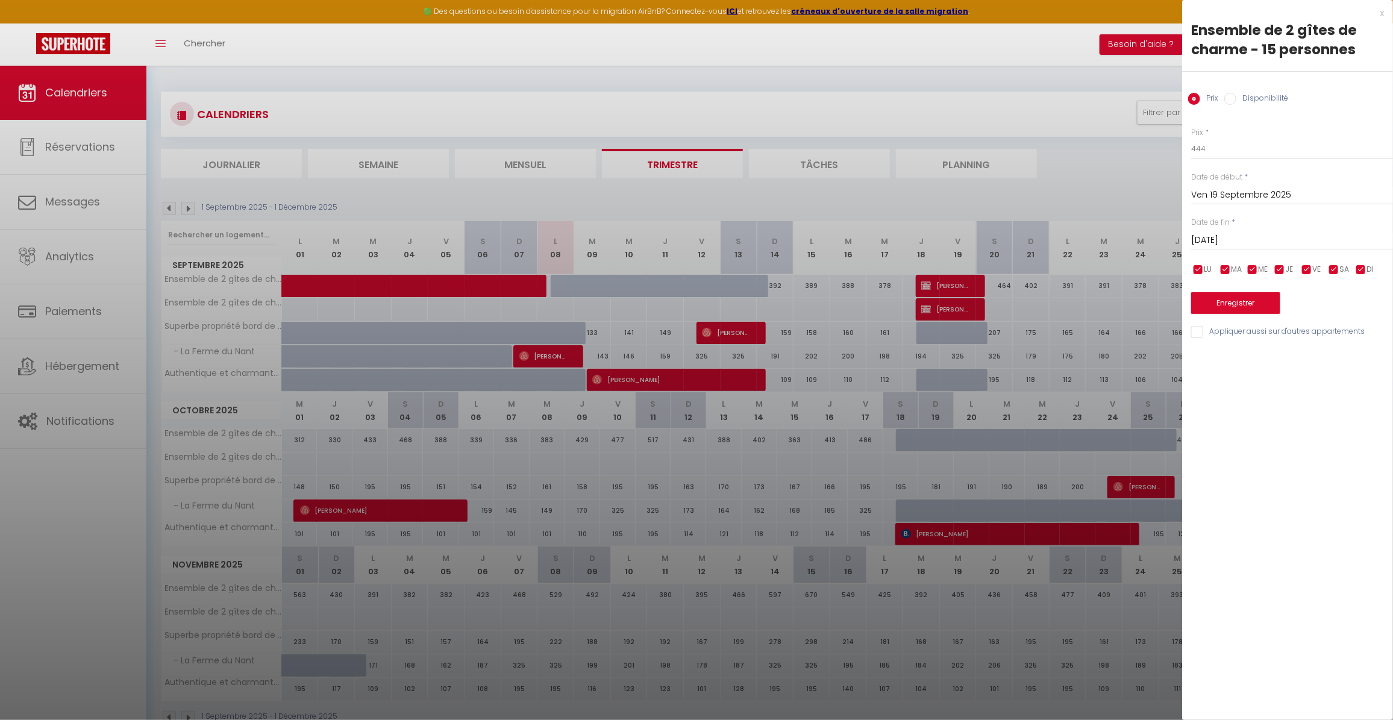
select select
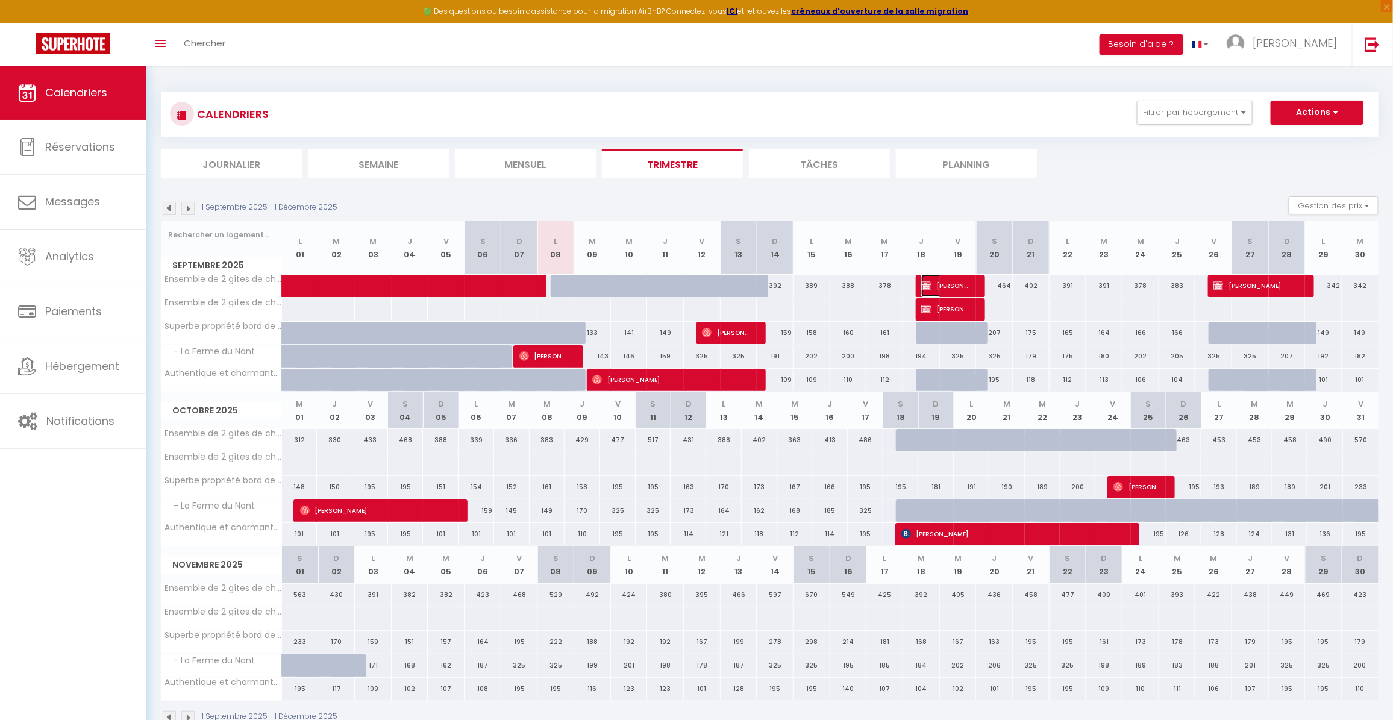
click at [964, 284] on span "[PERSON_NAME]" at bounding box center [945, 285] width 49 height 23
select select "KO"
select select "0"
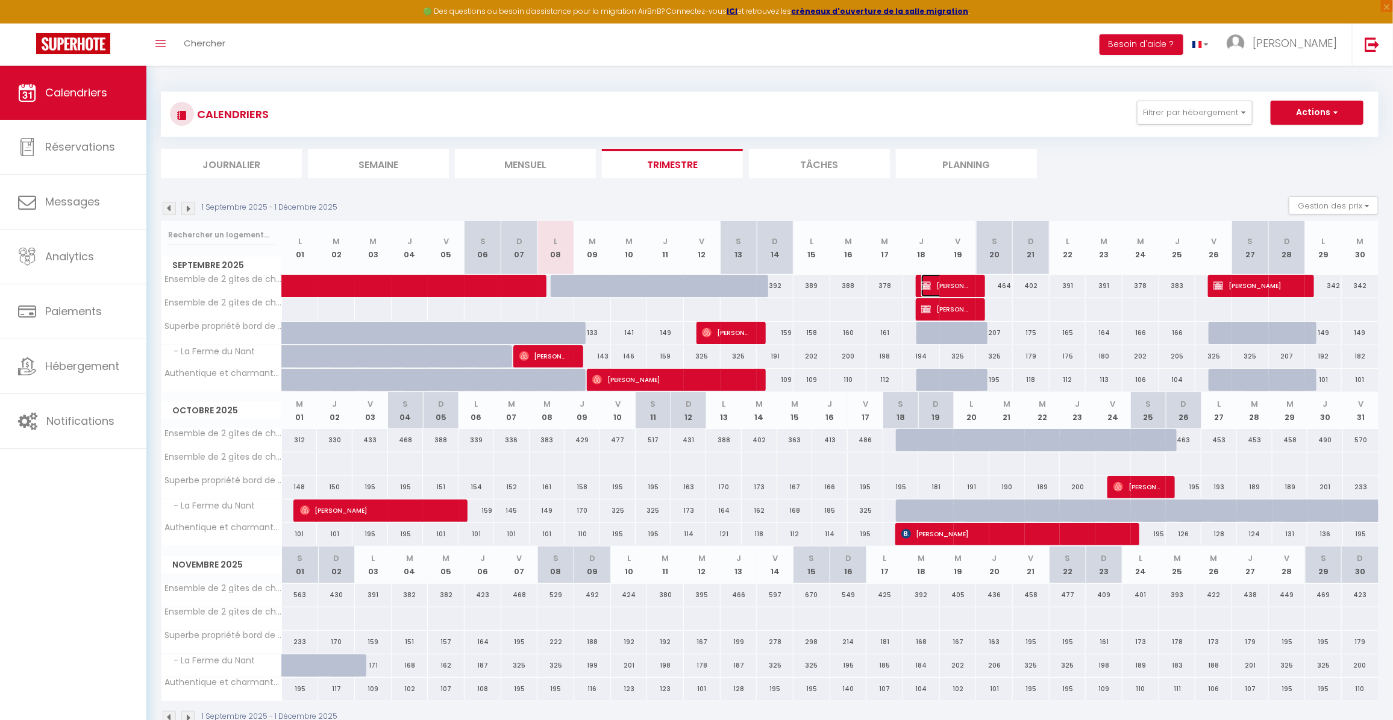
select select "1"
select select
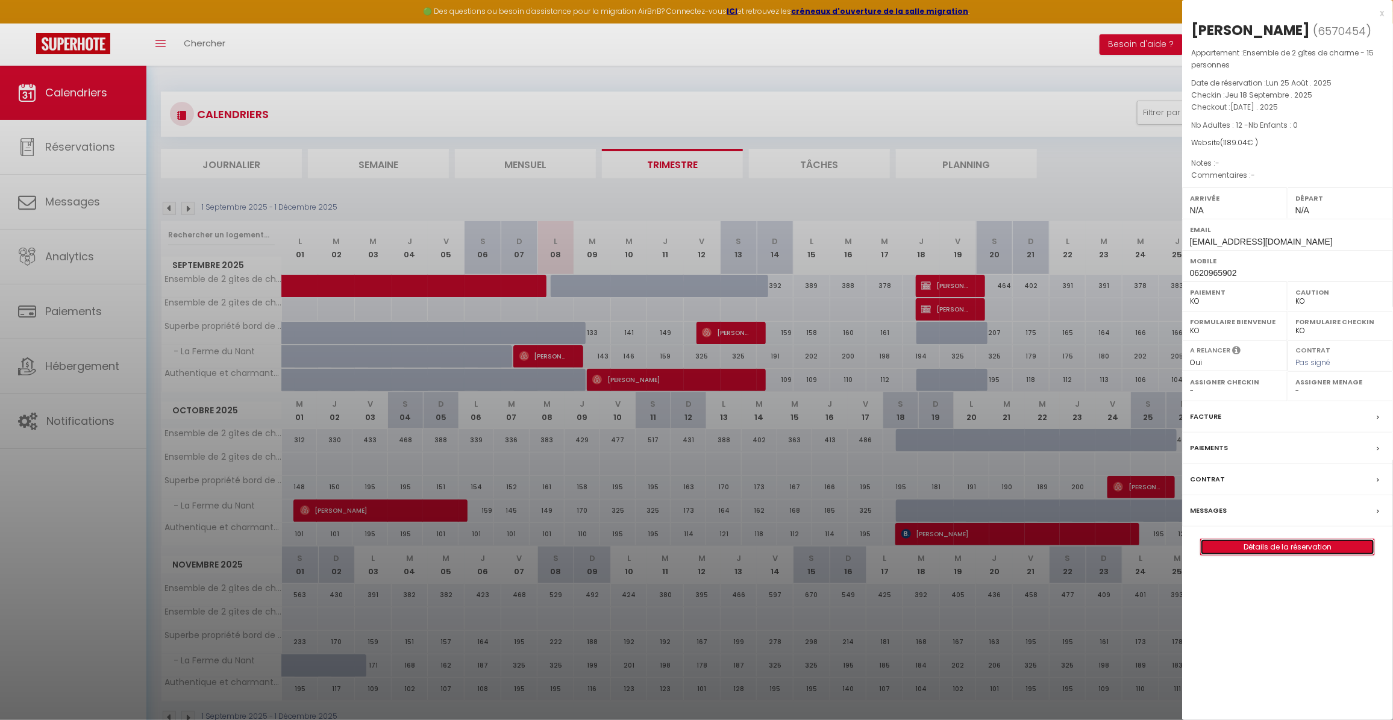
click at [1275, 547] on link "Détails de la réservation" at bounding box center [1286, 547] width 173 height 16
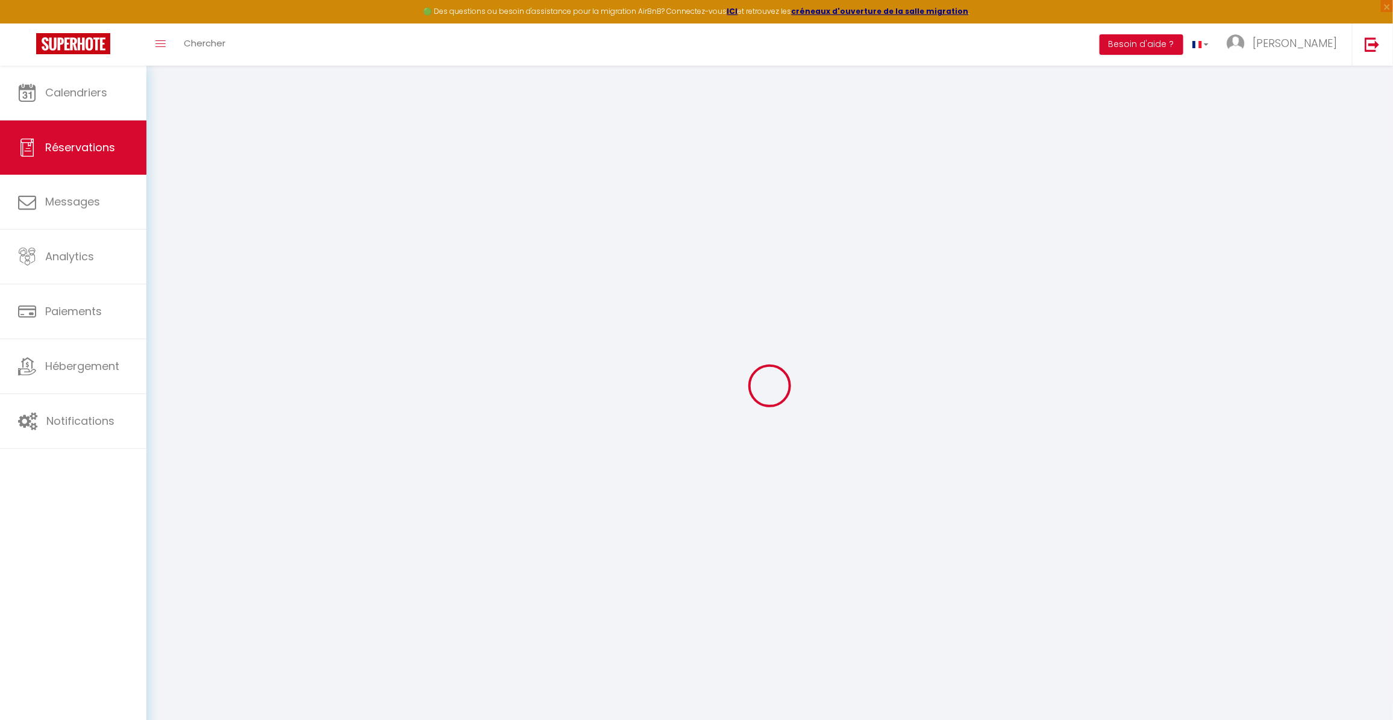
select select
checkbox input "false"
select select
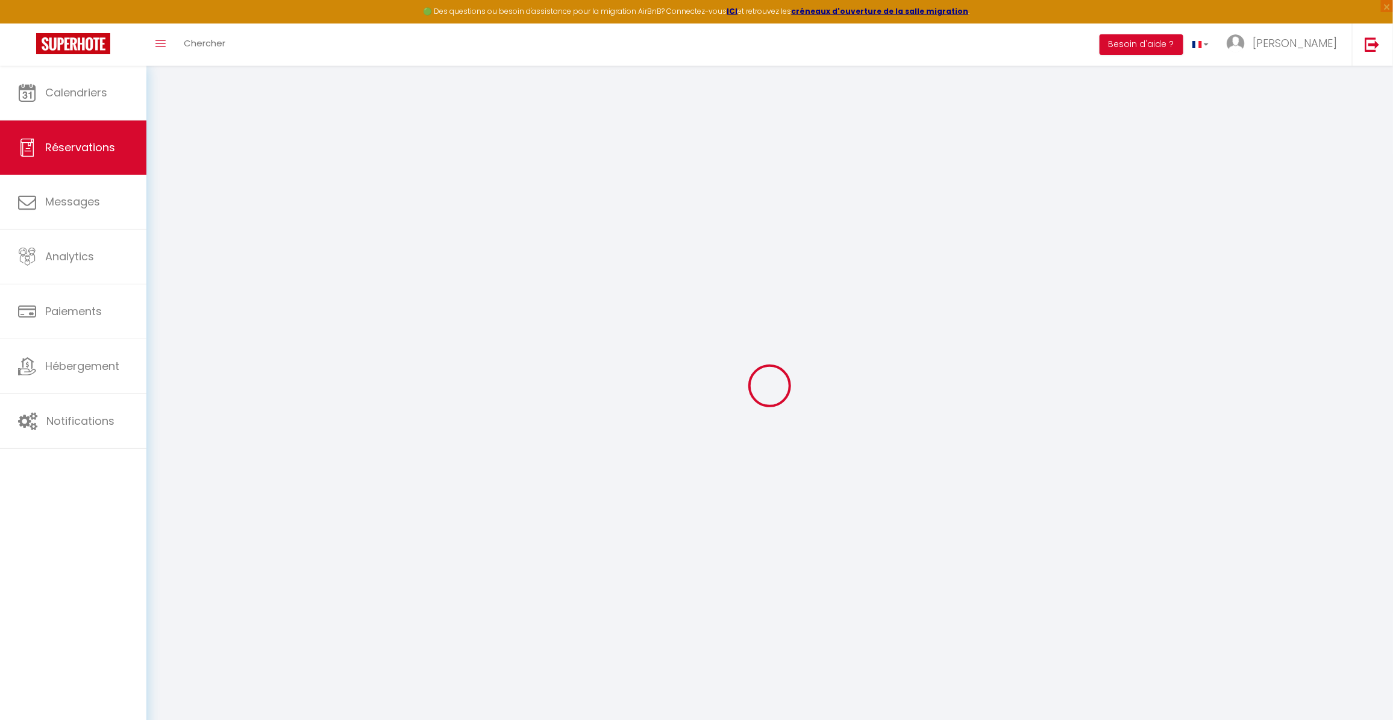
checkbox input "false"
type input "325"
type input "41.04"
select select
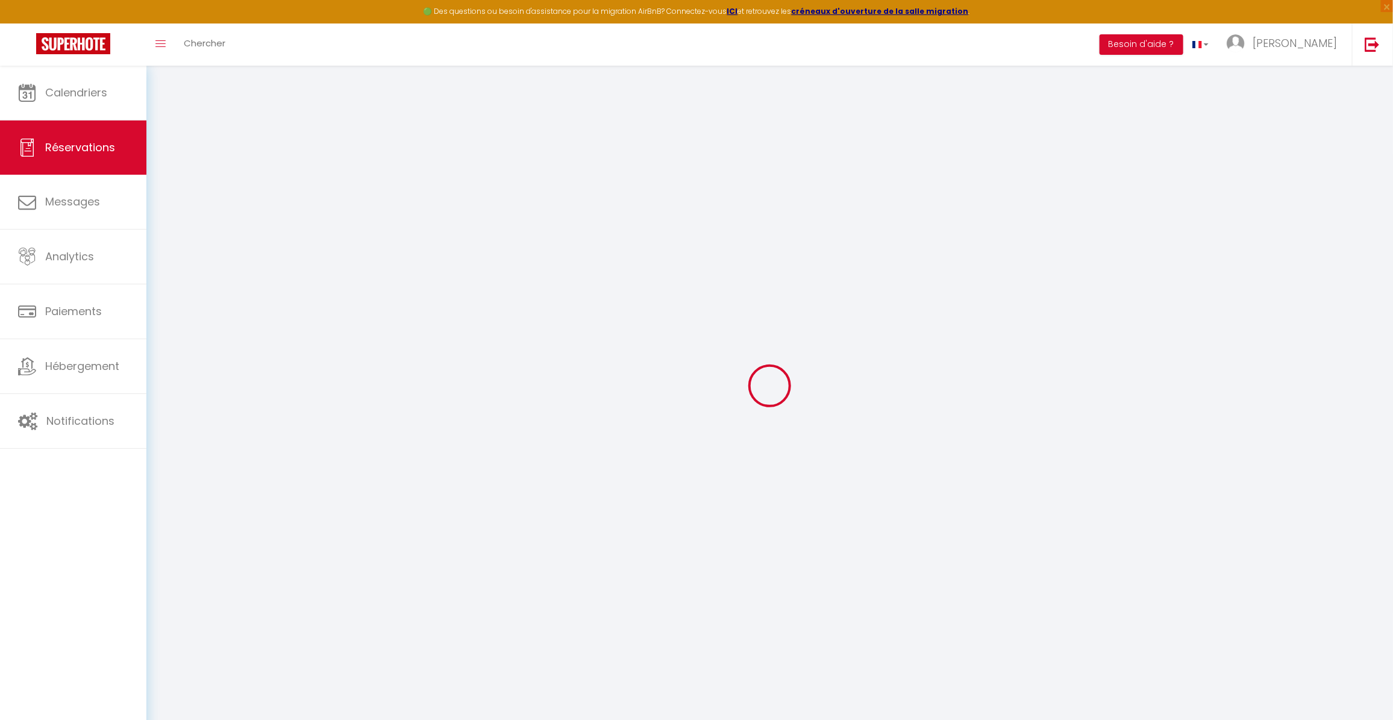
checkbox input "false"
select select
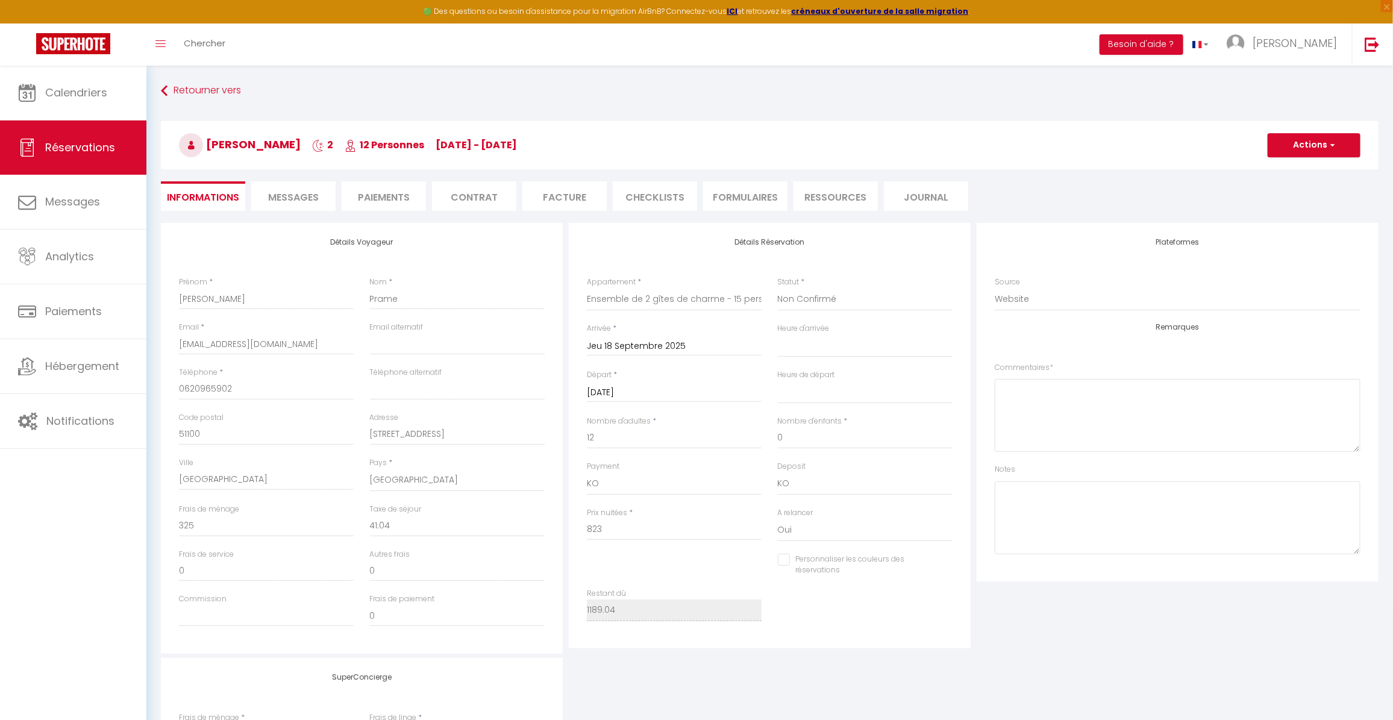
click at [310, 193] on span "Messages" at bounding box center [293, 197] width 51 height 14
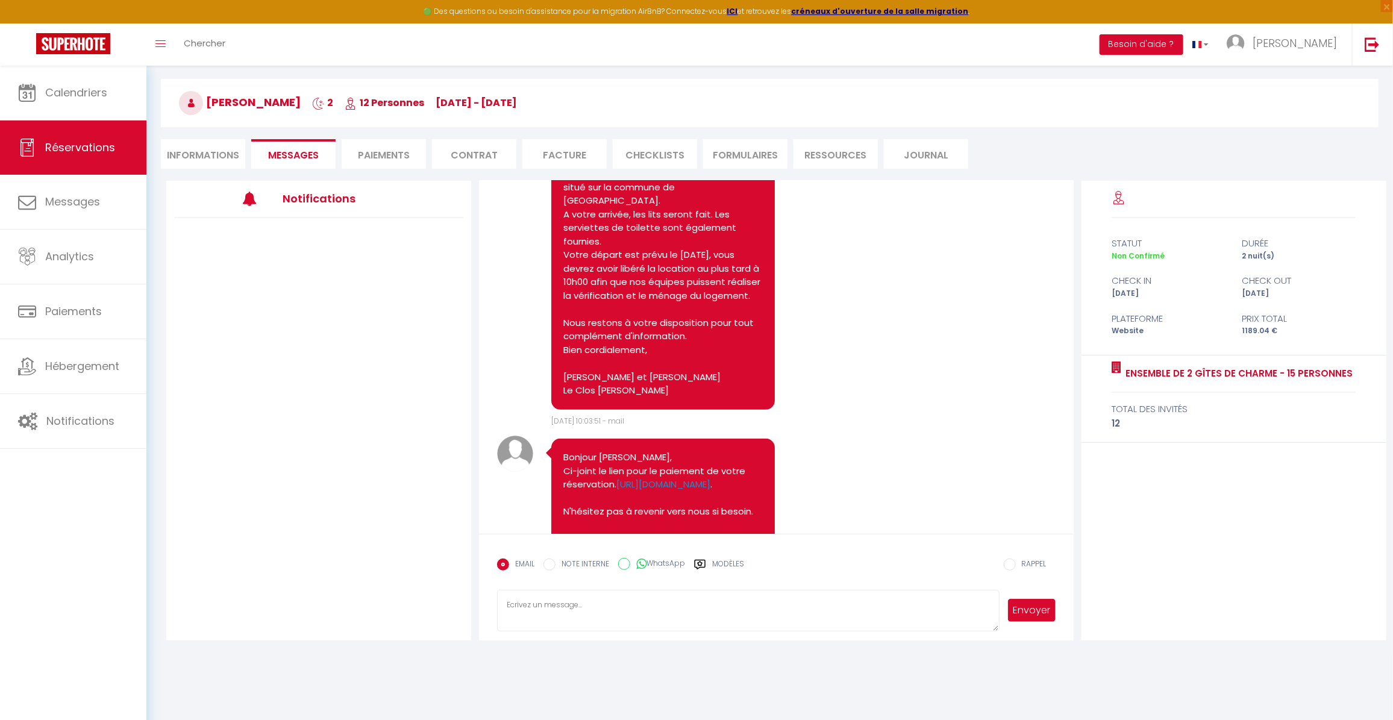
scroll to position [65, 0]
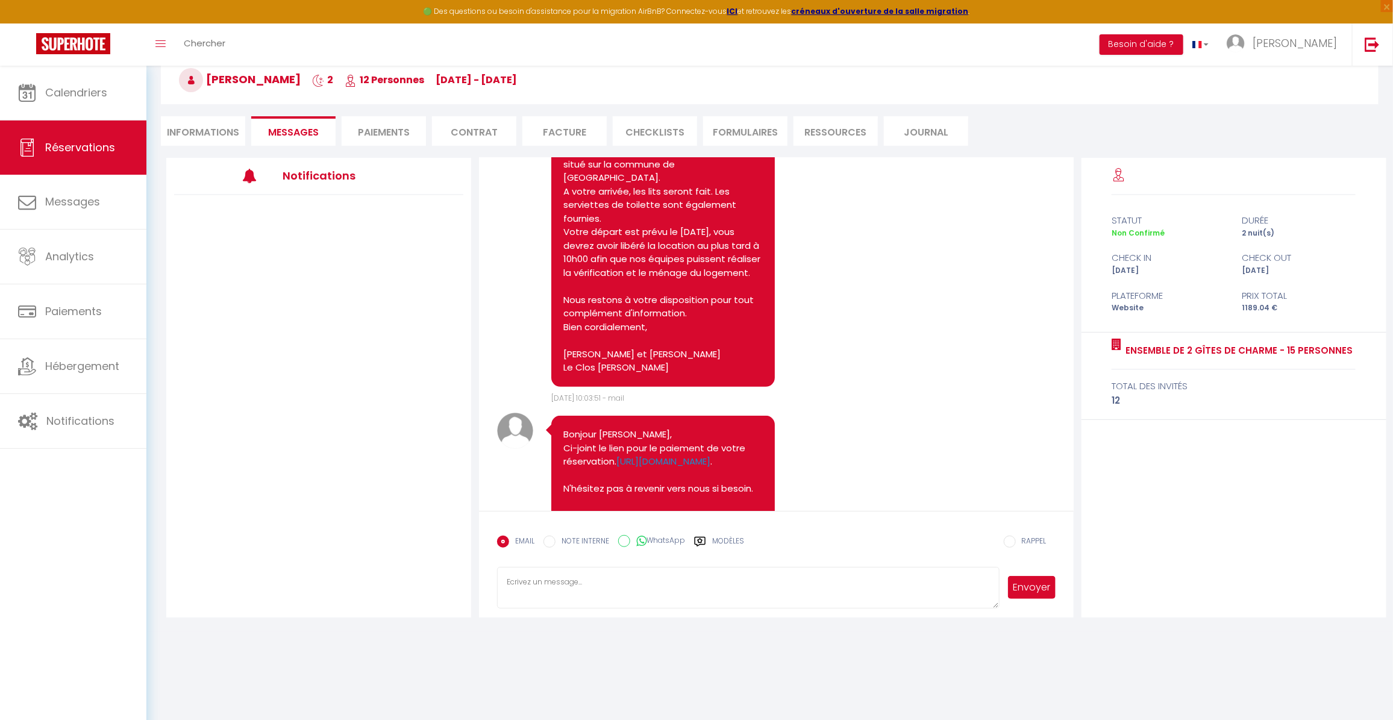
click at [558, 582] on textarea at bounding box center [748, 588] width 502 height 42
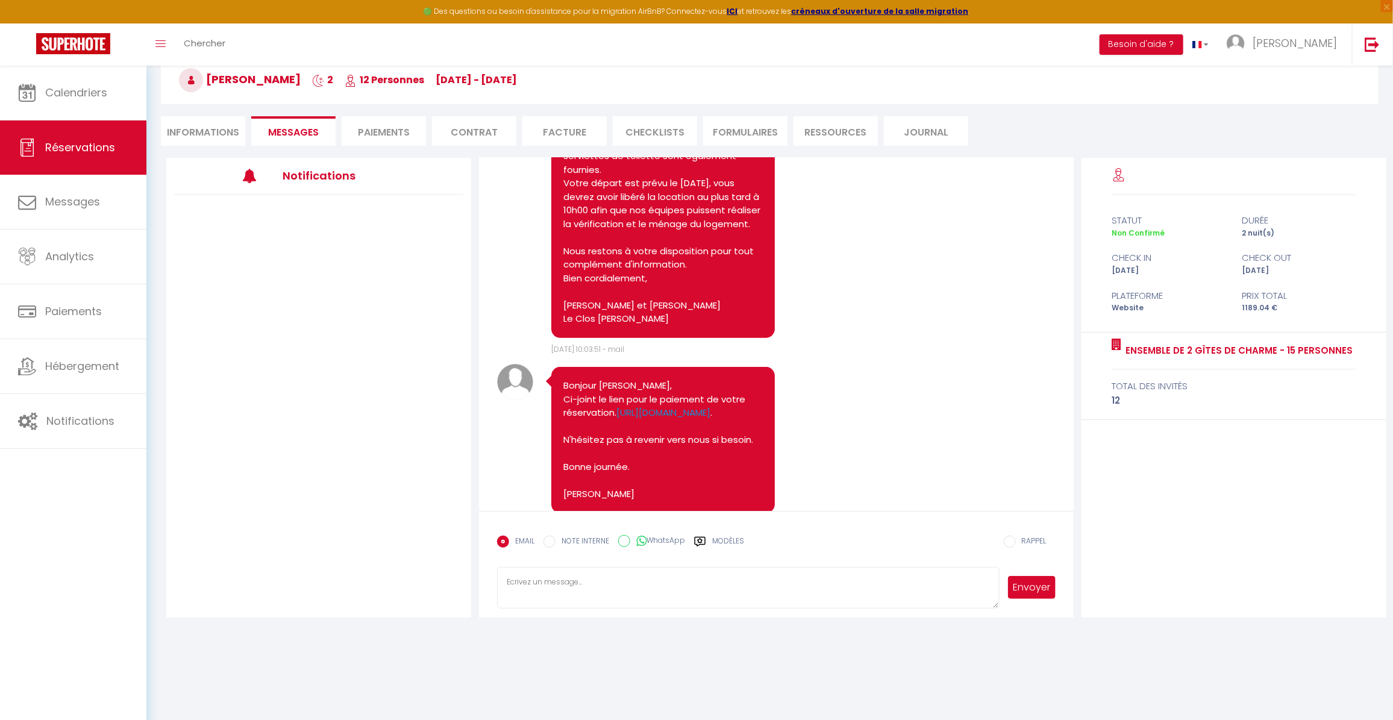
scroll to position [423, 0]
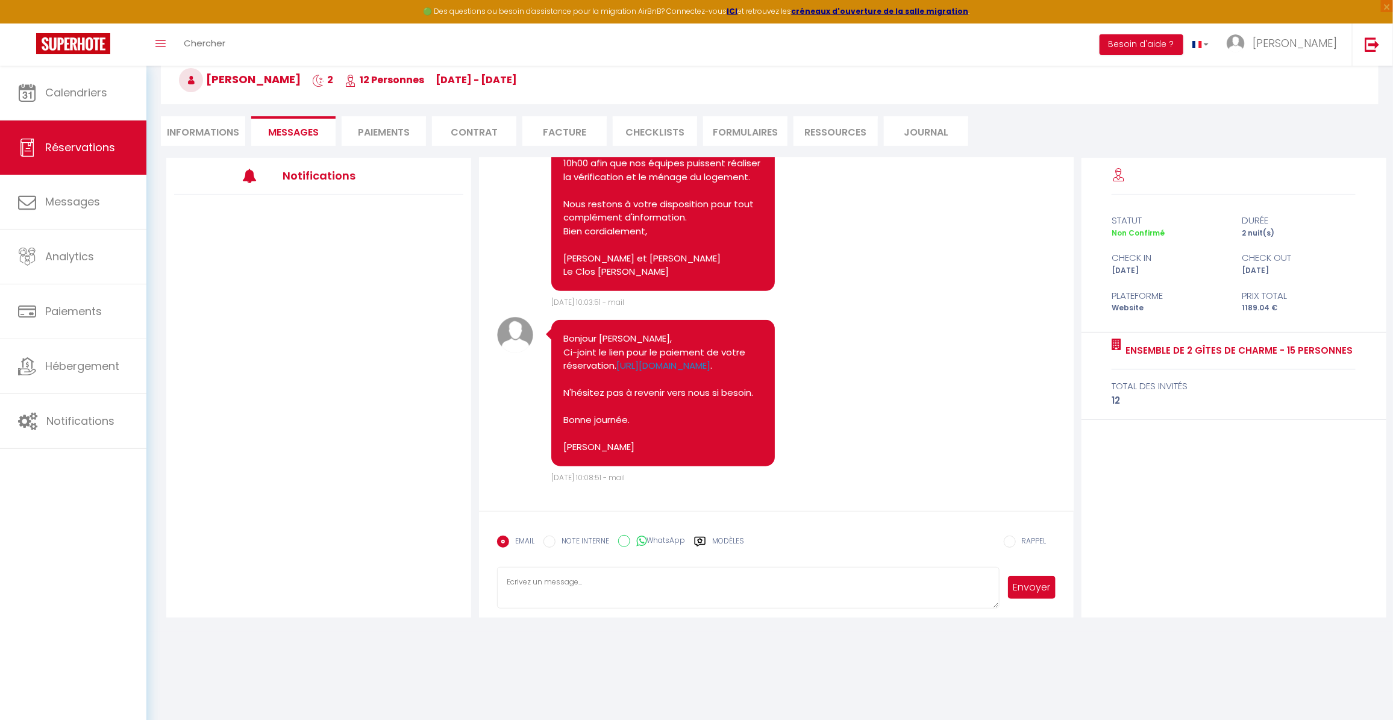
click at [727, 538] on label "Modèles" at bounding box center [728, 545] width 32 height 21
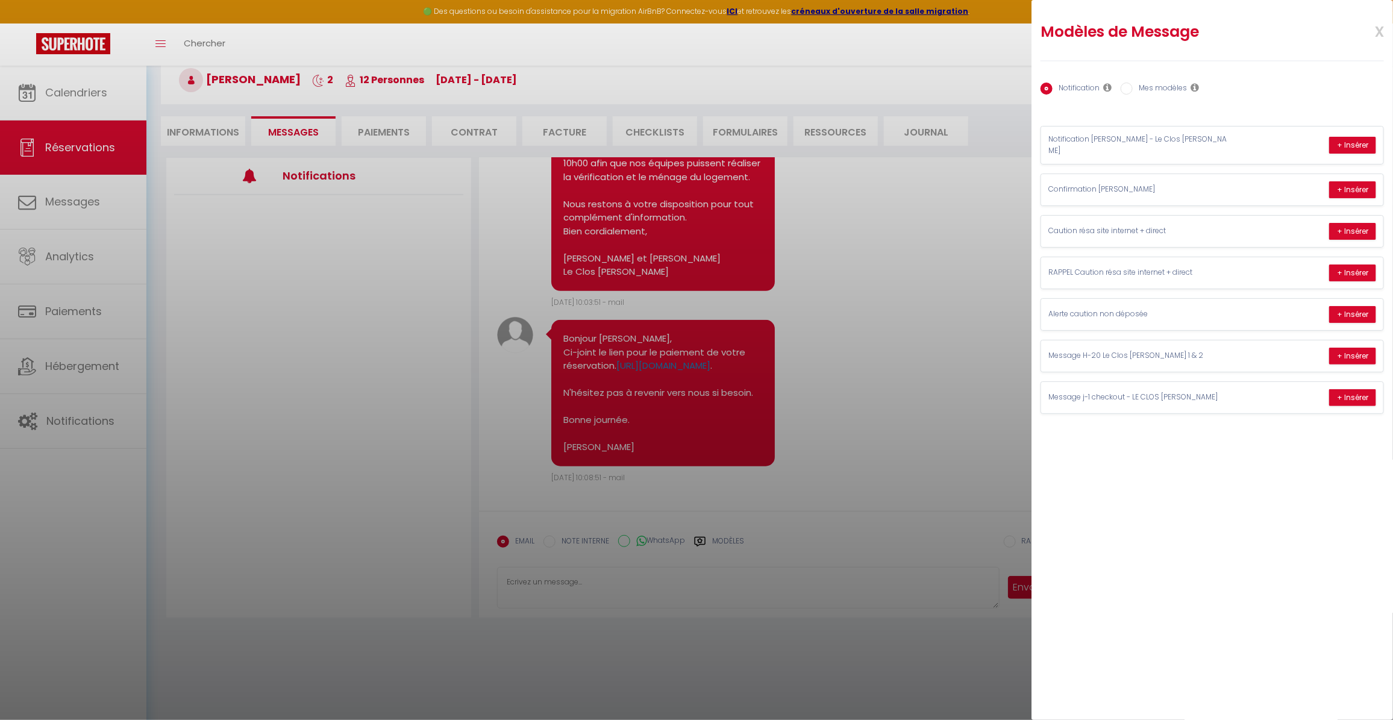
click at [958, 366] on div at bounding box center [696, 360] width 1393 height 720
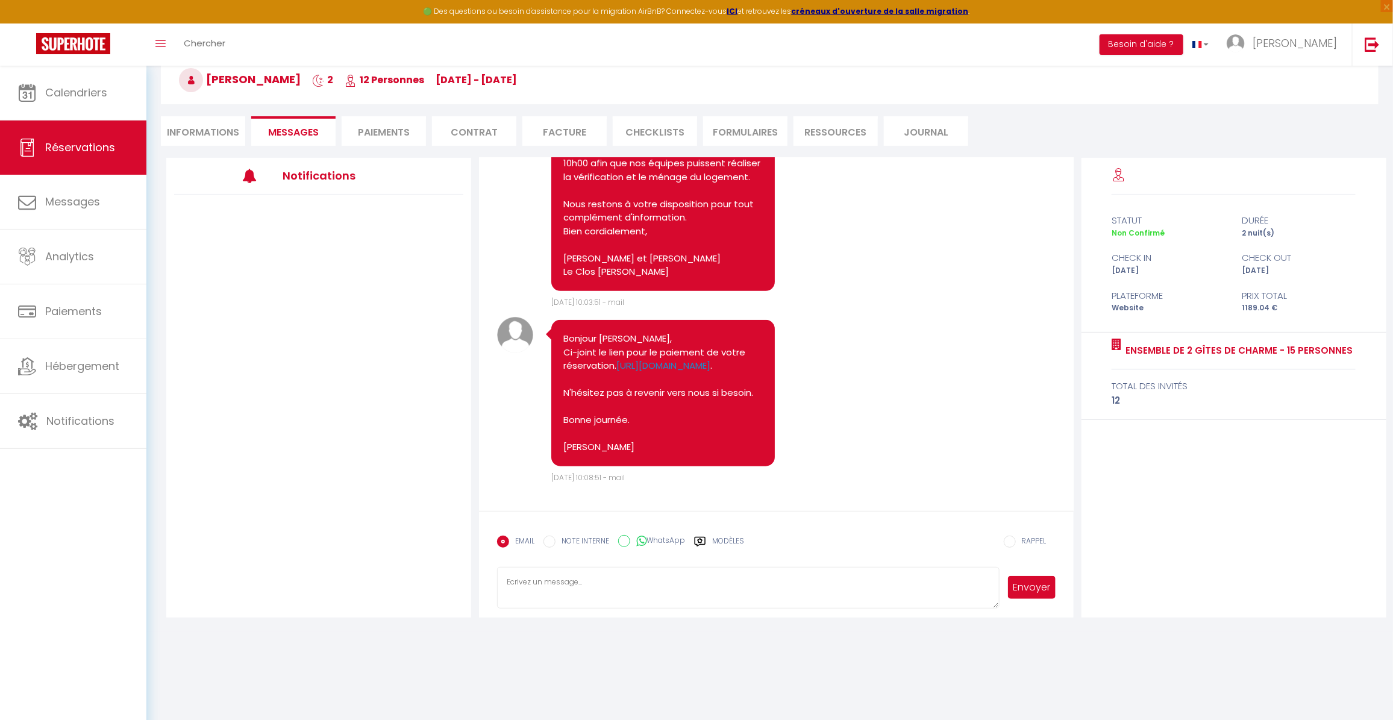
select select
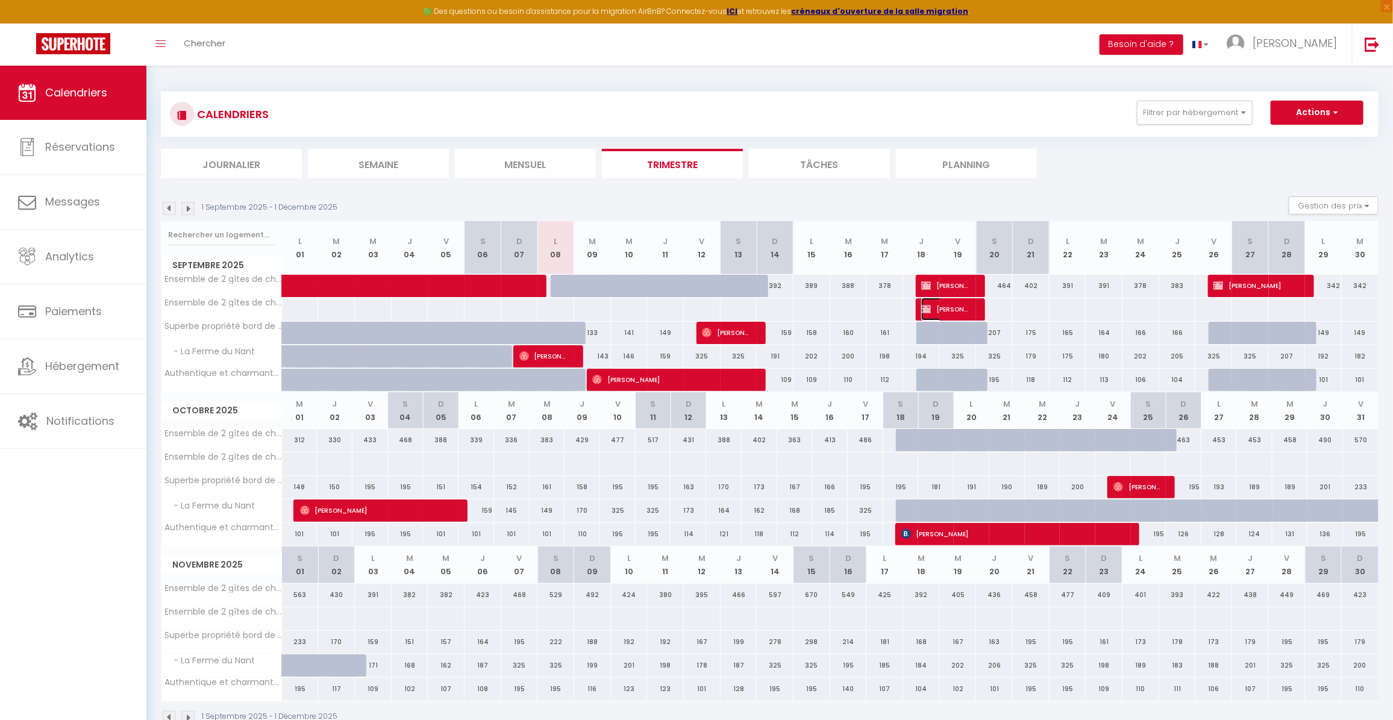
click at [952, 302] on span "[PERSON_NAME]" at bounding box center [945, 309] width 49 height 23
select select "KO"
select select "0"
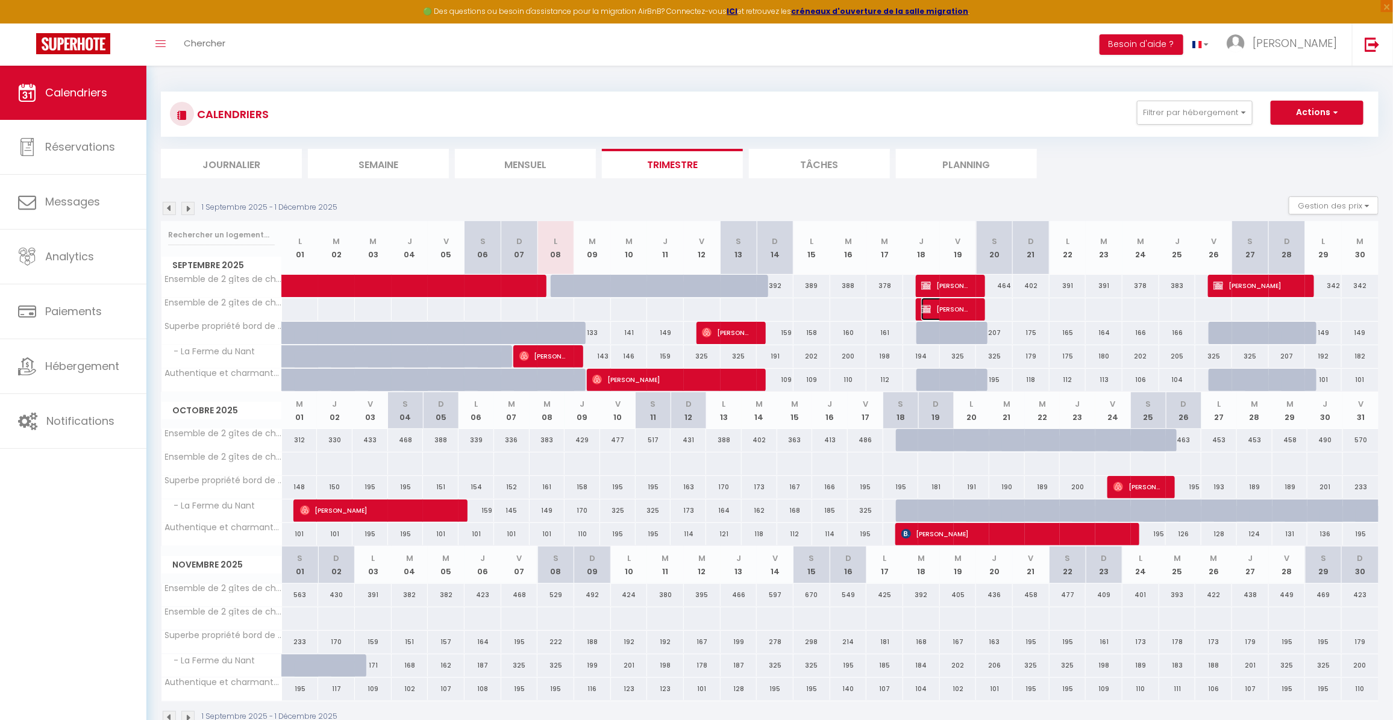
select select "1"
select select
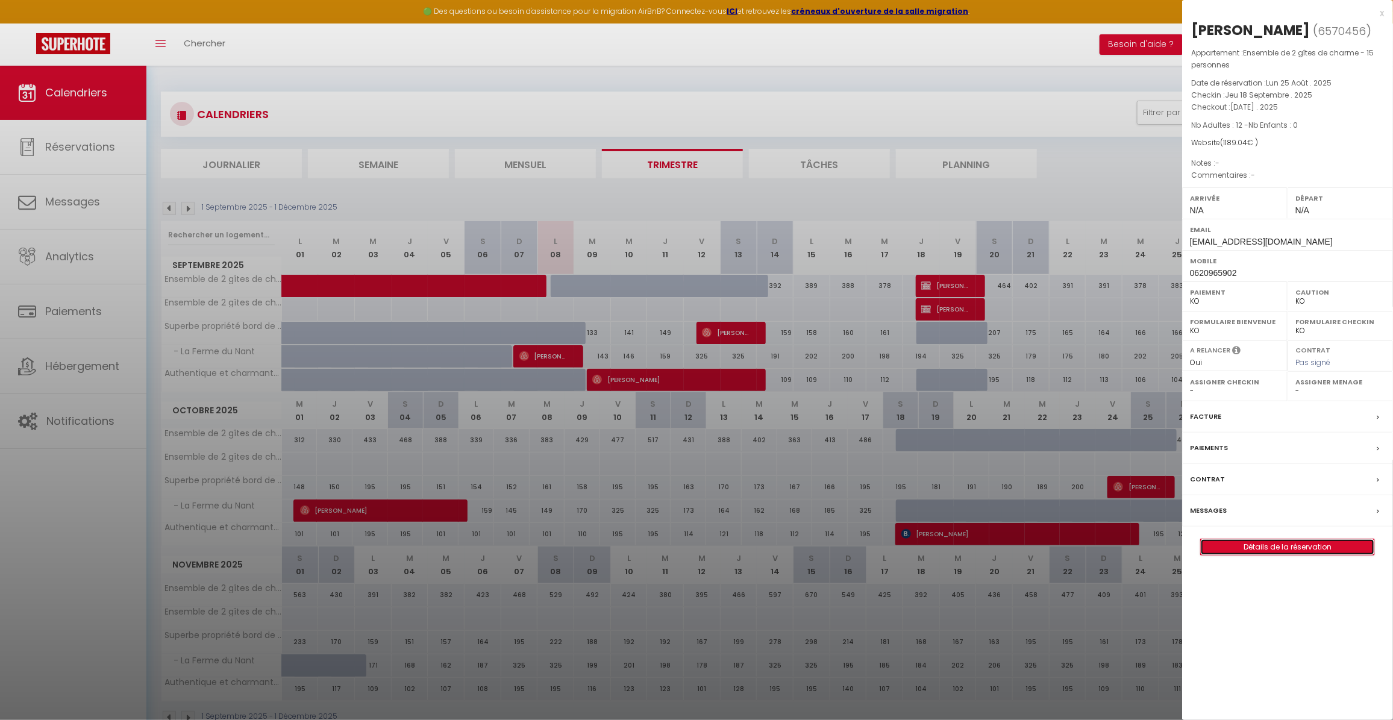
click at [1283, 549] on link "Détails de la réservation" at bounding box center [1286, 547] width 173 height 16
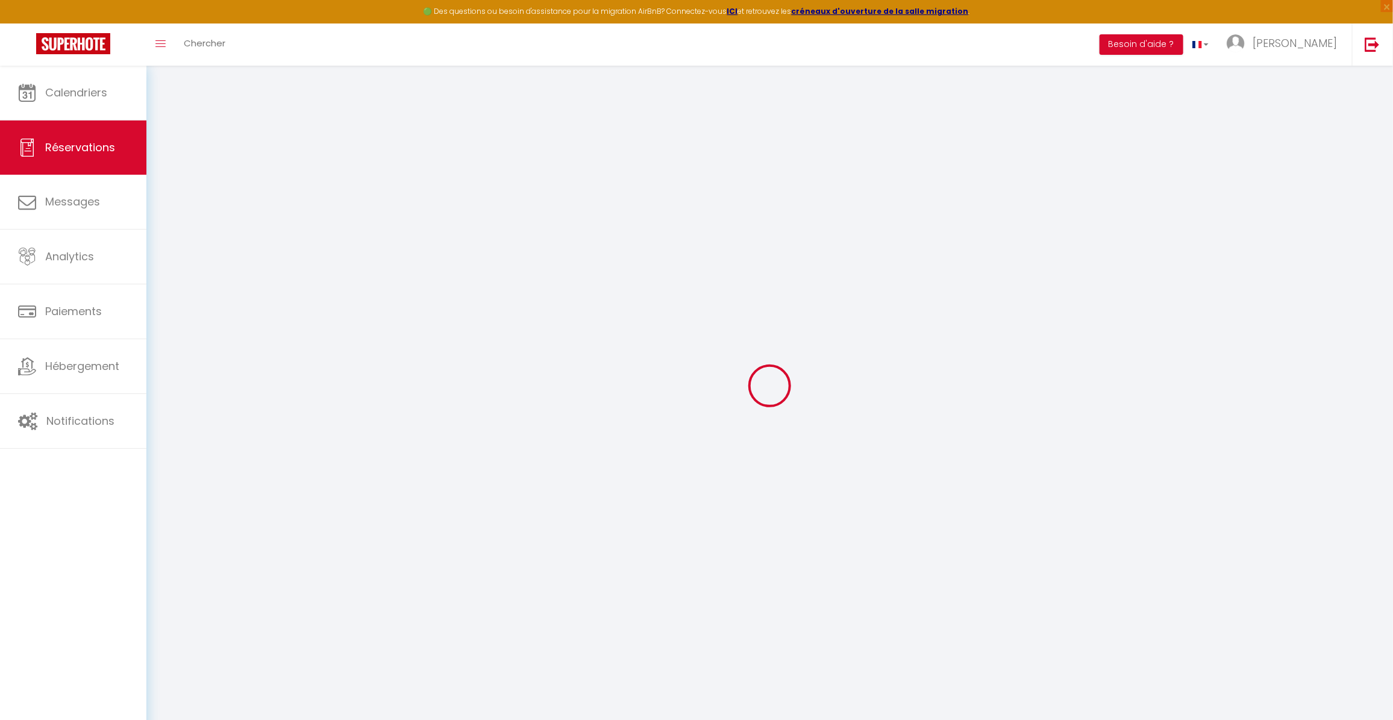
type input "[PERSON_NAME]"
type input "Prame"
type input "[EMAIL_ADDRESS][DOMAIN_NAME]"
type input "0620965902"
type input "51100"
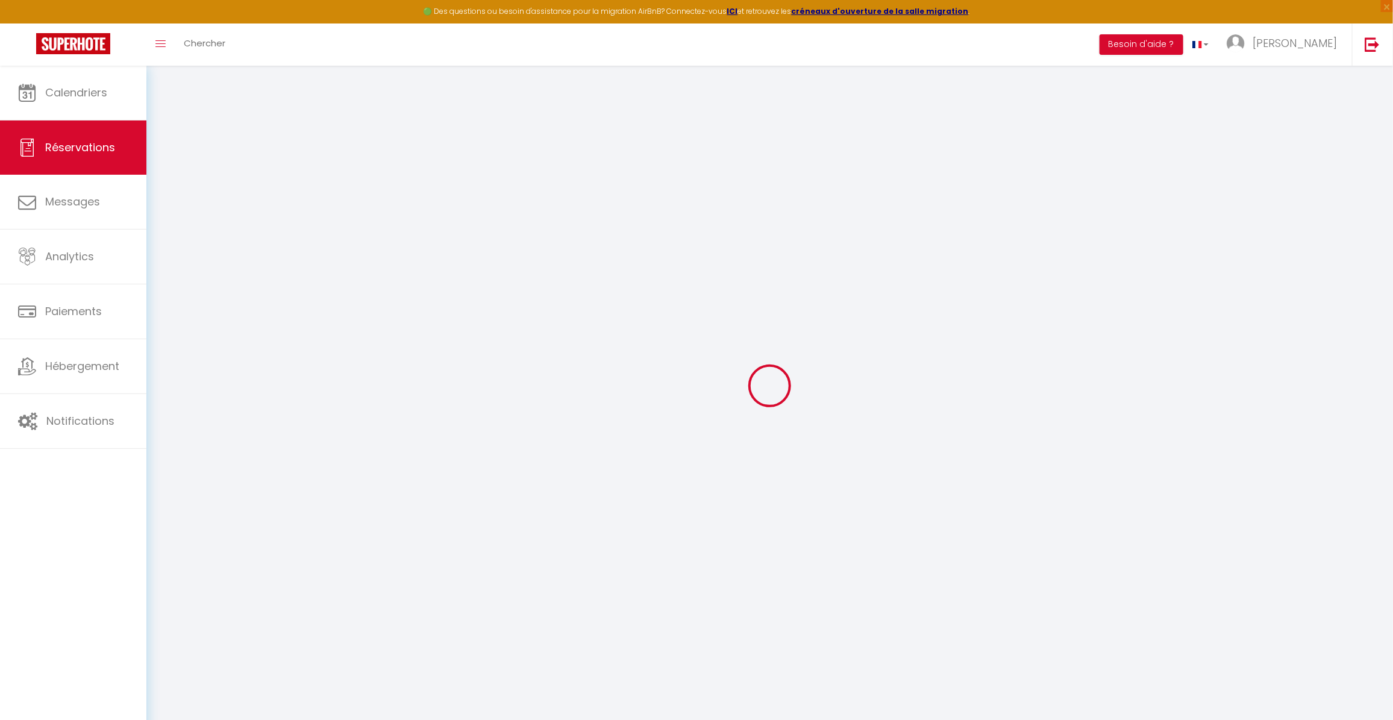
type input "[STREET_ADDRESS]"
type input "[GEOGRAPHIC_DATA]"
select select "FR"
select select "19689"
select select "2"
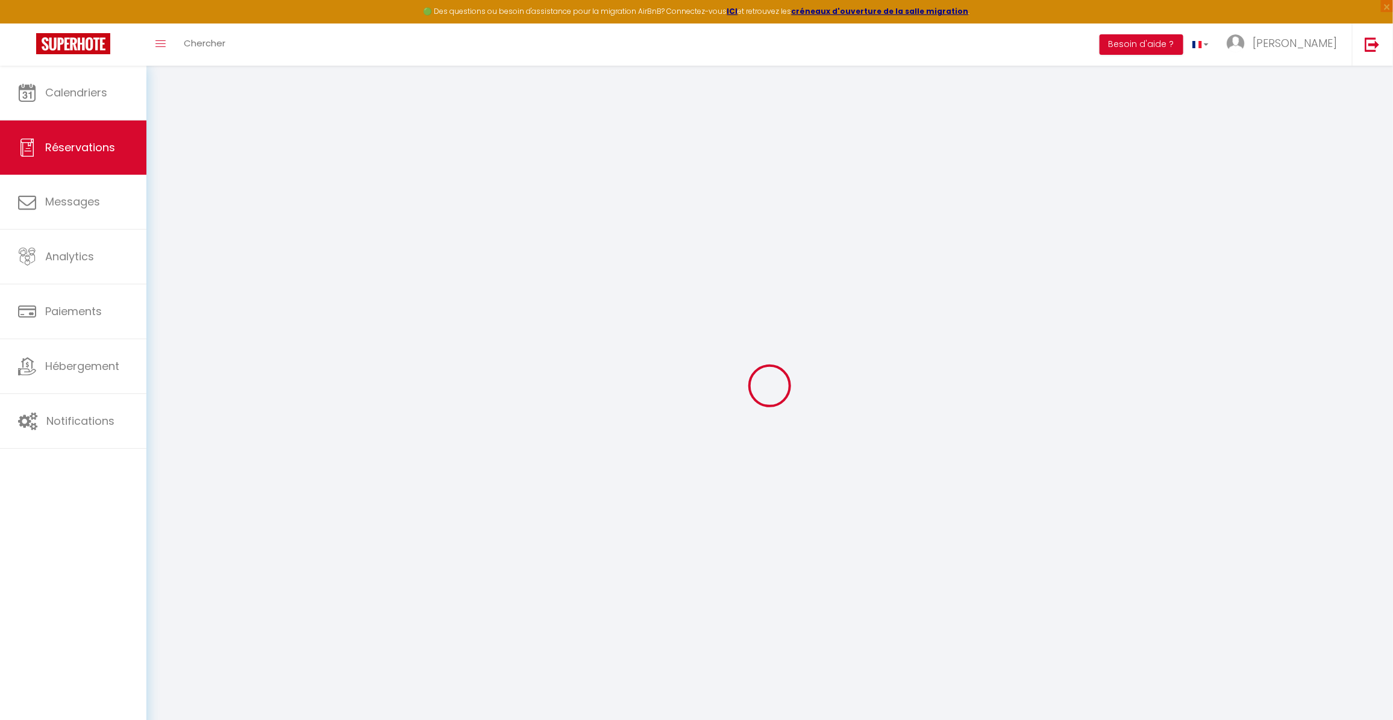
type input "Jeu 18 Septembre 2025"
select select
type input "[DATE]"
select select
type input "12"
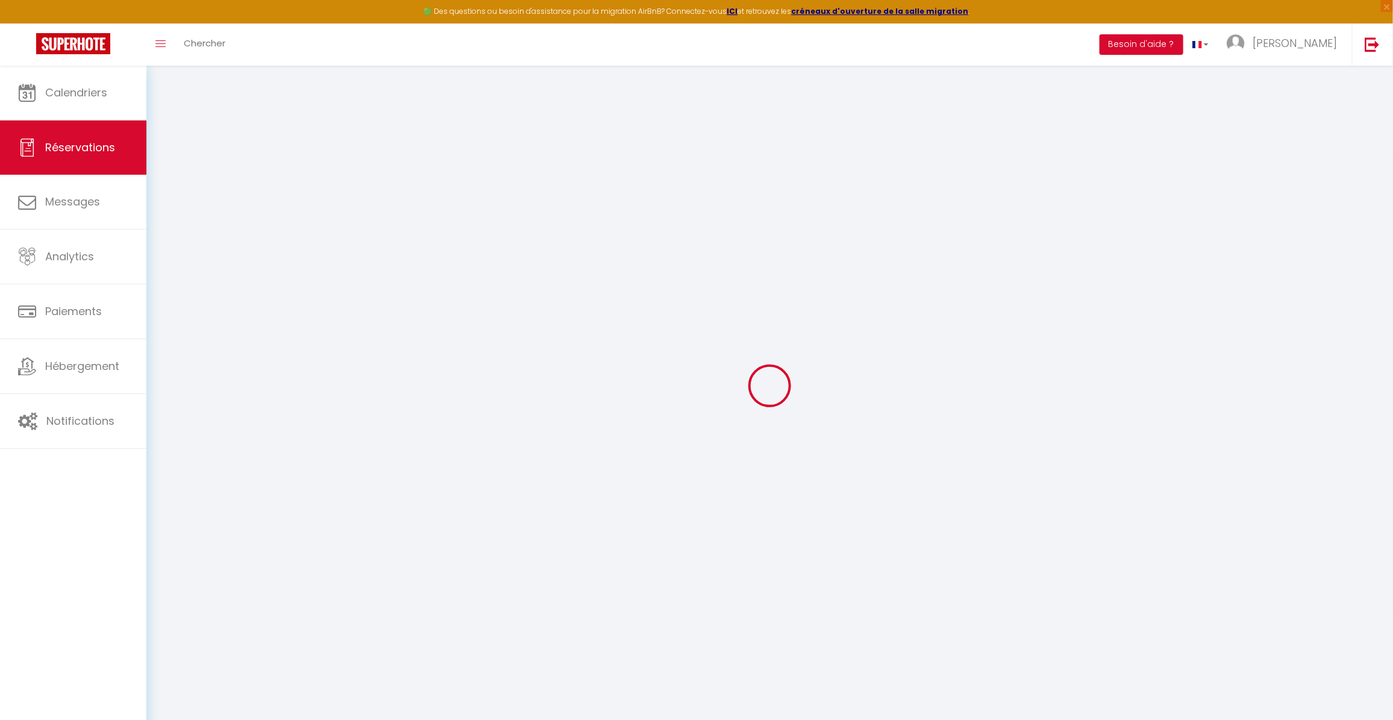
select select "10"
select select
type input "823"
checkbox input "false"
type input "1189.04"
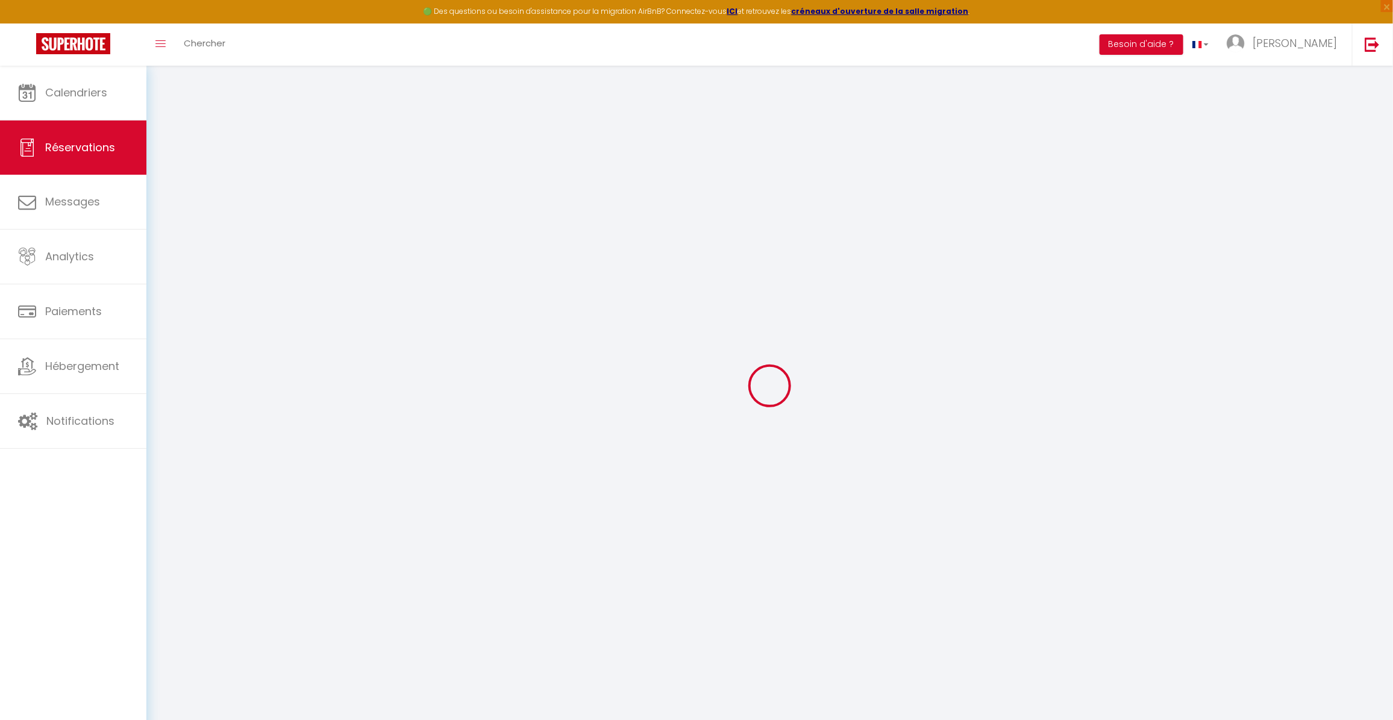
select select "69"
type input "0"
select select
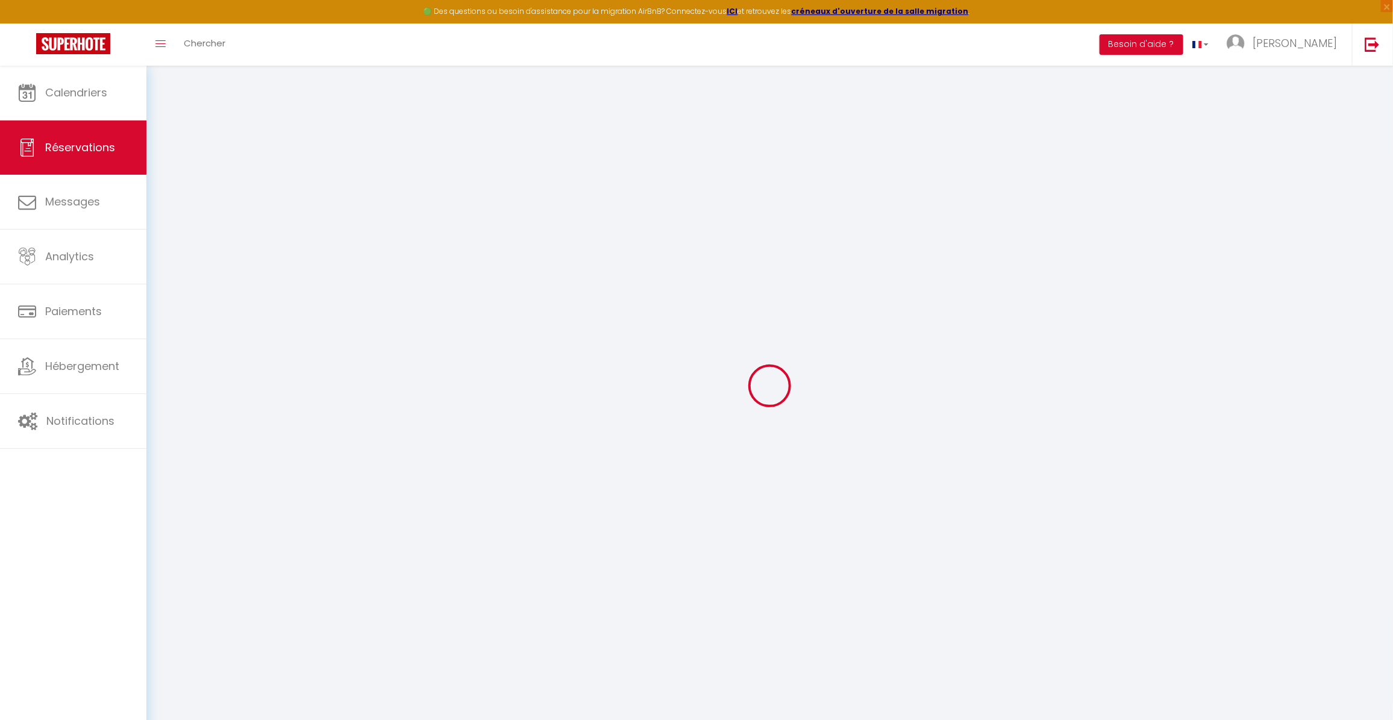
select select
select select "14"
checkbox input "false"
select select
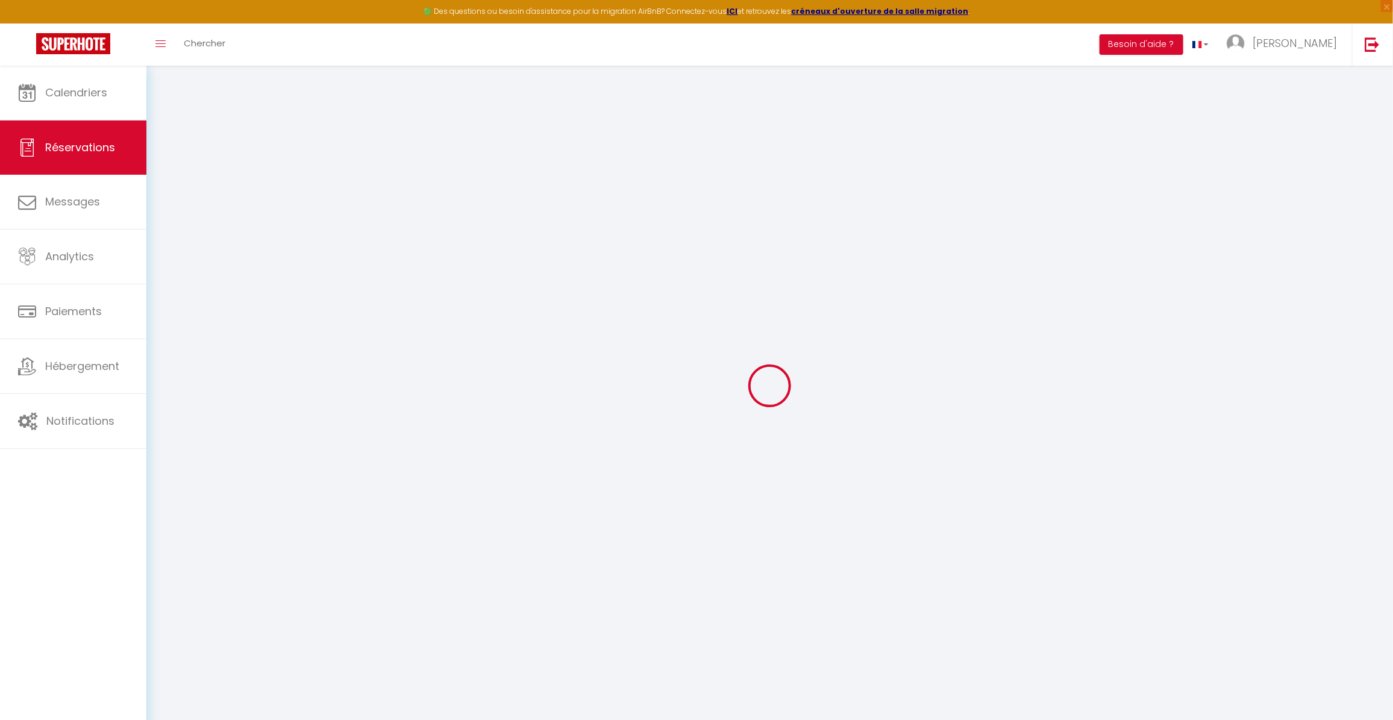
checkbox input "false"
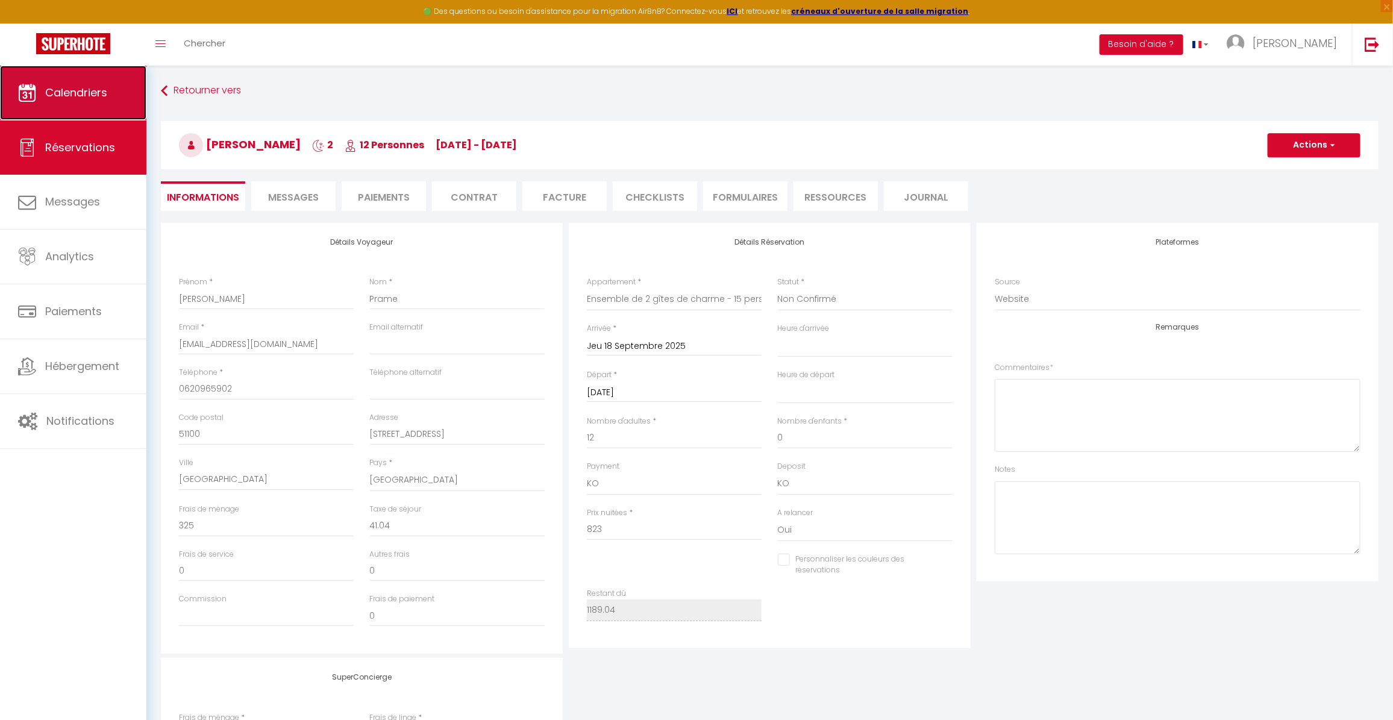
click at [101, 76] on link "Calendriers" at bounding box center [73, 93] width 146 height 54
